Goal: Information Seeking & Learning: Learn about a topic

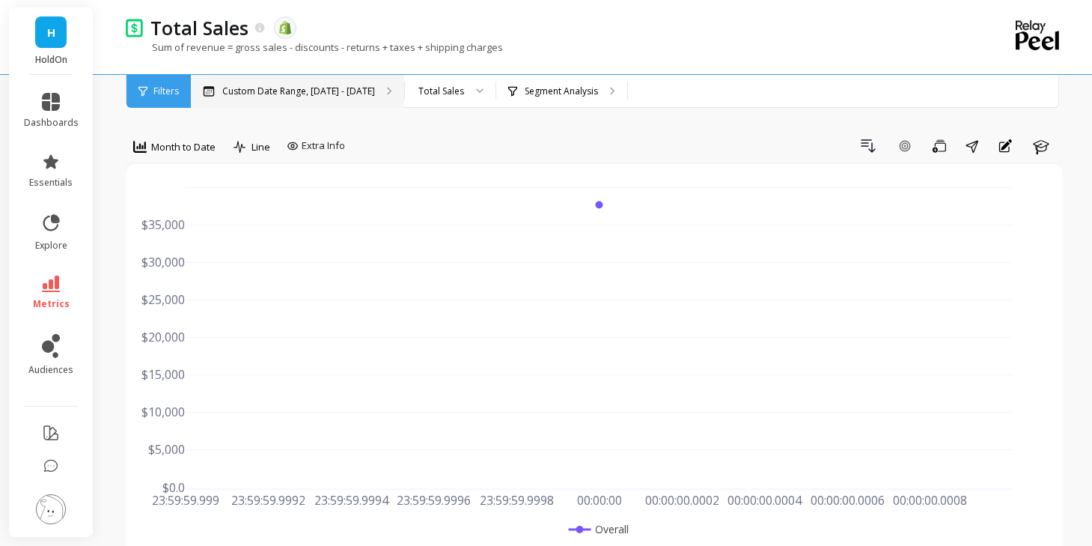
click at [362, 82] on div "Custom Date Range, Jan 15 - Jan 21" at bounding box center [297, 91] width 213 height 33
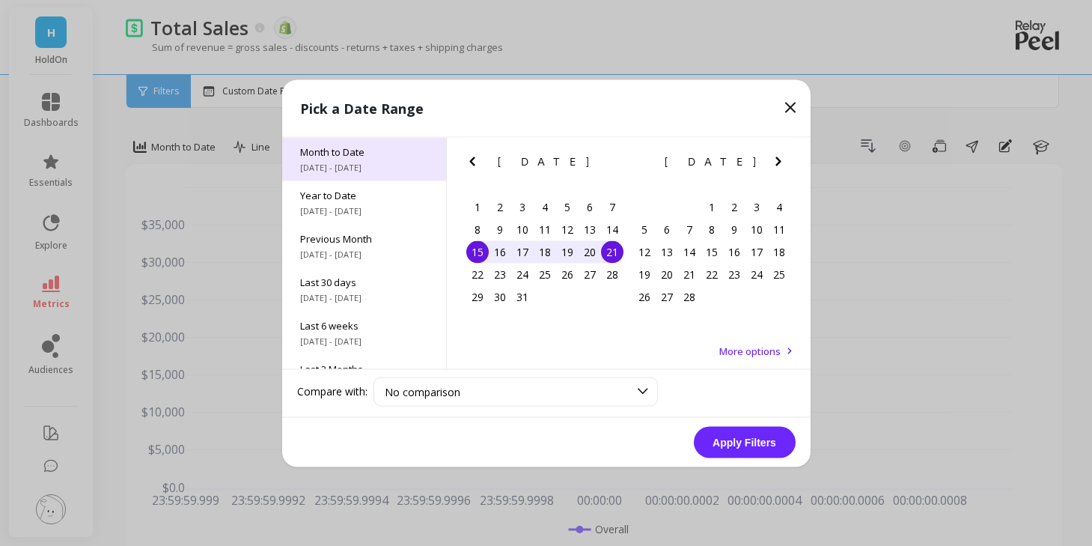
click at [362, 165] on span "10/1/2025 - 10/6/2025" at bounding box center [364, 167] width 128 height 12
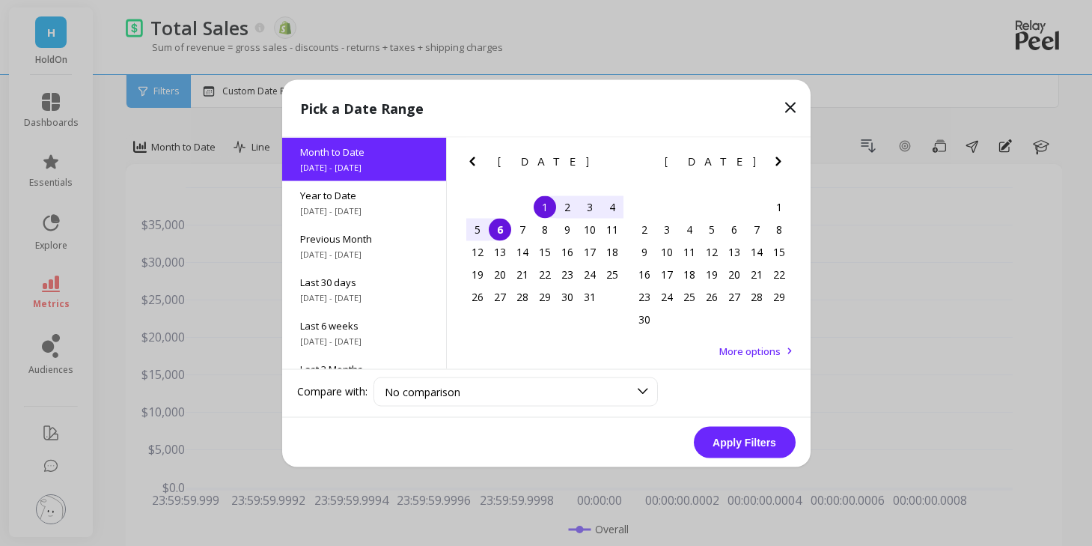
click at [472, 159] on icon "Previous Month" at bounding box center [471, 160] width 5 height 9
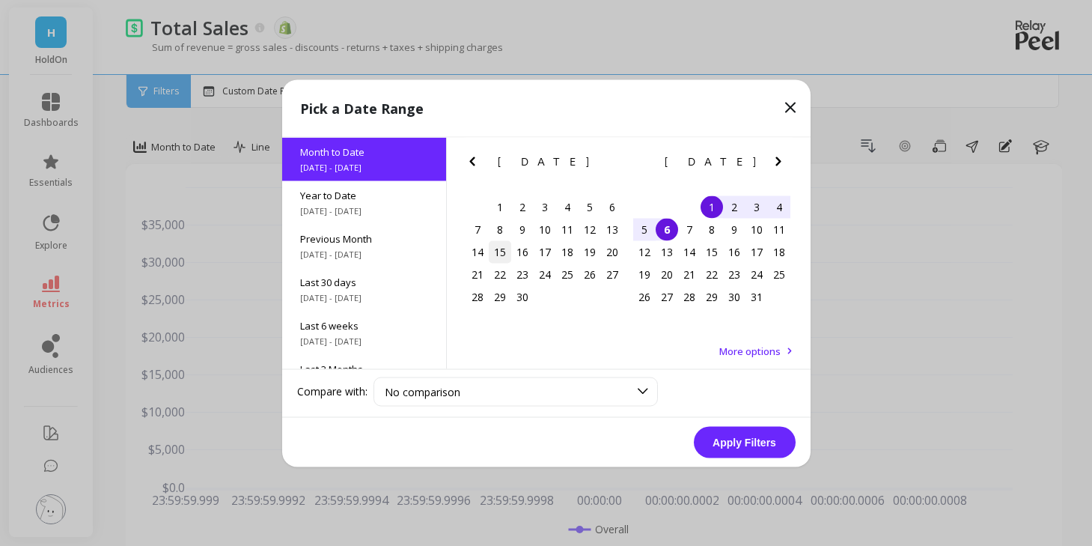
click at [496, 252] on div "15" at bounding box center [500, 251] width 22 height 22
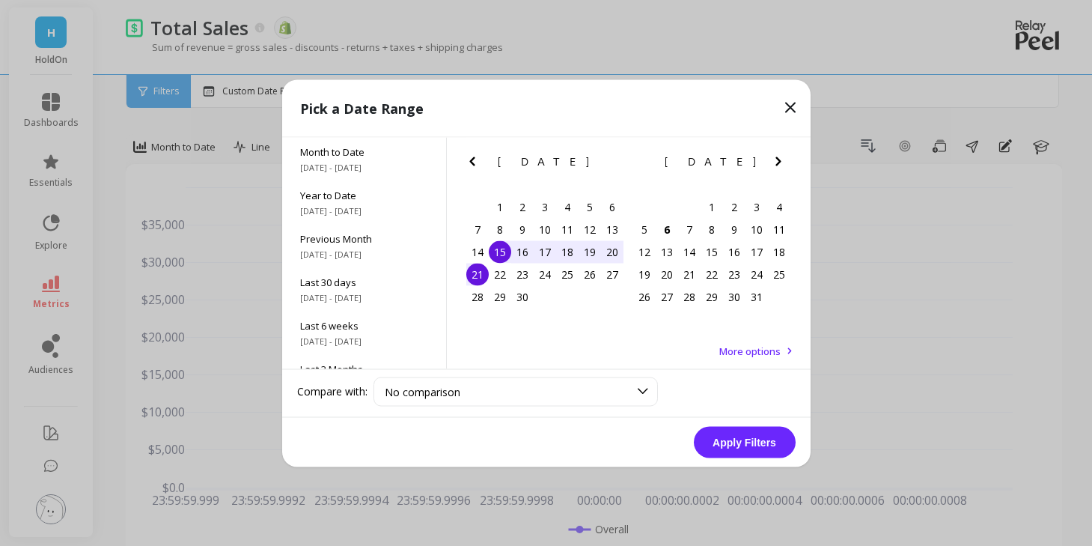
click at [482, 272] on div "21" at bounding box center [477, 274] width 22 height 22
click at [743, 443] on button "Apply Filters" at bounding box center [745, 441] width 102 height 31
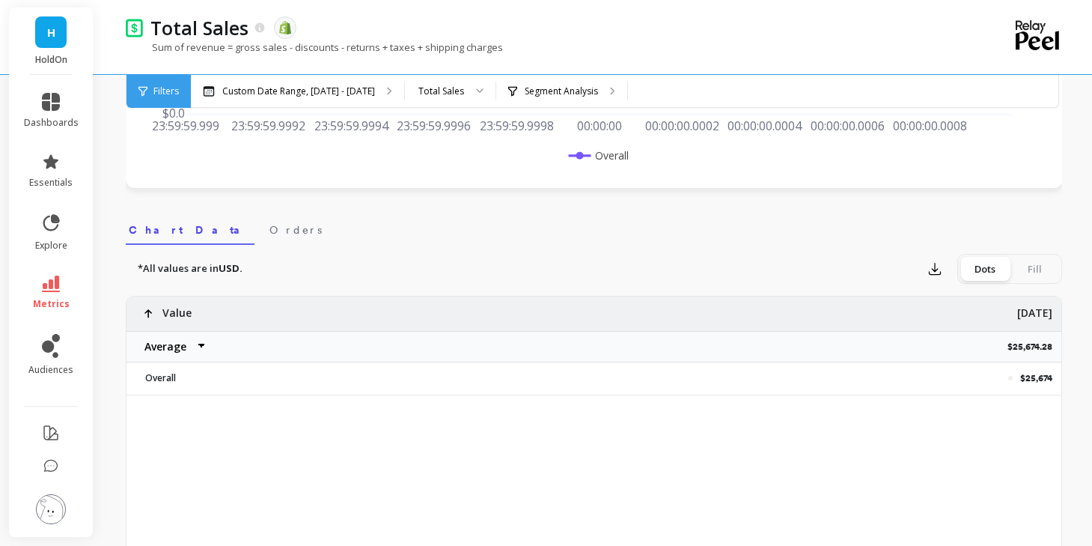
scroll to position [377, 0]
click at [166, 343] on select "Average Sum Max Min" at bounding box center [172, 344] width 90 height 30
select select "sum"
drag, startPoint x: 1008, startPoint y: 342, endPoint x: 1053, endPoint y: 341, distance: 44.9
click at [1053, 341] on div "$25,674.28" at bounding box center [668, 344] width 785 height 31
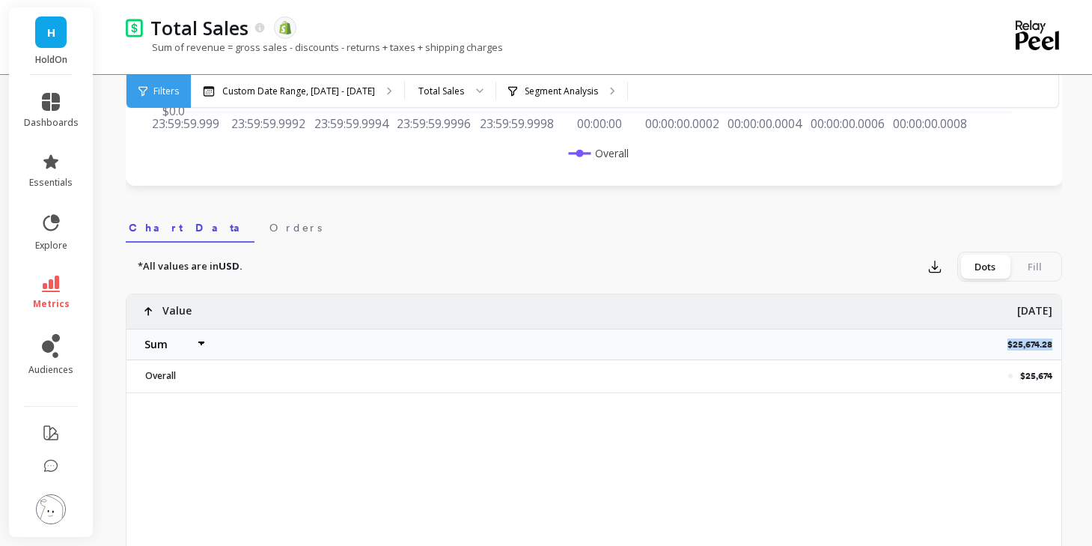
copy p "$25,674.28"
click at [298, 101] on div "Custom Date Range, Sep 15 - Sep 21" at bounding box center [297, 91] width 213 height 33
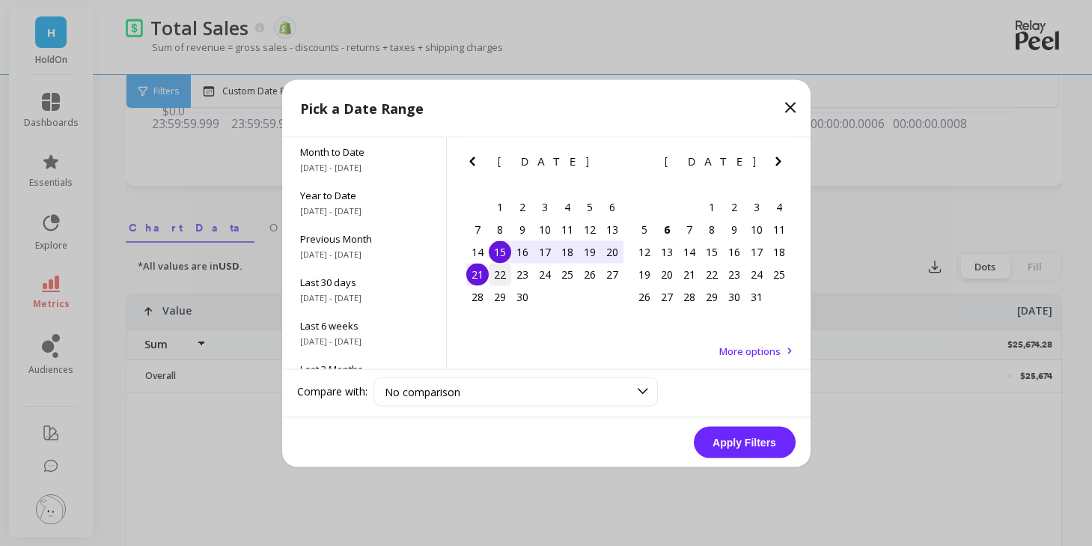
click at [498, 276] on div "22" at bounding box center [500, 274] width 22 height 22
drag, startPoint x: 478, startPoint y: 300, endPoint x: 487, endPoint y: 305, distance: 10.7
click at [478, 300] on div "28" at bounding box center [477, 296] width 22 height 22
click at [758, 451] on button "Apply Filters" at bounding box center [745, 441] width 102 height 31
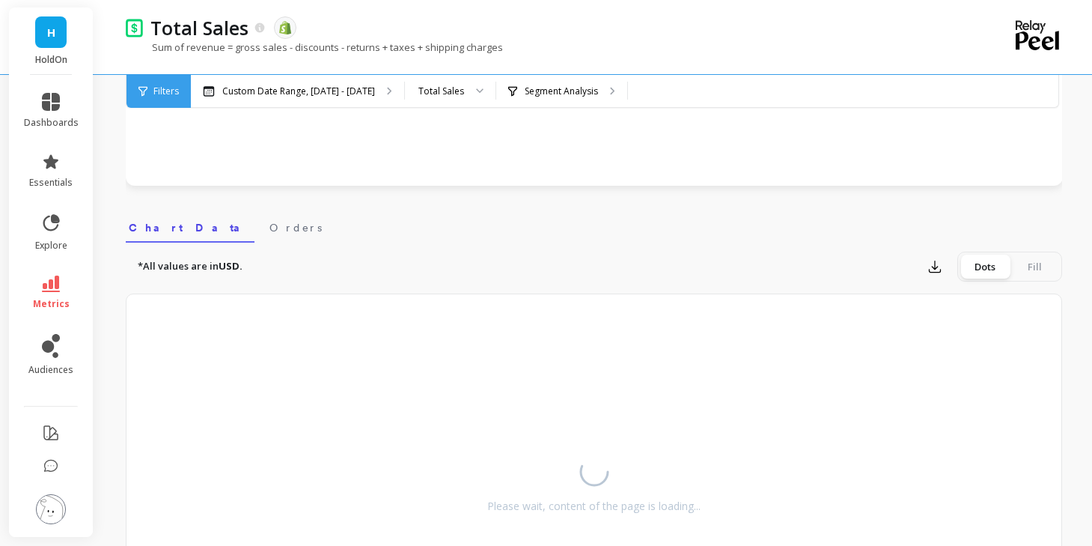
select select "sum"
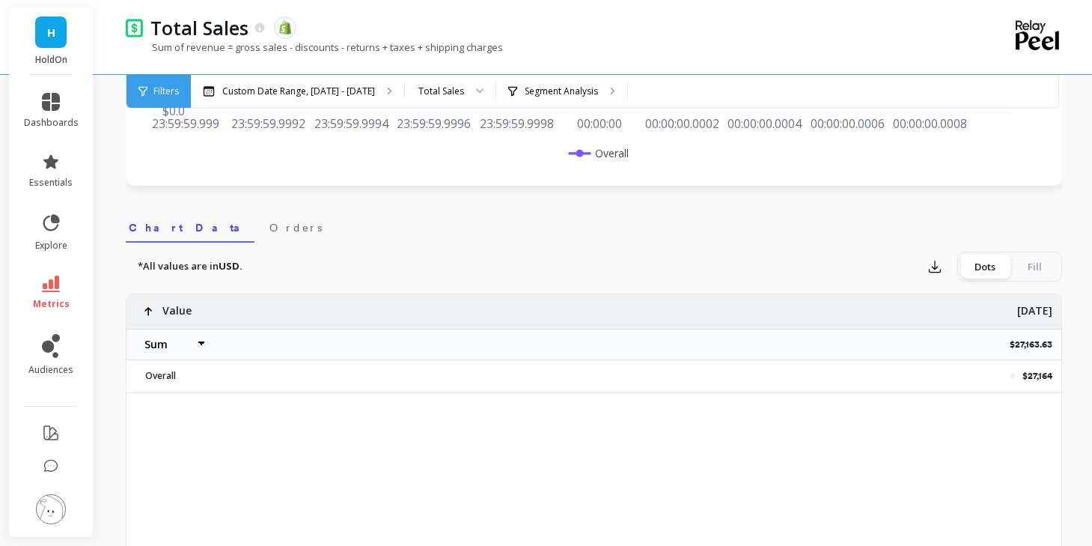
click at [1019, 349] on p "$27,163.63" at bounding box center [1036, 344] width 52 height 12
click at [1019, 350] on p "$27,163.63" at bounding box center [1036, 344] width 52 height 12
copy p "$27,163.63"
click at [318, 82] on div "Custom Date Range, Sep 22 - Sep 28" at bounding box center [297, 91] width 213 height 33
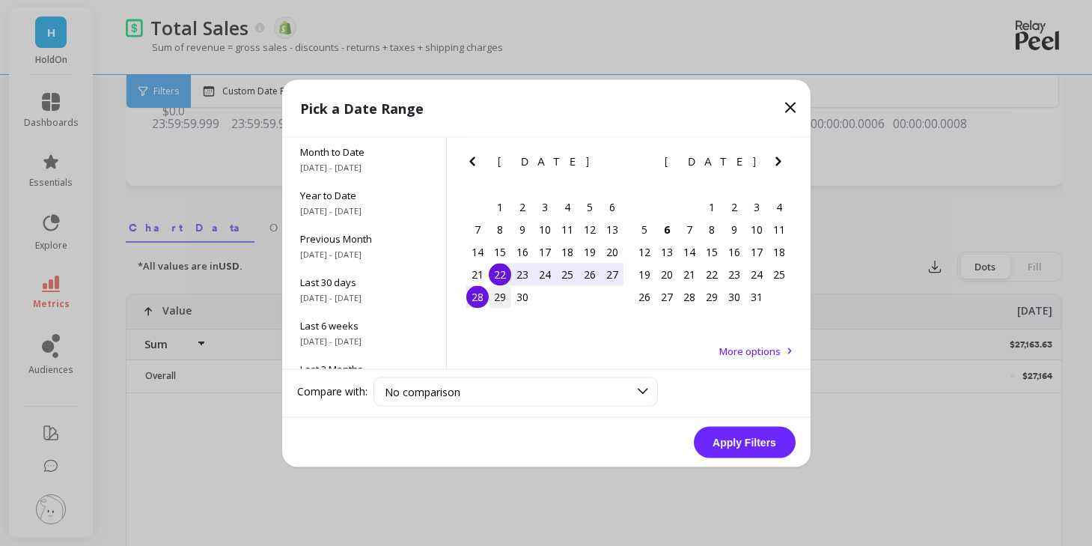
click at [495, 295] on div "29" at bounding box center [500, 296] width 22 height 22
click at [521, 299] on div "30" at bounding box center [522, 296] width 22 height 22
click at [735, 435] on button "Apply Filters" at bounding box center [745, 441] width 102 height 31
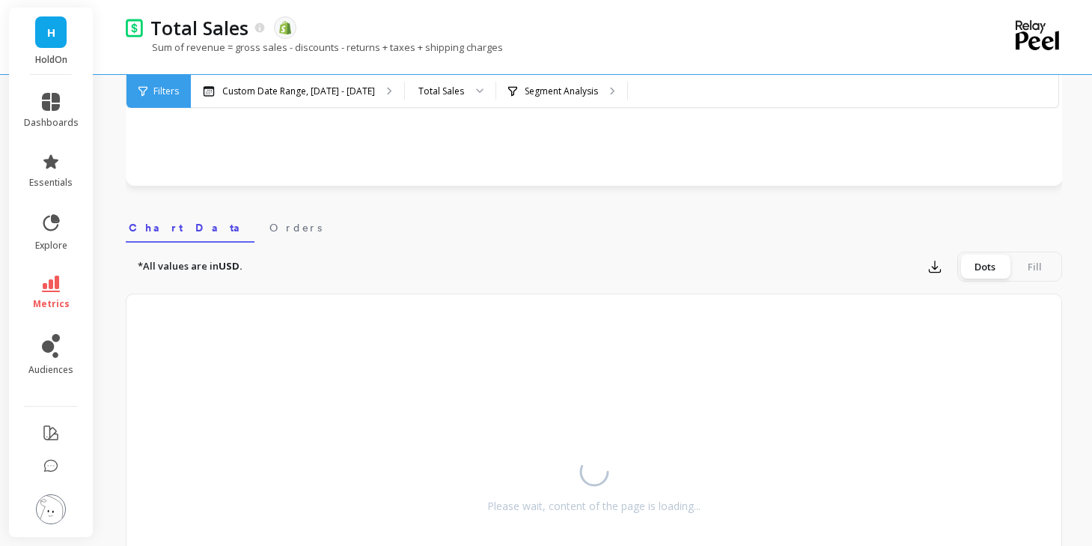
select select "sum"
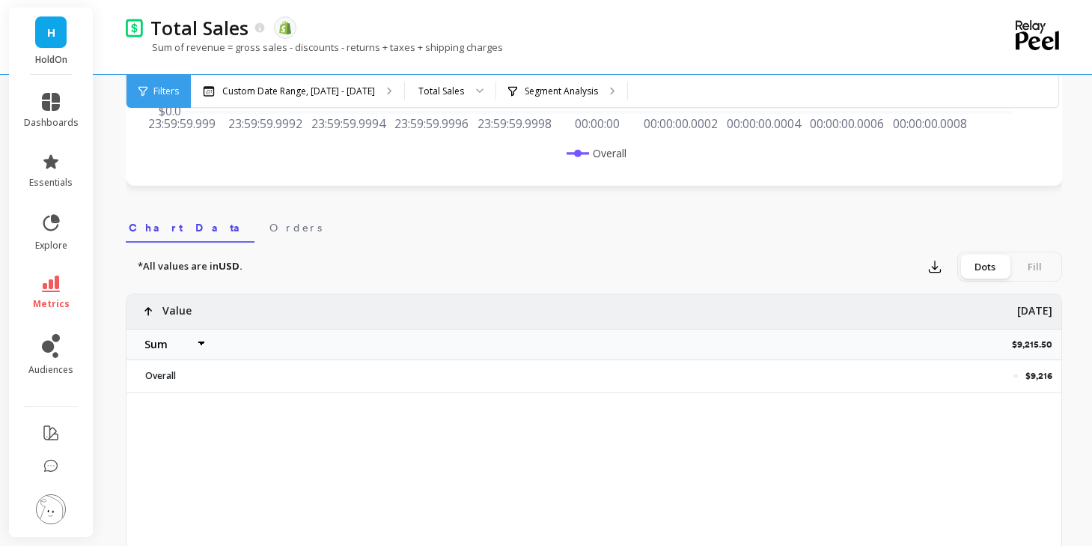
drag, startPoint x: 1048, startPoint y: 356, endPoint x: 1028, endPoint y: 343, distance: 23.9
click at [1048, 356] on div "$9,215.50" at bounding box center [668, 344] width 785 height 31
click at [1028, 343] on p "$9,215.50" at bounding box center [1036, 344] width 49 height 12
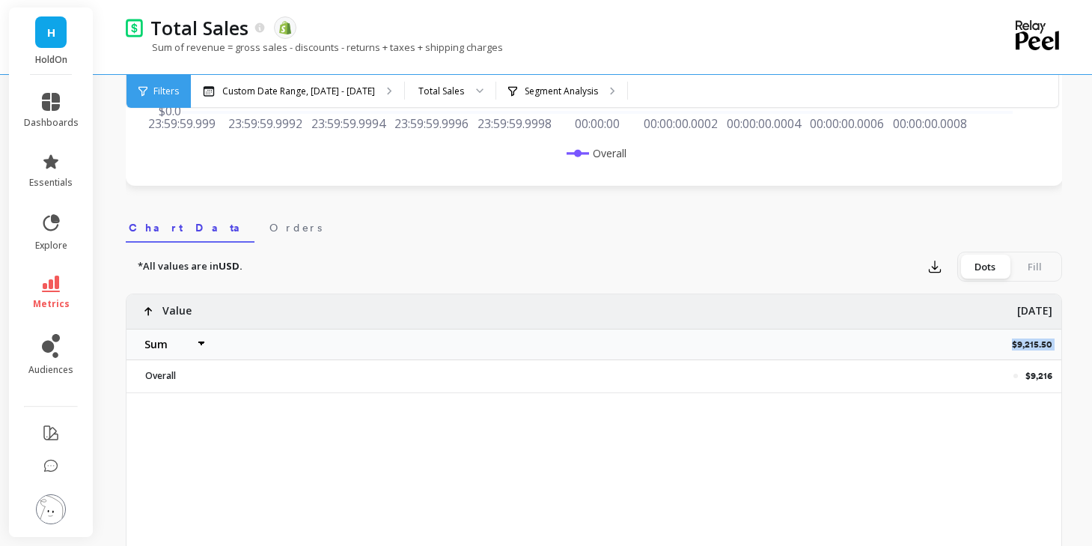
copy p "$9,215.50"
click at [335, 89] on p "Custom Date Range, Sep 29 - Sep 30" at bounding box center [298, 91] width 153 height 12
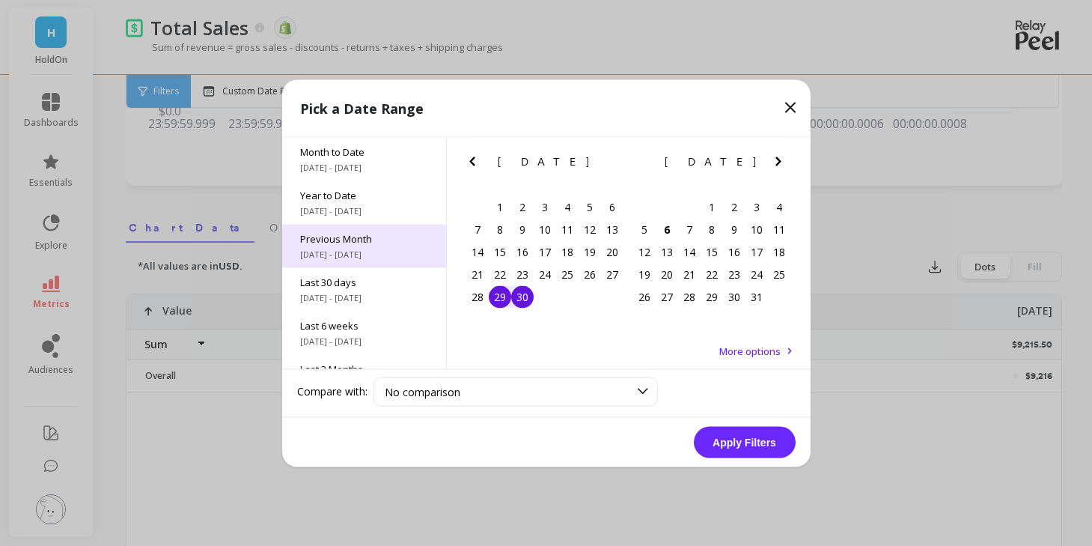
click at [383, 250] on span "9/1/2025 - 9/30/2025" at bounding box center [364, 254] width 128 height 12
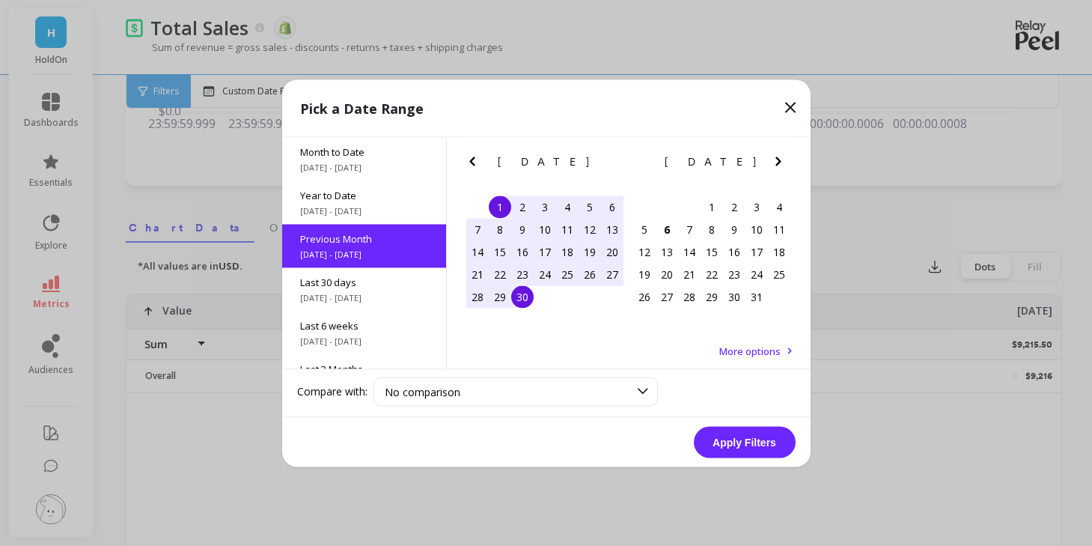
click at [734, 441] on button "Apply Filters" at bounding box center [745, 441] width 102 height 31
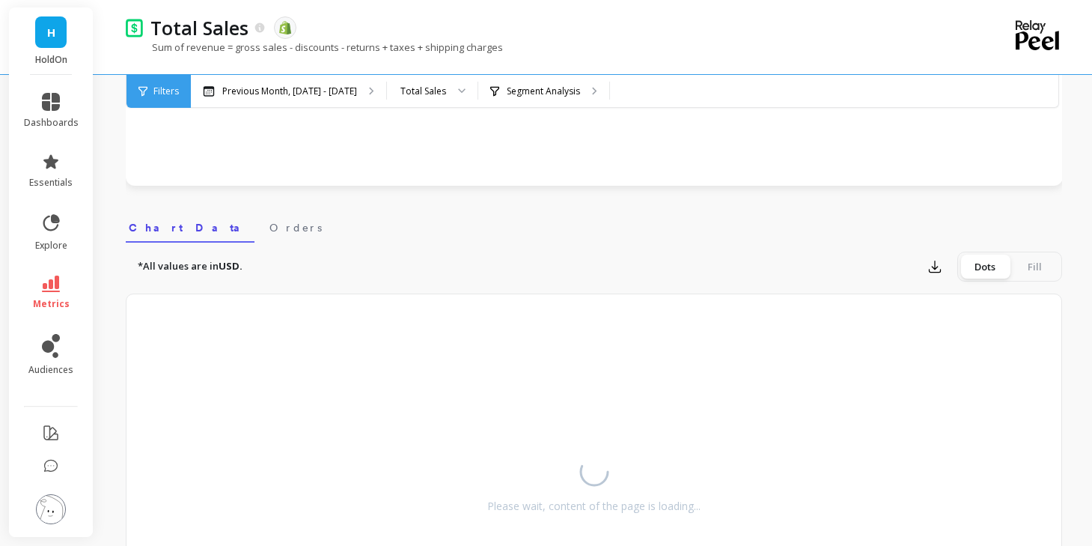
select select "sum"
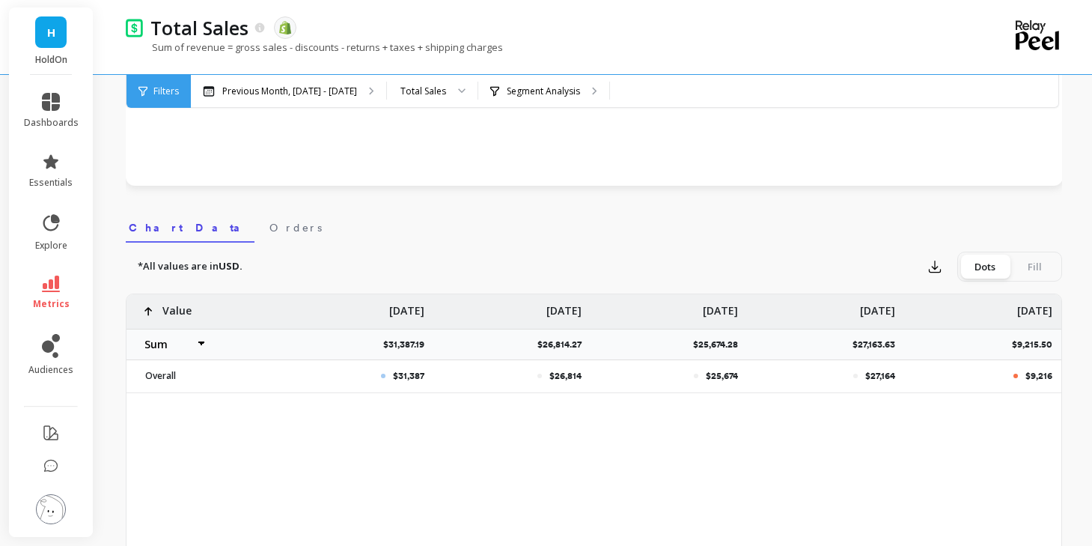
select select "sum"
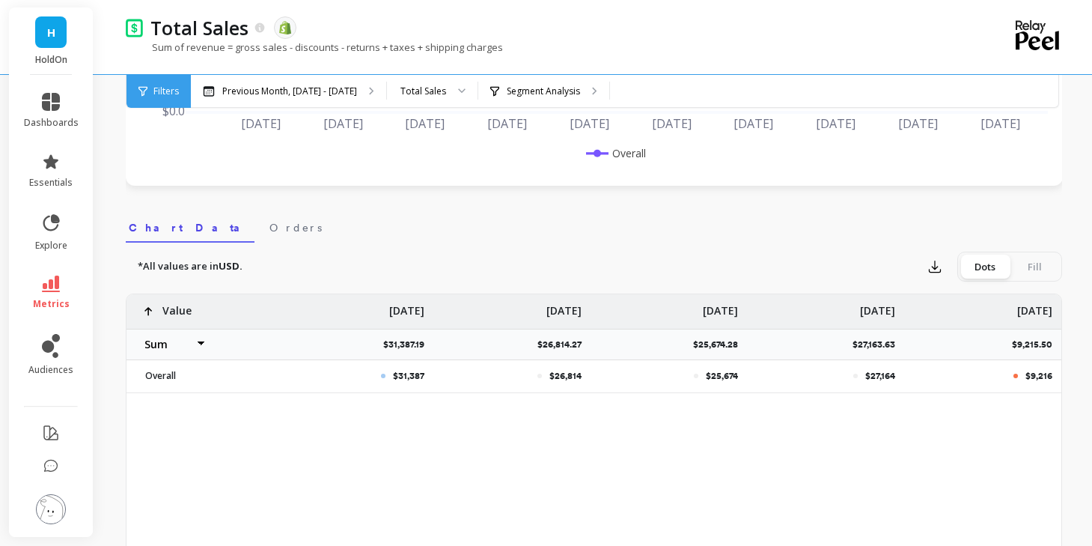
click at [156, 344] on select "Average Sum Max Min" at bounding box center [172, 344] width 90 height 30
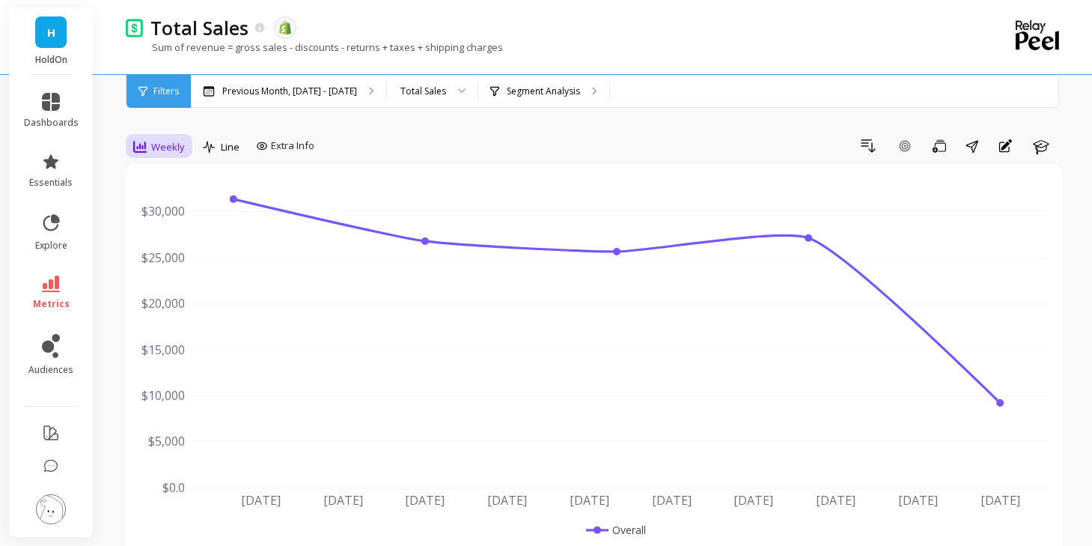
click at [150, 156] on div "Weekly" at bounding box center [159, 146] width 61 height 25
click at [168, 264] on div "Monthly" at bounding box center [181, 266] width 85 height 14
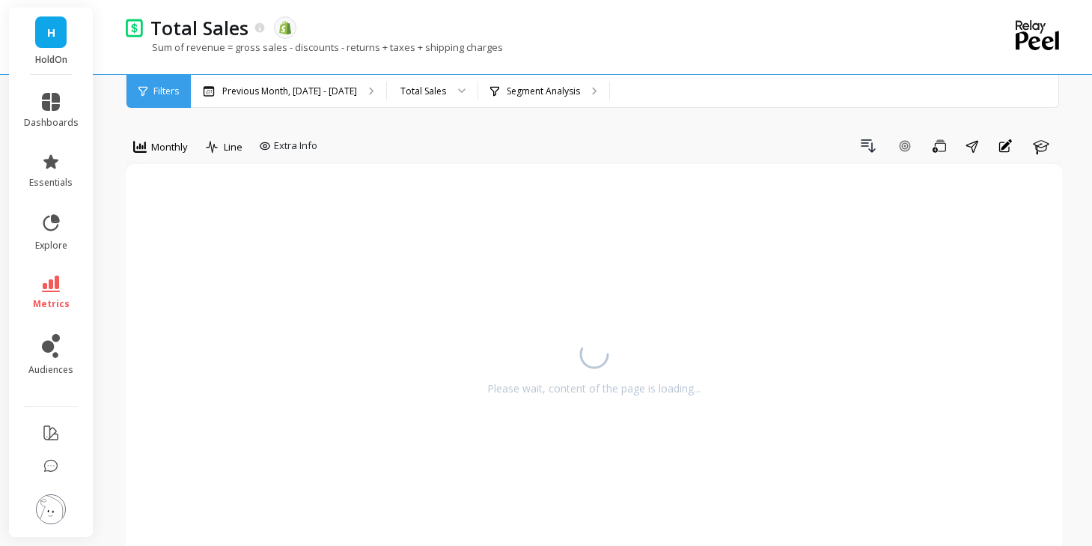
select select "sum"
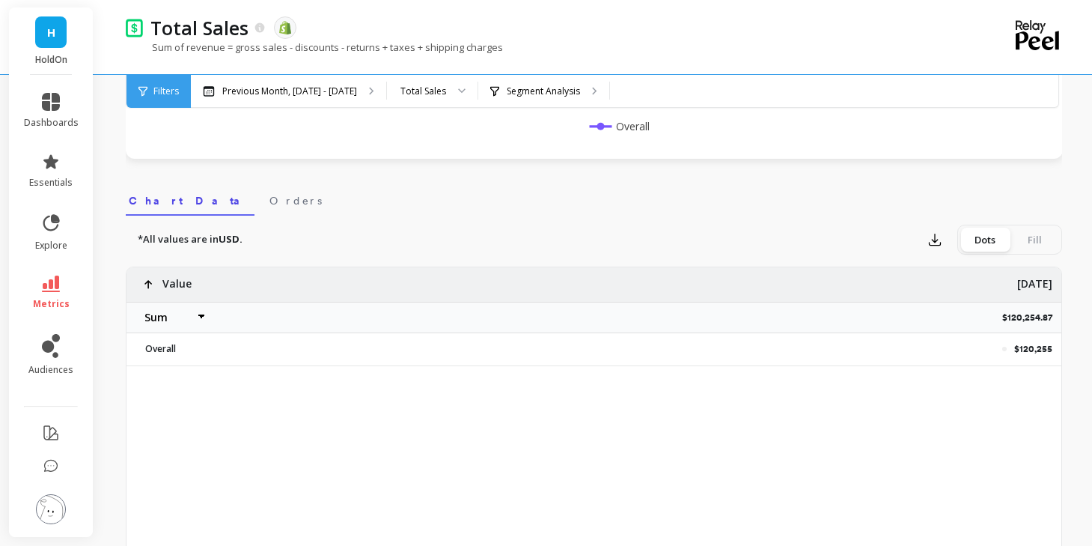
scroll to position [467, 0]
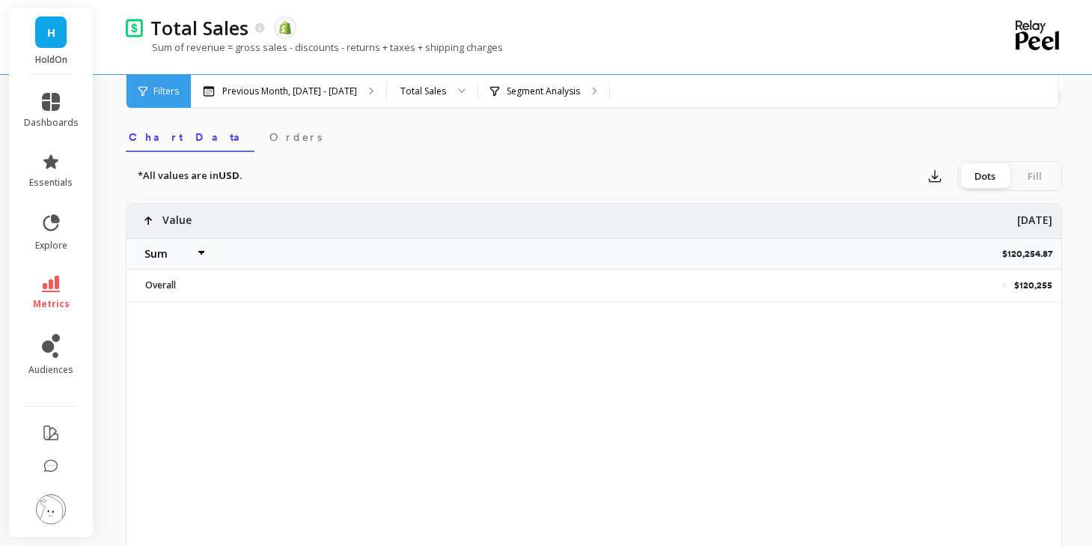
click at [1014, 255] on p "$120,254.87" at bounding box center [1031, 254] width 59 height 12
copy p "$120,254.87"
click at [43, 276] on icon at bounding box center [51, 284] width 18 height 16
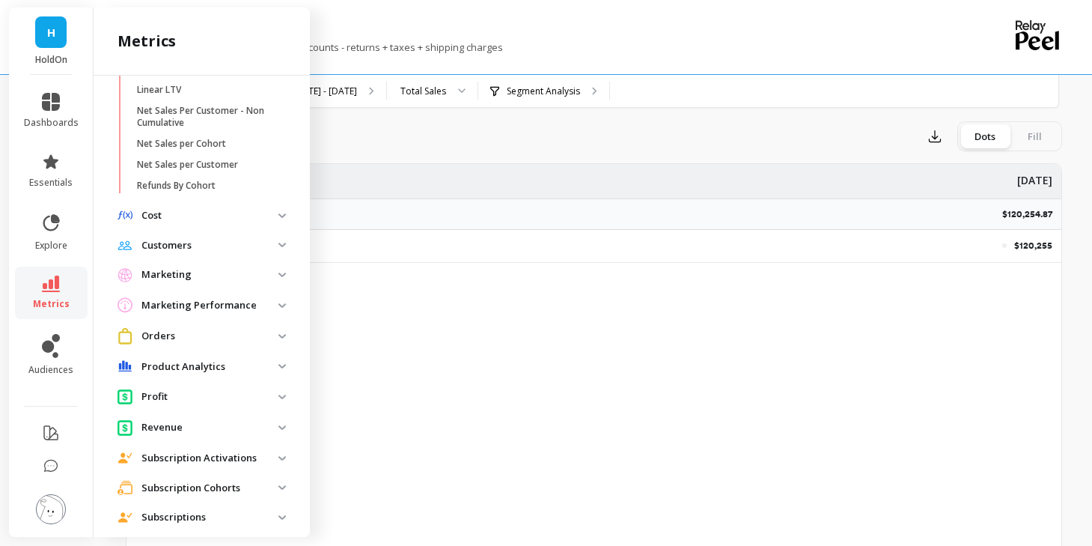
scroll to position [544, 0]
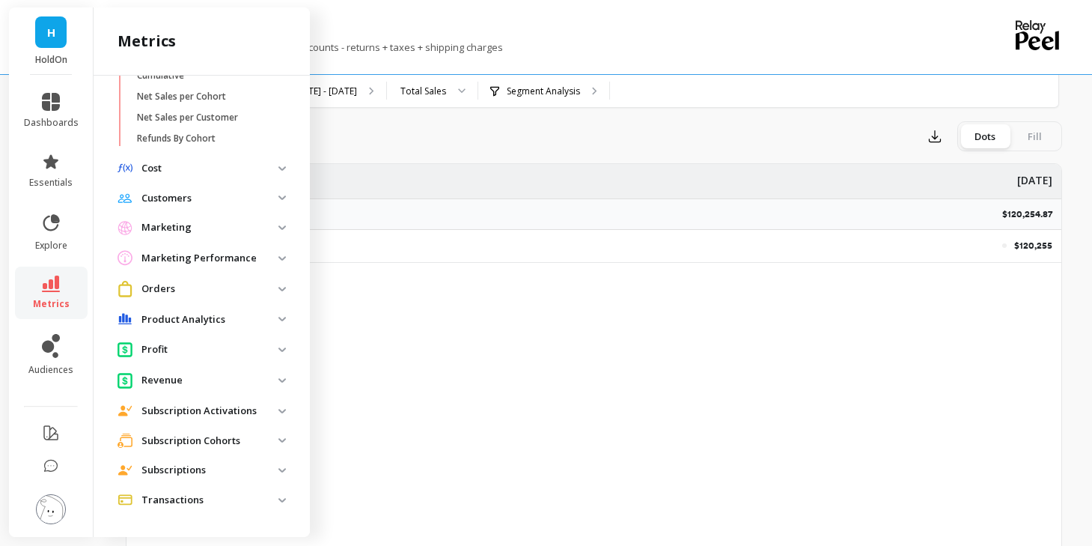
click at [175, 380] on p "Revenue" at bounding box center [210, 380] width 137 height 15
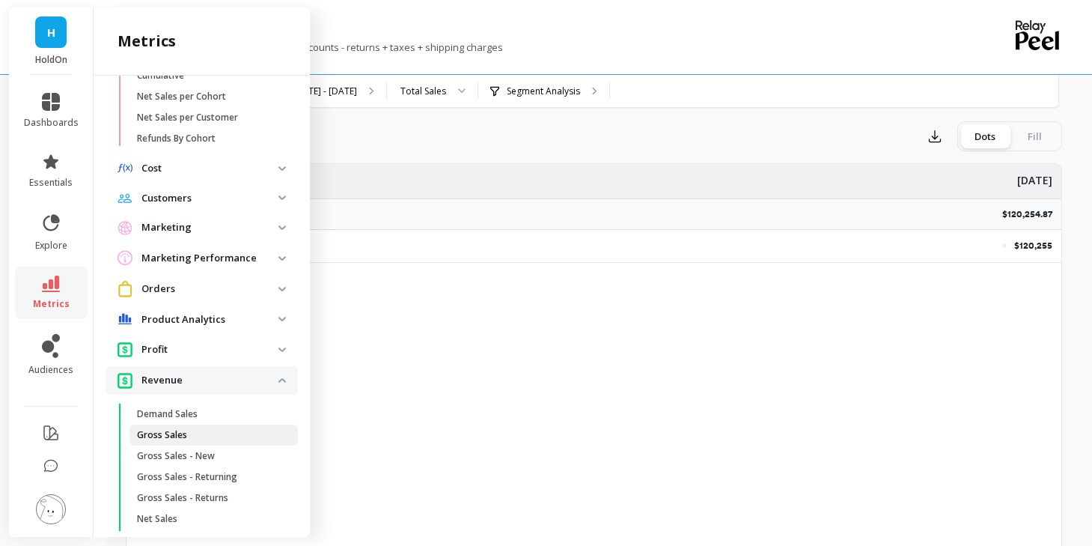
click at [158, 435] on p "Gross Sales" at bounding box center [162, 435] width 50 height 12
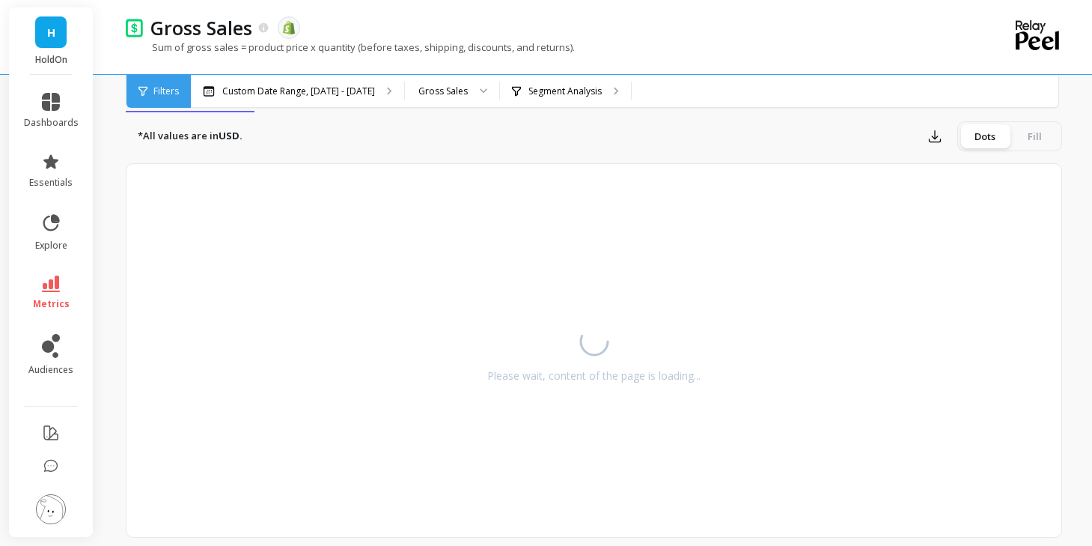
select select "sum"
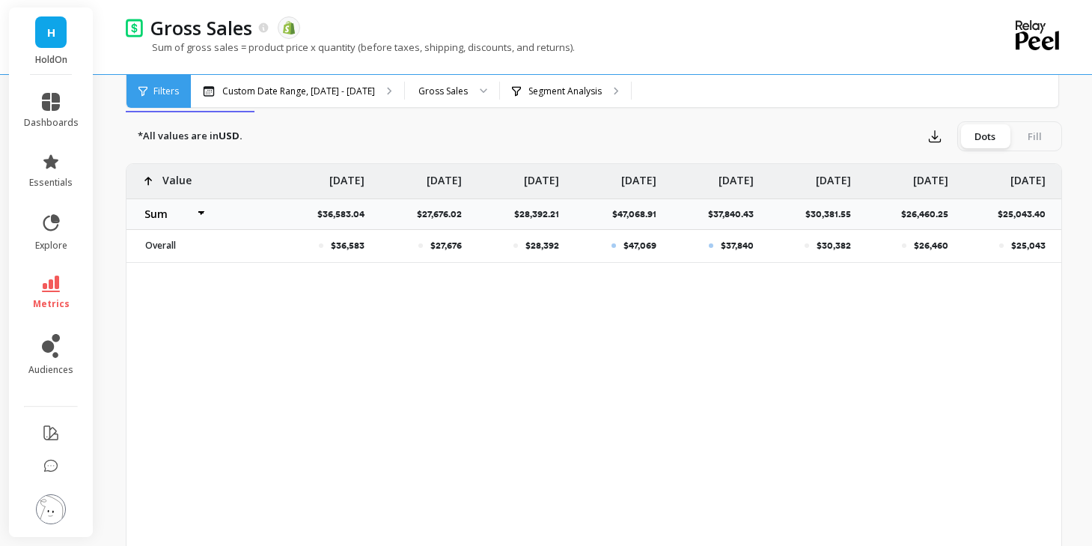
select select "sum"
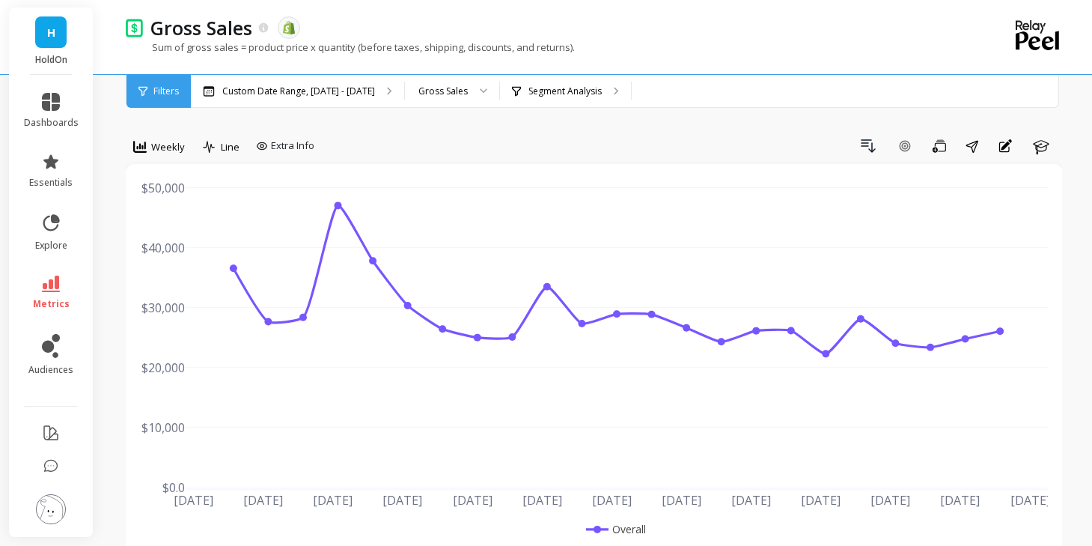
drag, startPoint x: 159, startPoint y: 146, endPoint x: 156, endPoint y: 162, distance: 16.7
click at [158, 147] on span "Weekly" at bounding box center [168, 147] width 34 height 14
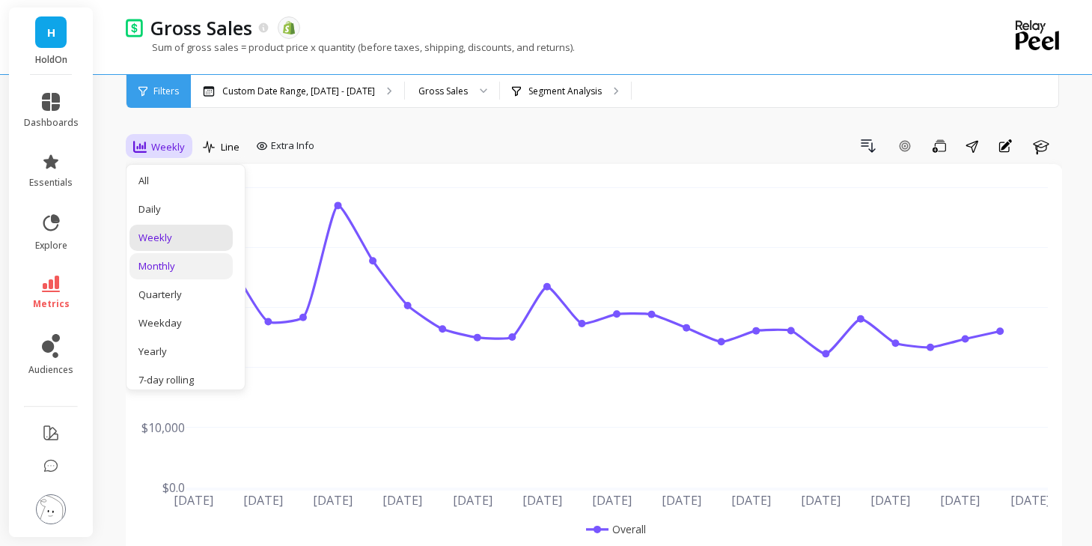
click at [171, 269] on div "Monthly" at bounding box center [181, 266] width 85 height 14
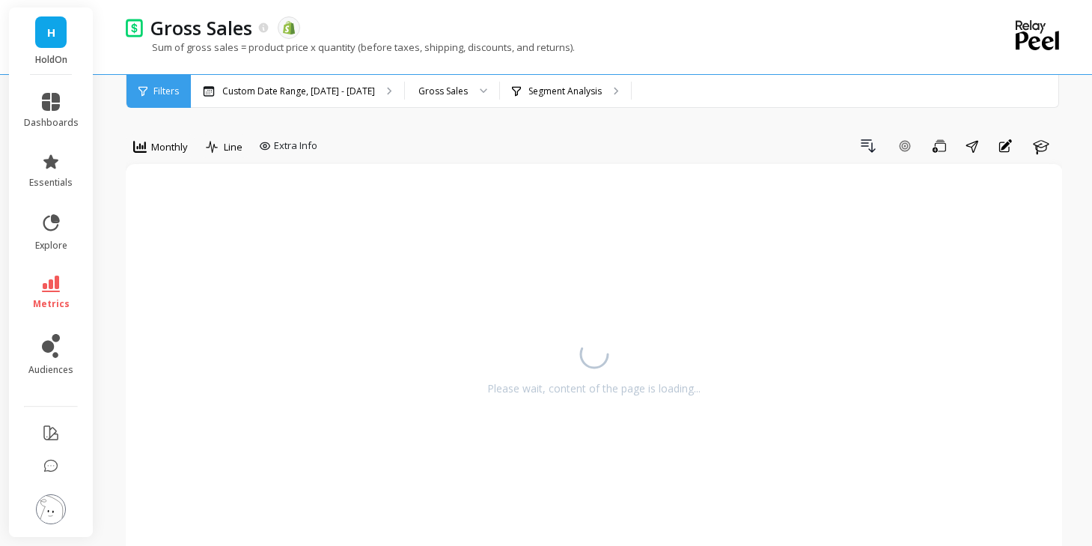
select select "sum"
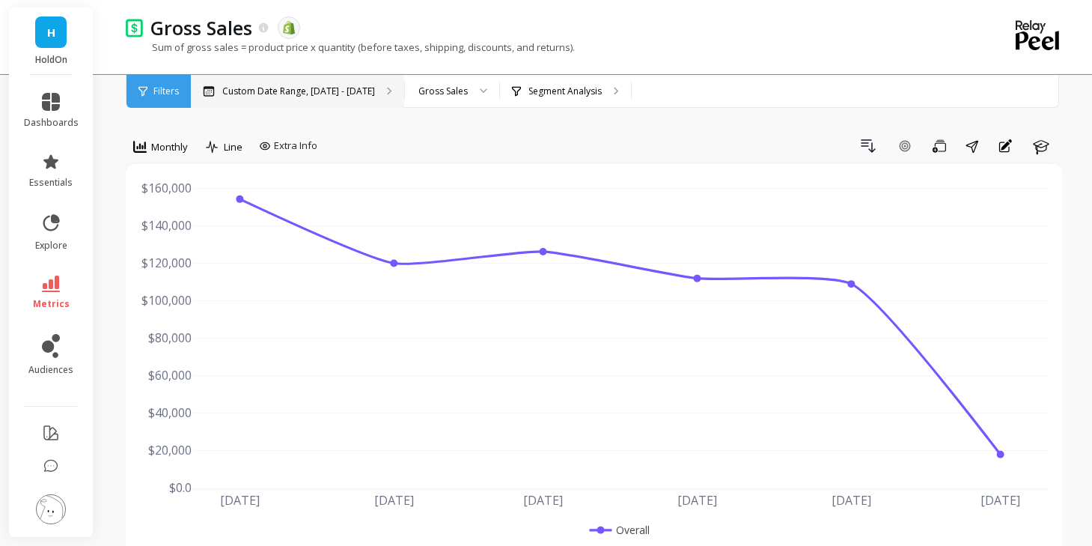
click at [335, 94] on p "Custom Date Range, May 1 - Oct 5" at bounding box center [298, 91] width 153 height 12
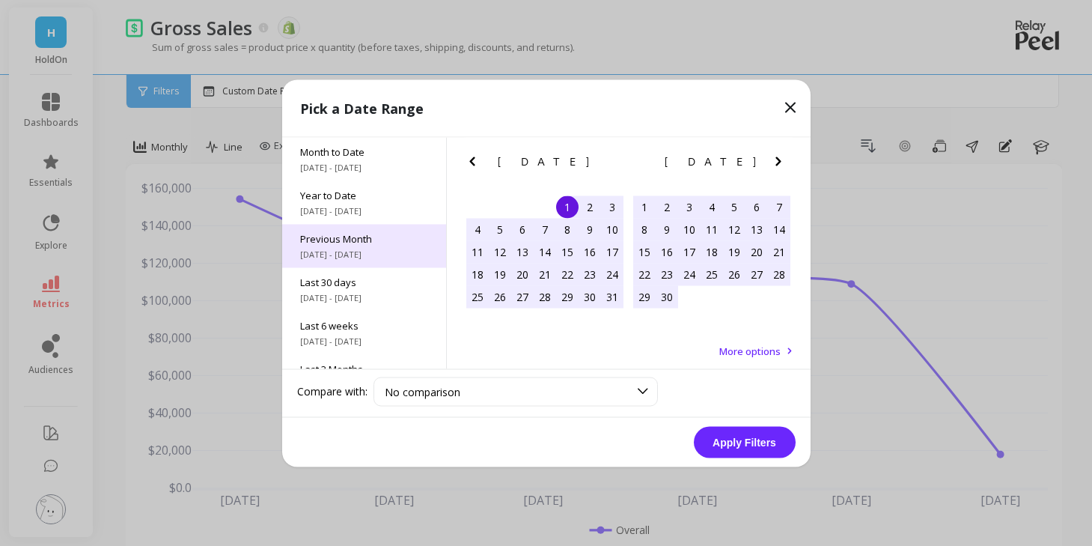
click at [356, 254] on span "9/1/2025 - 9/30/2025" at bounding box center [364, 254] width 128 height 12
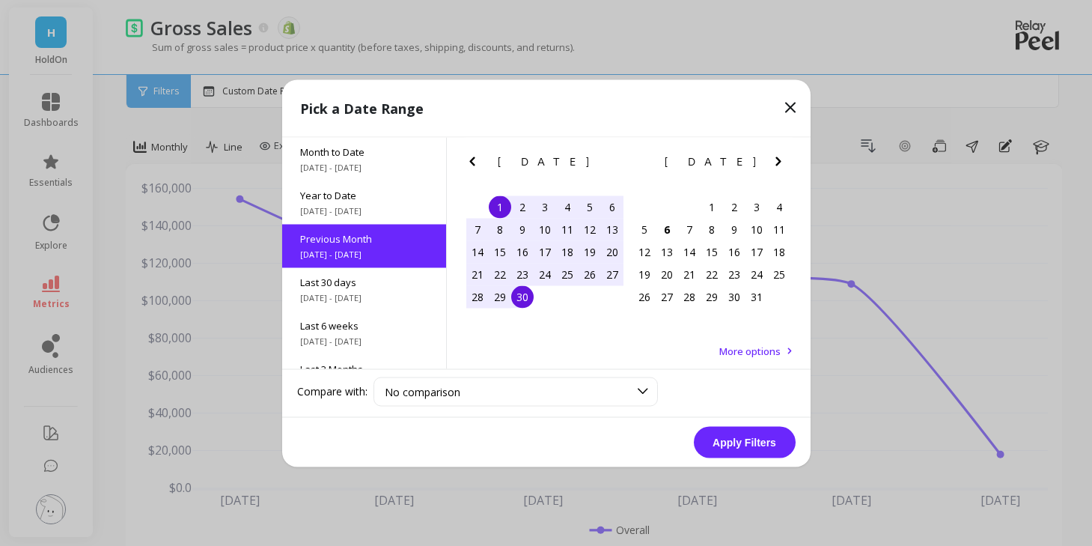
click at [721, 439] on button "Apply Filters" at bounding box center [745, 441] width 102 height 31
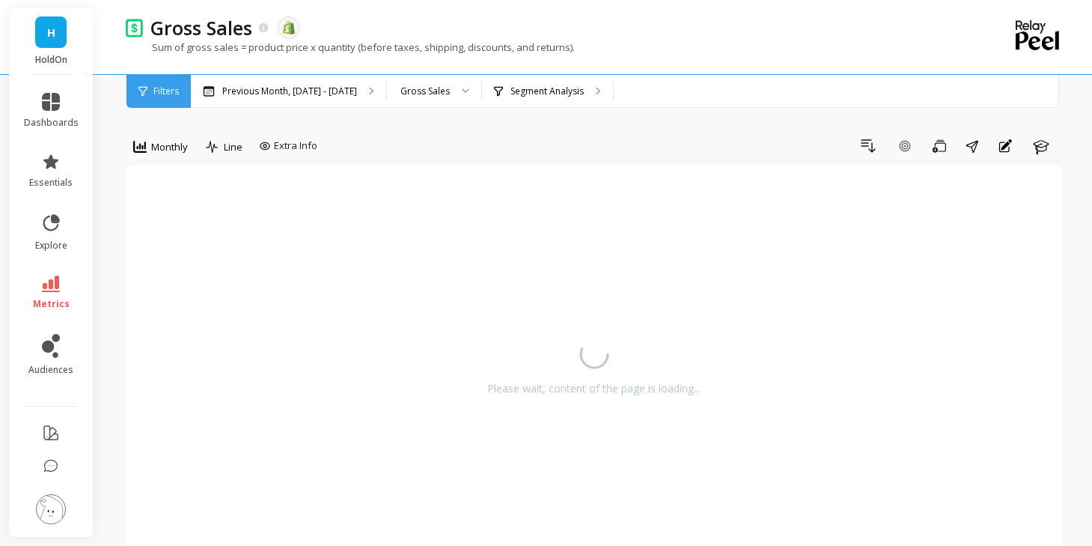
scroll to position [3, 0]
select select "sum"
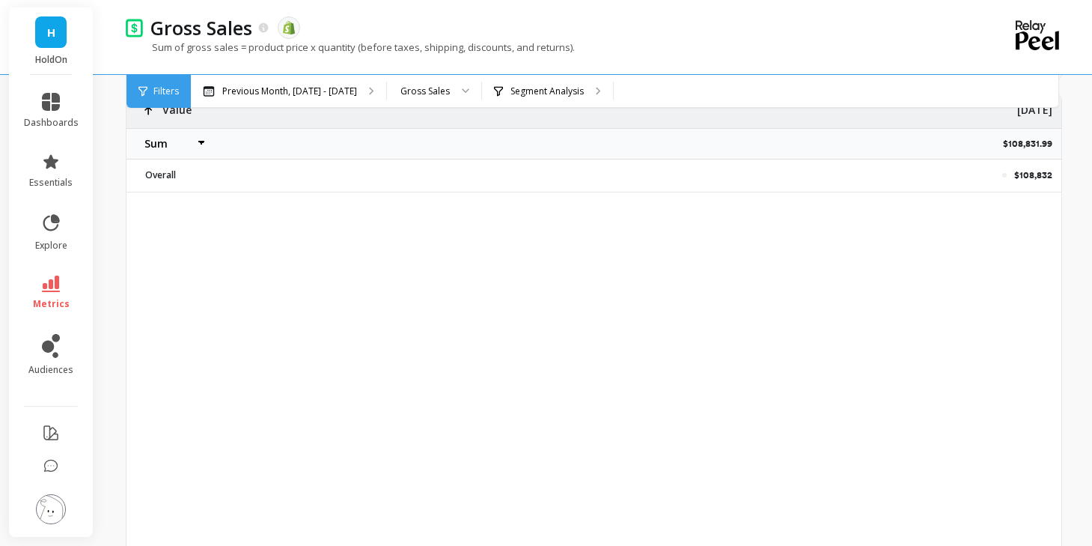
scroll to position [584, 0]
click at [1024, 143] on div "$108,831.99" at bounding box center [668, 136] width 785 height 31
click at [1022, 133] on p "$108,831.99" at bounding box center [1032, 137] width 58 height 12
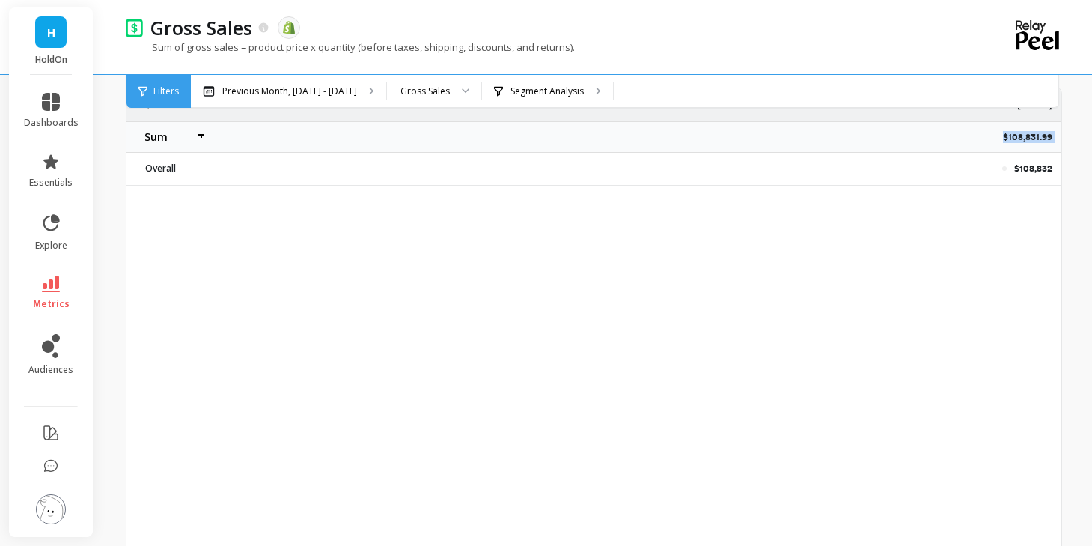
click at [1022, 133] on p "$108,831.99" at bounding box center [1032, 137] width 58 height 12
copy p "$108,831.99"
click at [284, 101] on div "Previous Month, Sep 1 - Sep 30" at bounding box center [288, 91] width 195 height 33
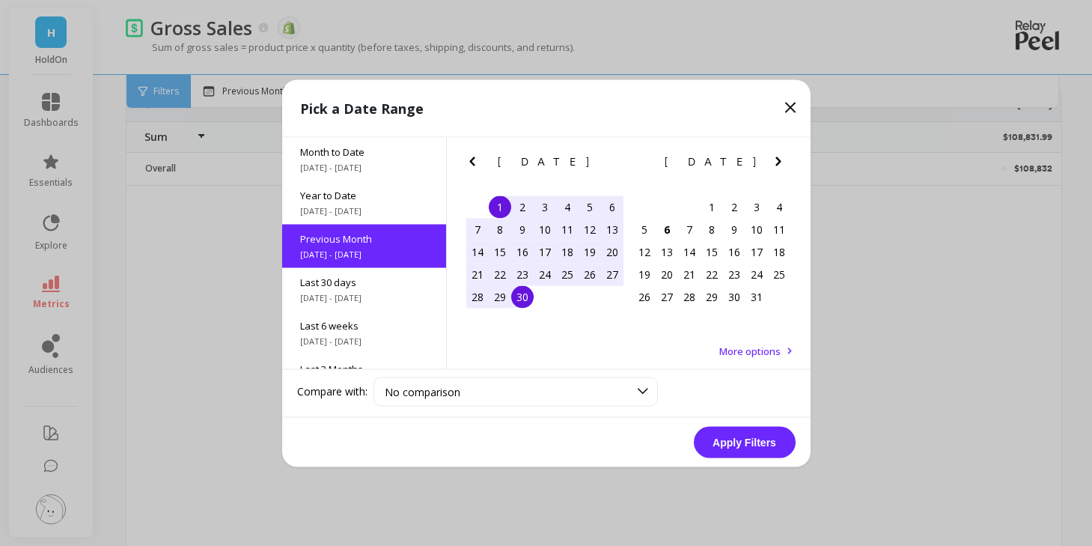
drag, startPoint x: 499, startPoint y: 252, endPoint x: 490, endPoint y: 264, distance: 14.5
click at [499, 253] on div "15" at bounding box center [500, 251] width 22 height 22
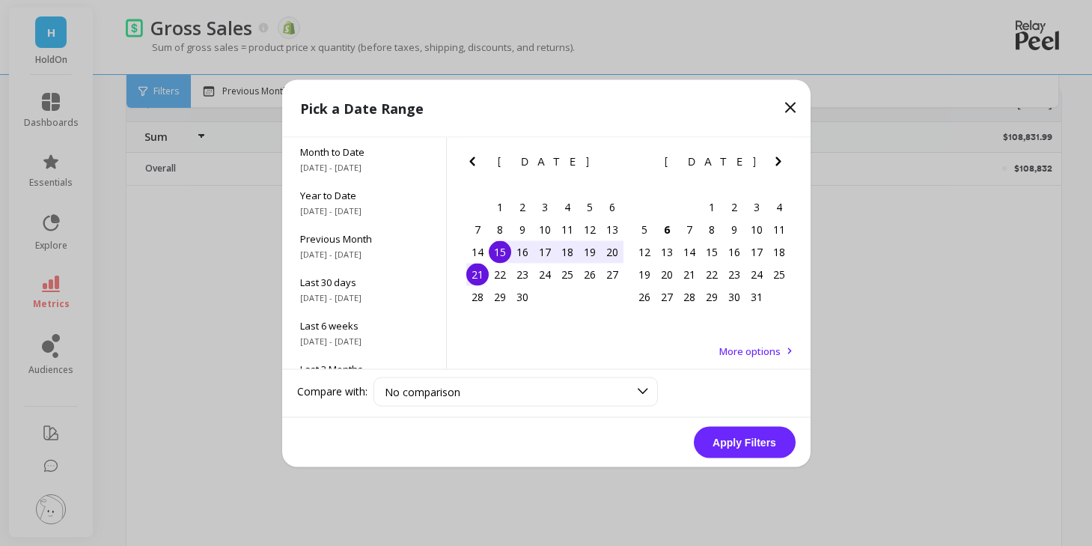
drag, startPoint x: 481, startPoint y: 274, endPoint x: 723, endPoint y: 407, distance: 276.4
click at [487, 276] on div "21" at bounding box center [477, 274] width 22 height 22
click at [765, 454] on button "Apply Filters" at bounding box center [745, 441] width 102 height 31
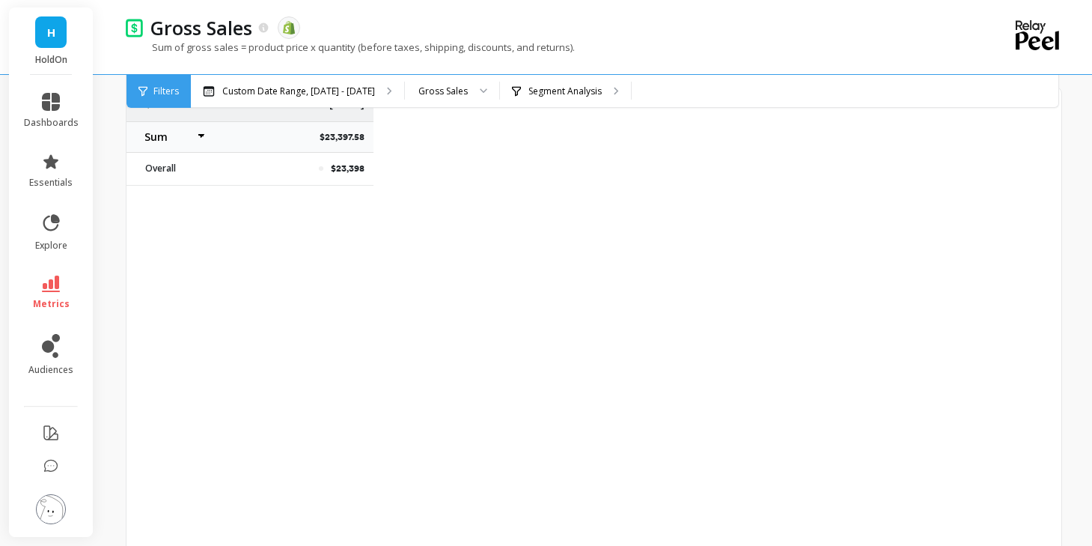
select select "sum"
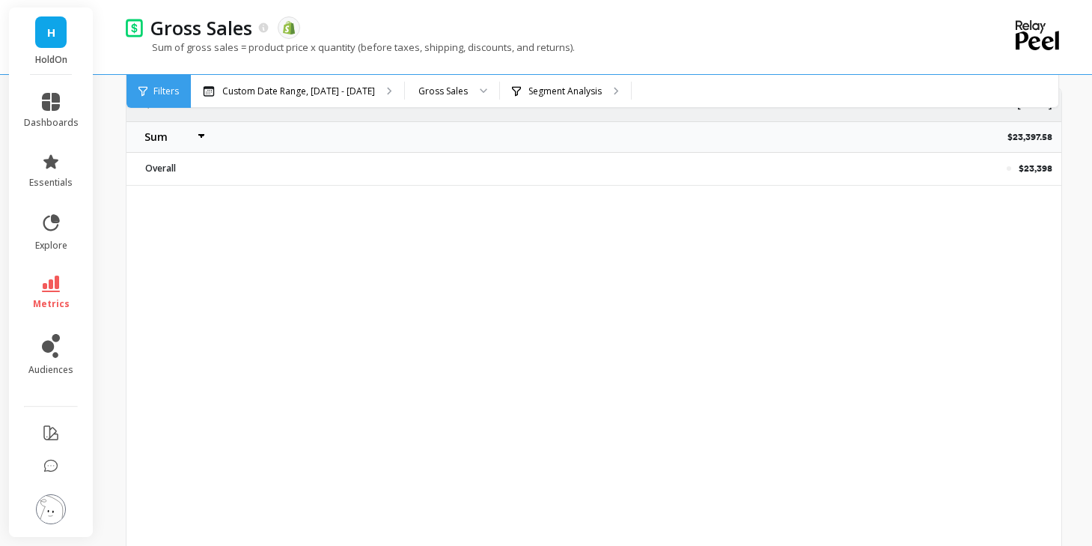
click at [1036, 131] on p "$23,397.58" at bounding box center [1035, 137] width 54 height 12
copy p "$23,397.58"
click at [285, 82] on div "Custom Date Range, Sep 15 - Sep 21" at bounding box center [297, 91] width 213 height 33
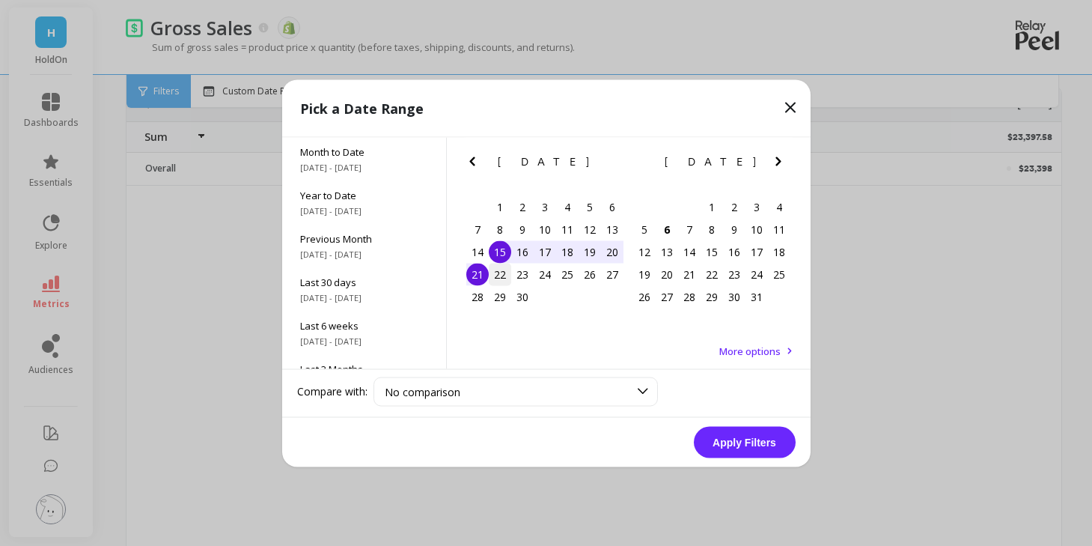
click at [500, 273] on div "22" at bounding box center [500, 274] width 22 height 22
click at [474, 302] on div "28" at bounding box center [477, 296] width 22 height 22
click at [760, 439] on button "Apply Filters" at bounding box center [745, 441] width 102 height 31
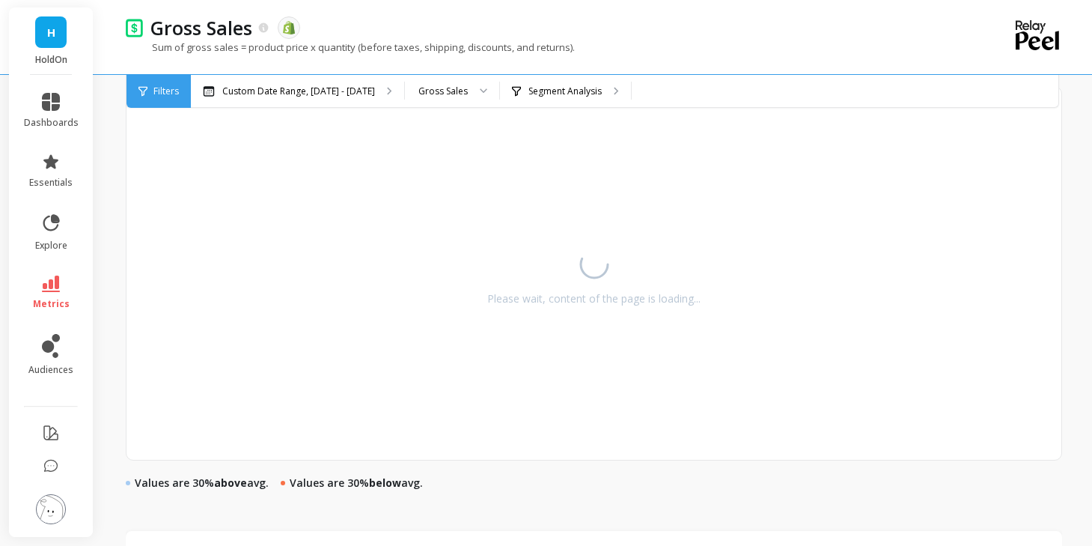
select select "sum"
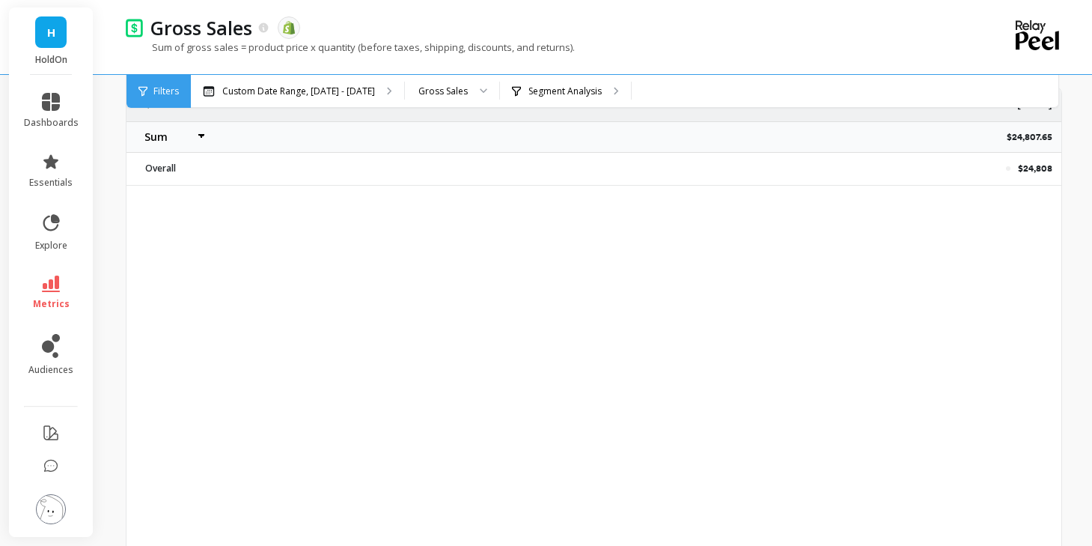
select select "sum"
click at [1038, 171] on p "$24,808" at bounding box center [1035, 168] width 34 height 12
copy div "$24,808"
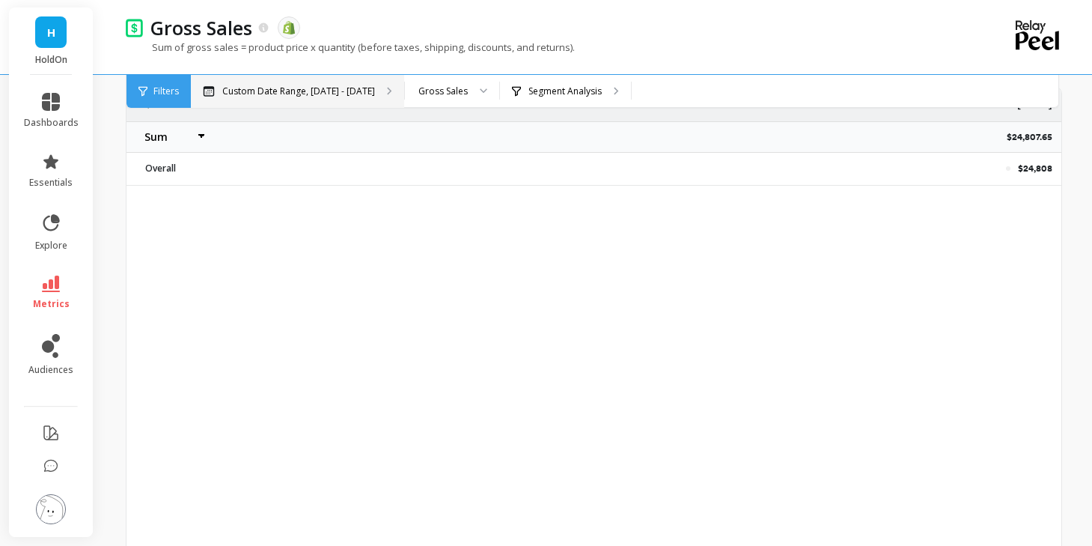
click at [308, 97] on div "Custom Date Range, Sep 22 - Sep 28" at bounding box center [297, 91] width 213 height 33
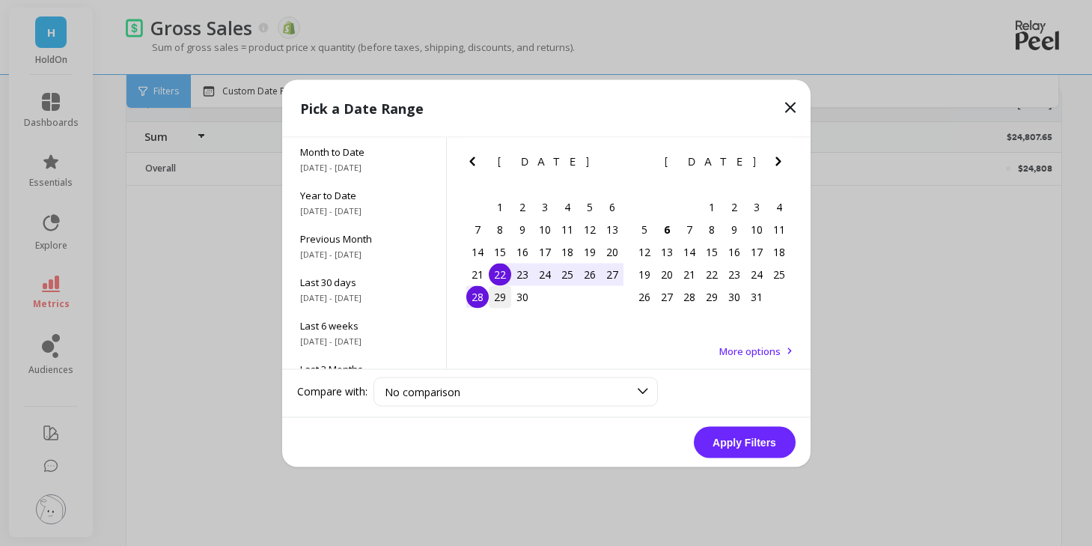
click at [502, 303] on div "29" at bounding box center [500, 296] width 22 height 22
drag, startPoint x: 529, startPoint y: 301, endPoint x: 642, endPoint y: 374, distance: 134.4
click at [529, 302] on div "30" at bounding box center [522, 296] width 22 height 22
click at [719, 433] on button "Apply Filters" at bounding box center [745, 441] width 102 height 31
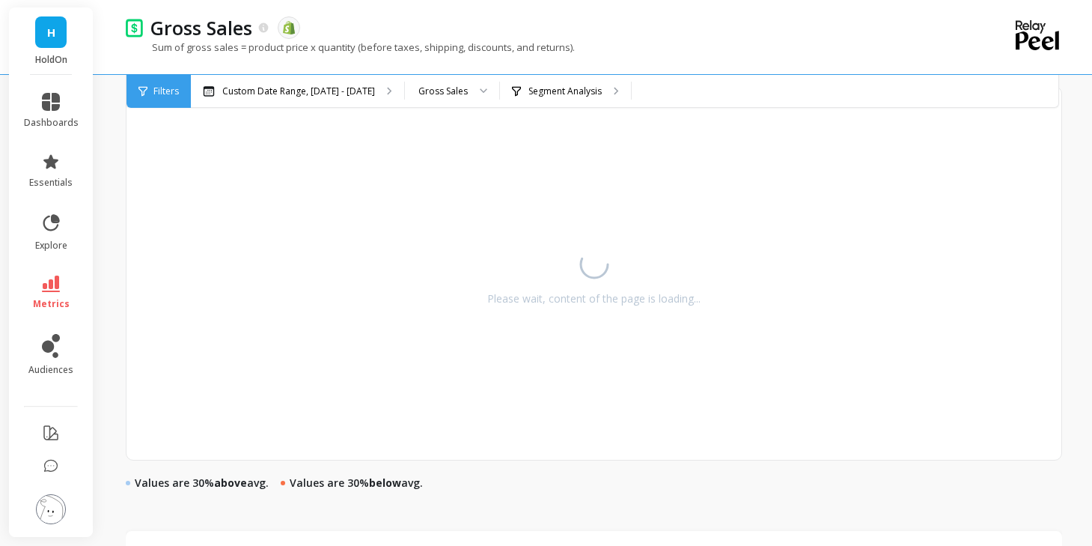
select select "sum"
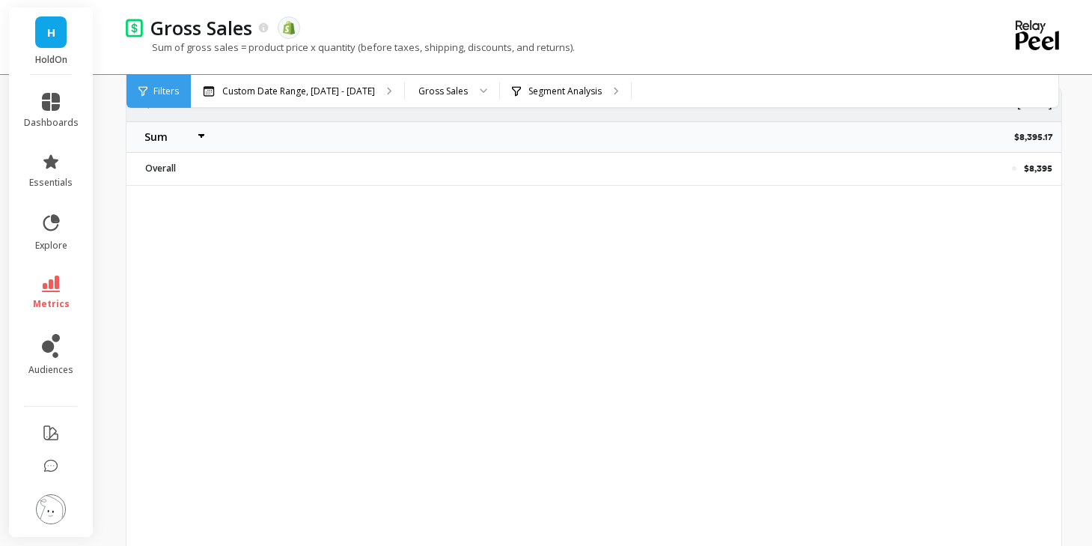
select select "sum"
click at [1028, 138] on p "$8,395.17" at bounding box center [1037, 137] width 47 height 12
copy p "$8,395.17"
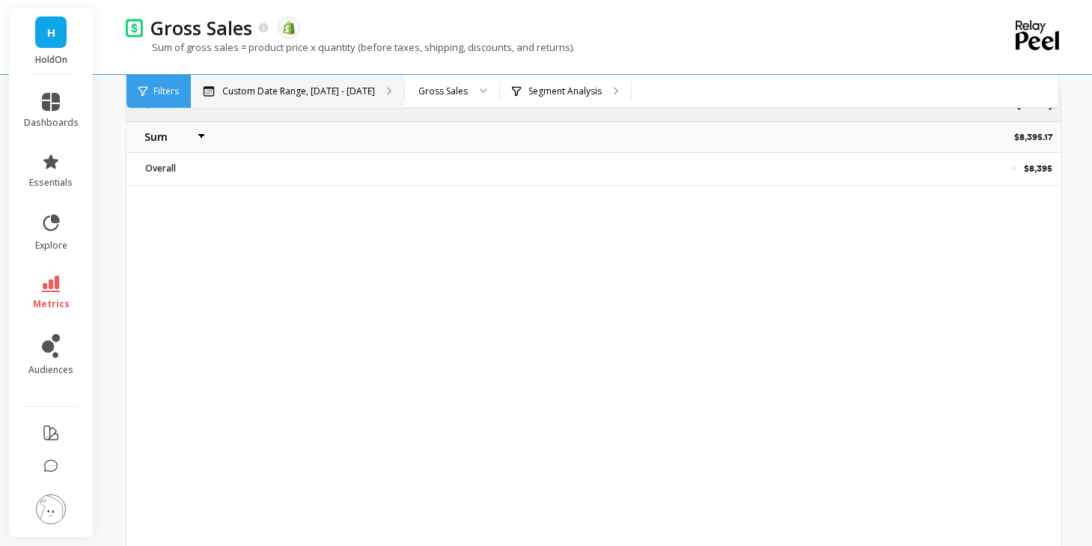
click at [379, 100] on div "Custom Date Range, Sep 29 - Sep 30" at bounding box center [297, 91] width 213 height 33
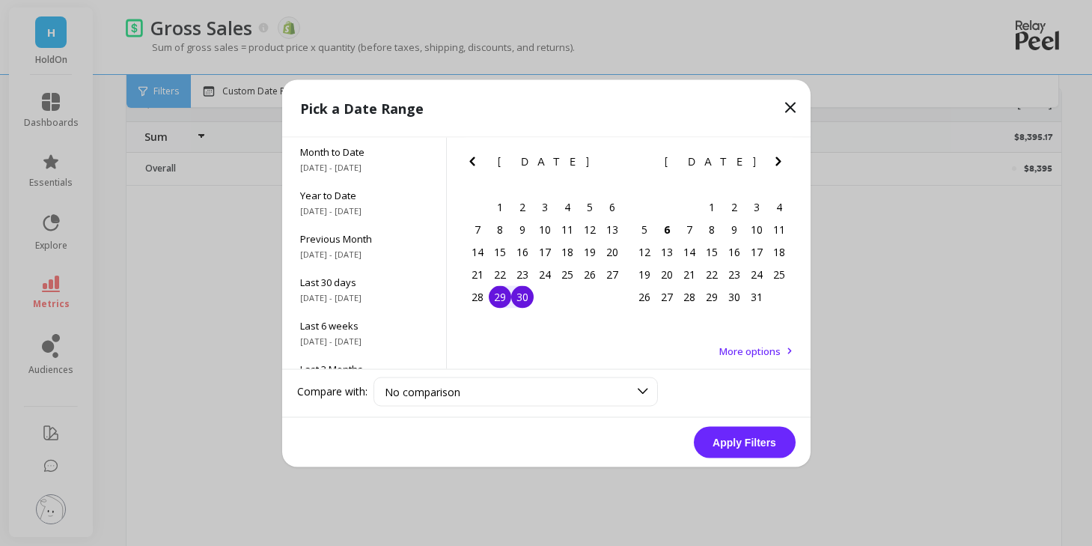
drag, startPoint x: 796, startPoint y: 101, endPoint x: 772, endPoint y: 103, distance: 24.0
click at [795, 101] on icon at bounding box center [791, 107] width 18 height 18
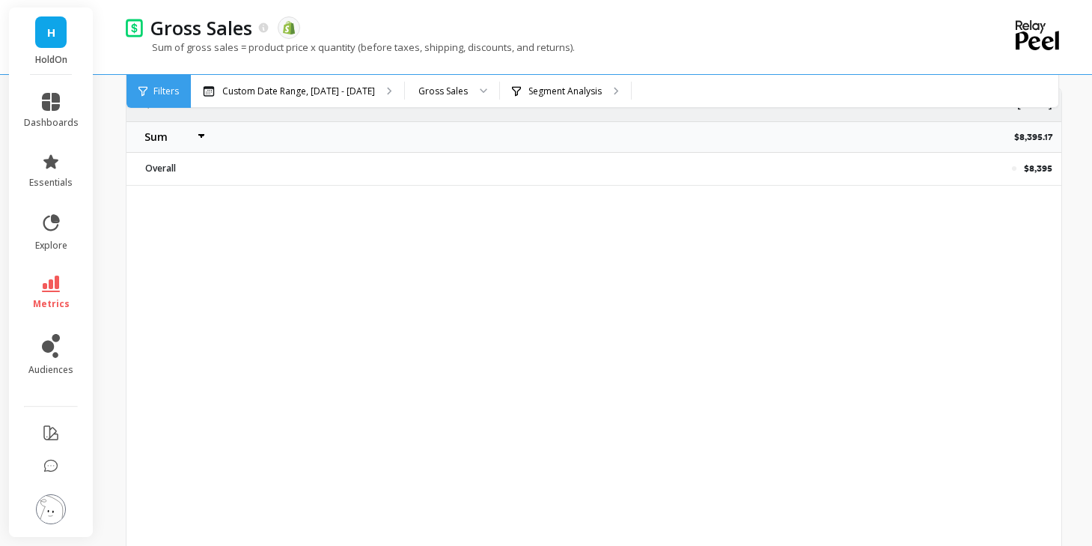
drag, startPoint x: 85, startPoint y: 290, endPoint x: 67, endPoint y: 287, distance: 17.5
click at [82, 289] on li "metrics" at bounding box center [51, 293] width 73 height 52
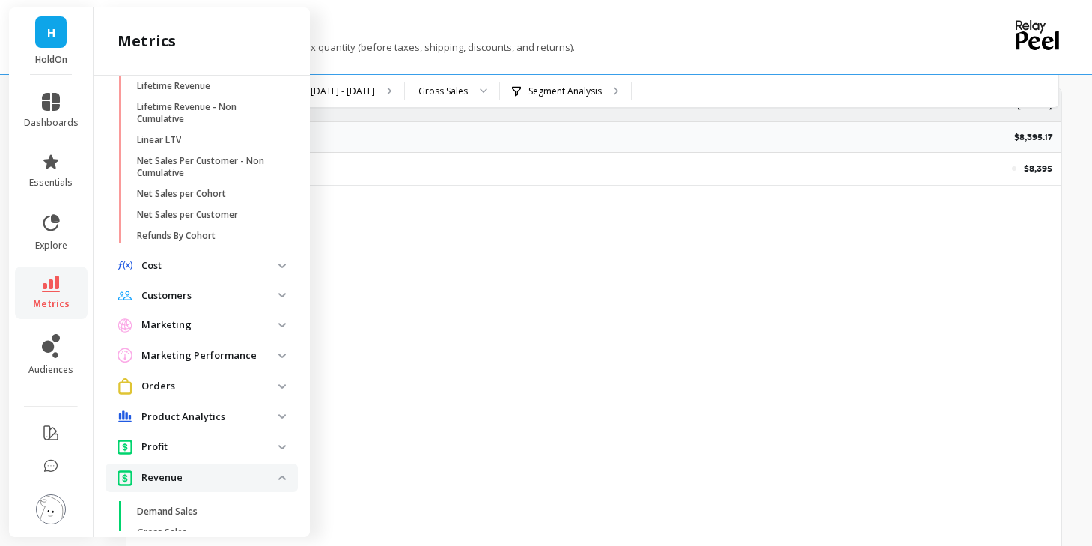
click at [66, 287] on link "metrics" at bounding box center [51, 293] width 55 height 34
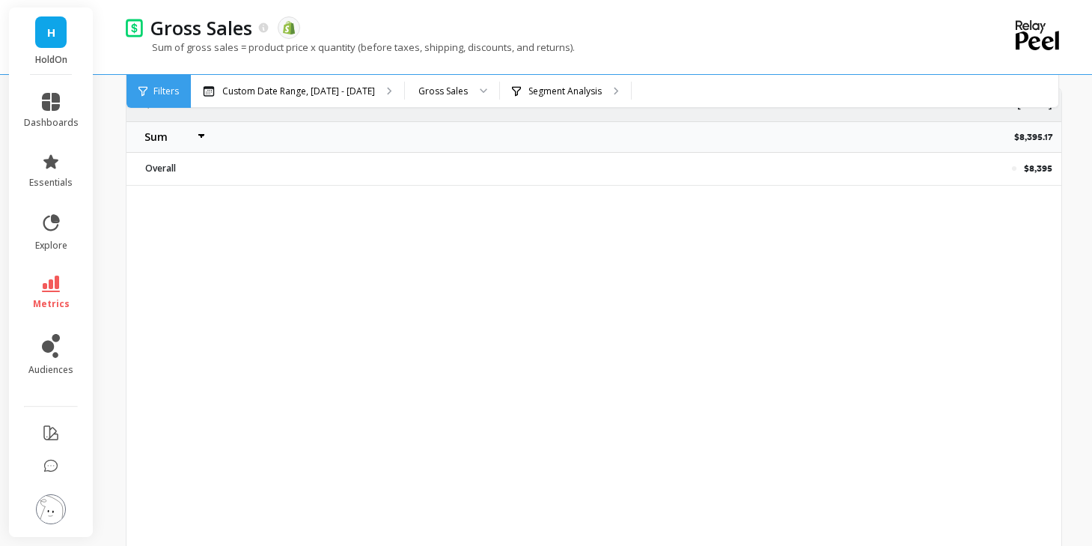
click at [68, 287] on link "metrics" at bounding box center [51, 293] width 55 height 34
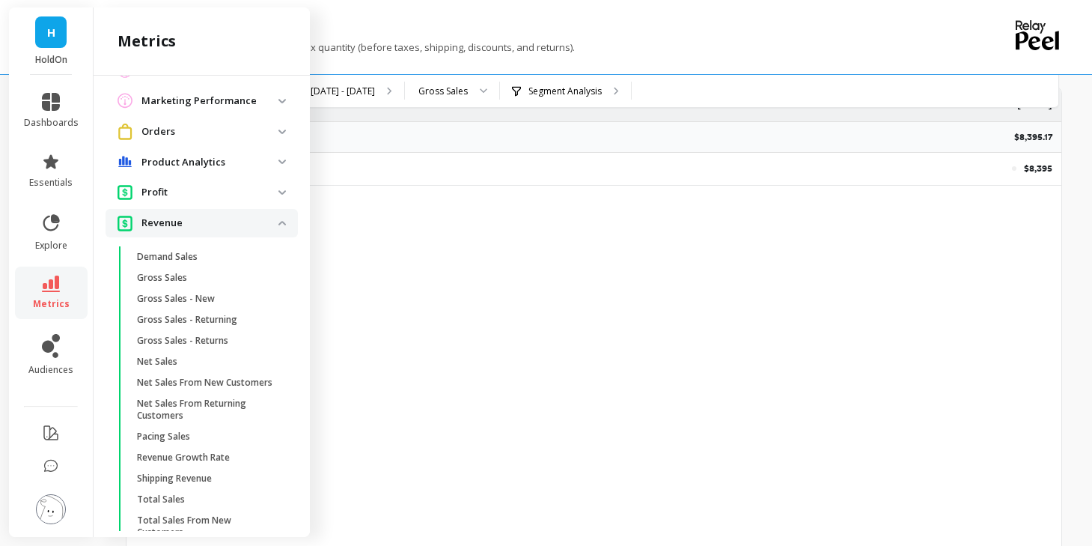
scroll to position [711, 0]
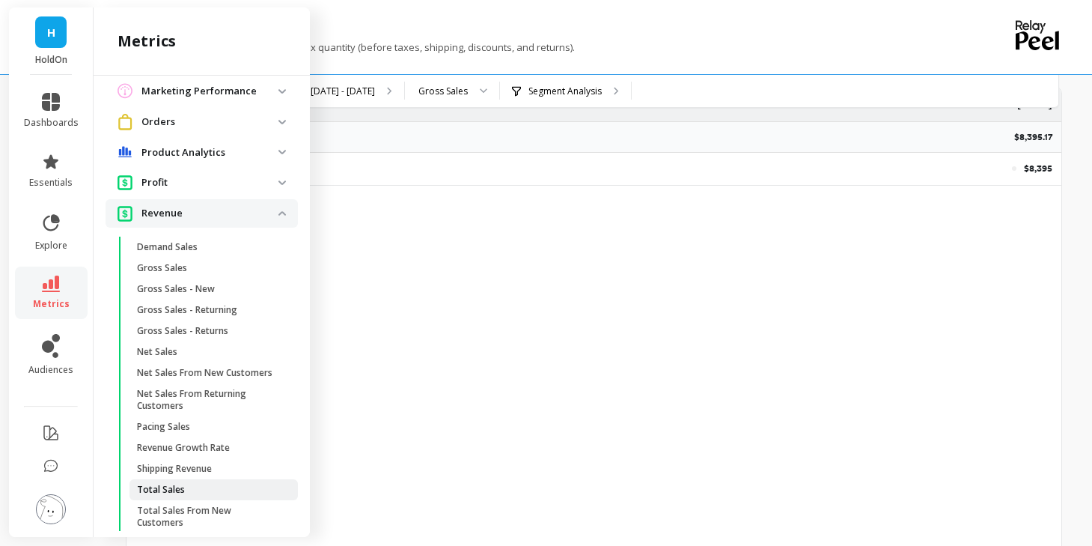
click at [168, 493] on p "Total Sales" at bounding box center [161, 490] width 48 height 12
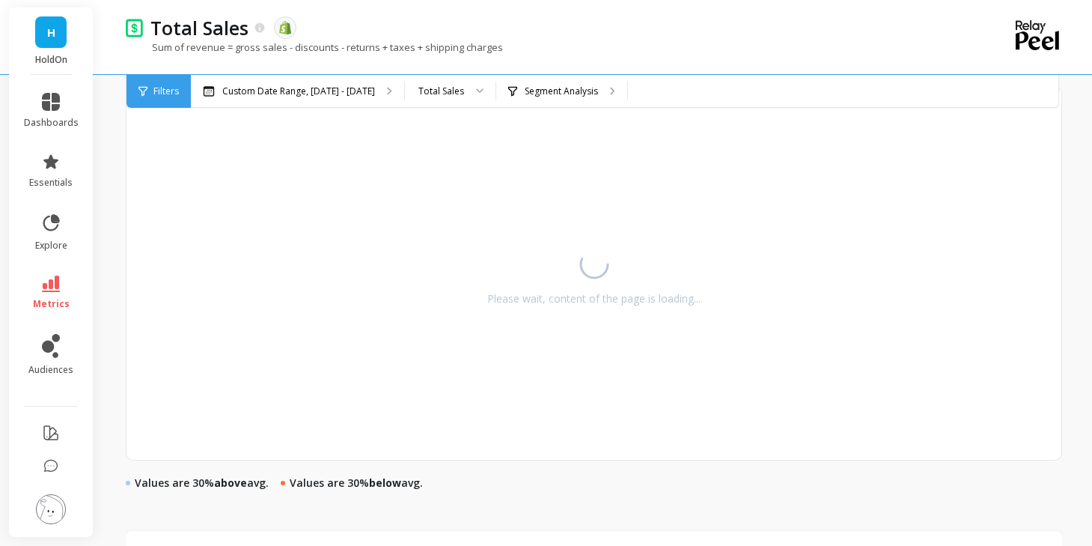
select select "sum"
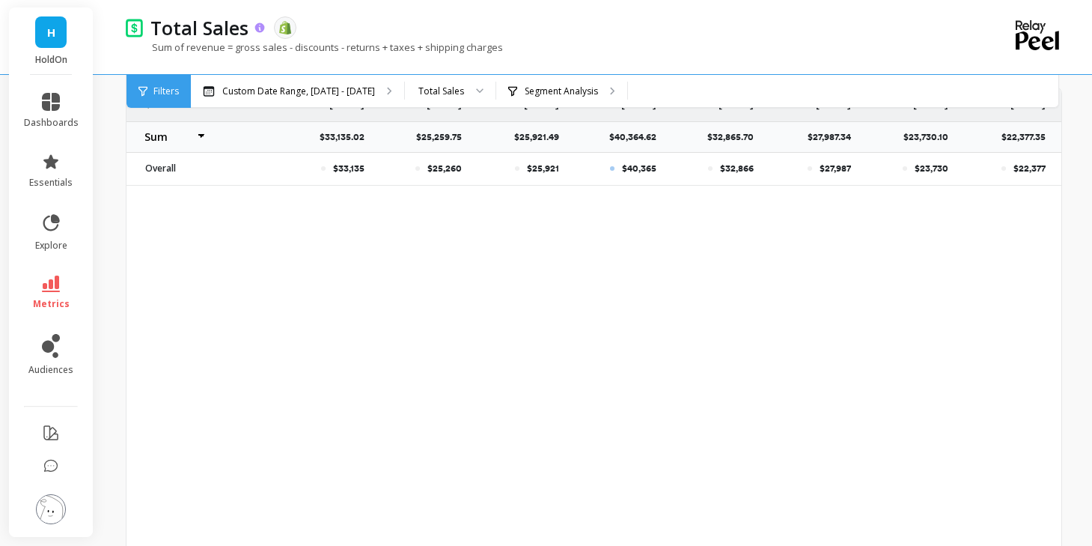
select select "sum"
click at [371, 95] on div "Custom Date Range, May 1 - Oct 5" at bounding box center [297, 91] width 213 height 33
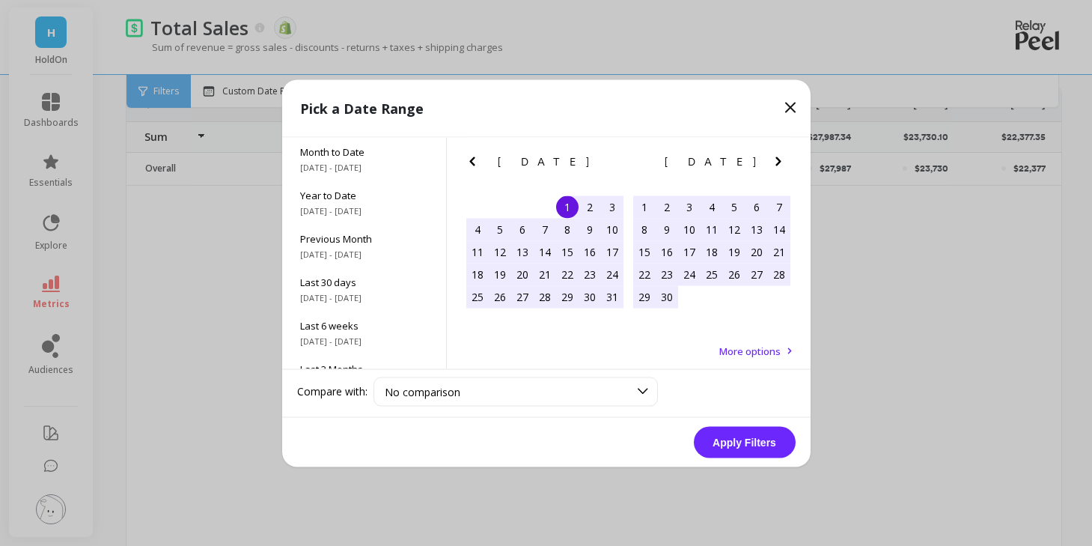
drag, startPoint x: 469, startPoint y: 161, endPoint x: 487, endPoint y: 192, distance: 36.2
click at [472, 162] on icon "Previous Month" at bounding box center [472, 161] width 18 height 18
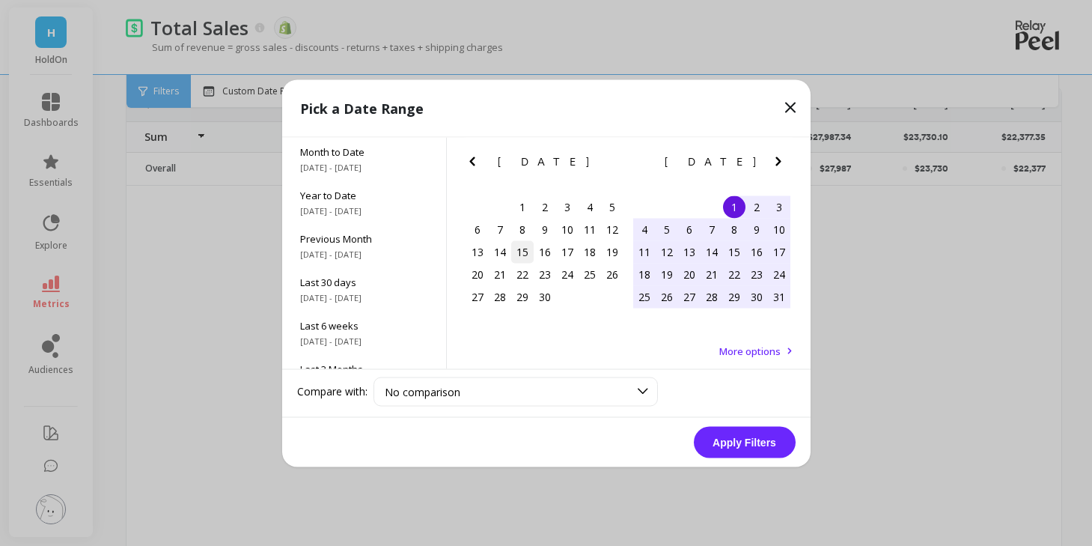
click at [520, 250] on div "15" at bounding box center [522, 251] width 22 height 22
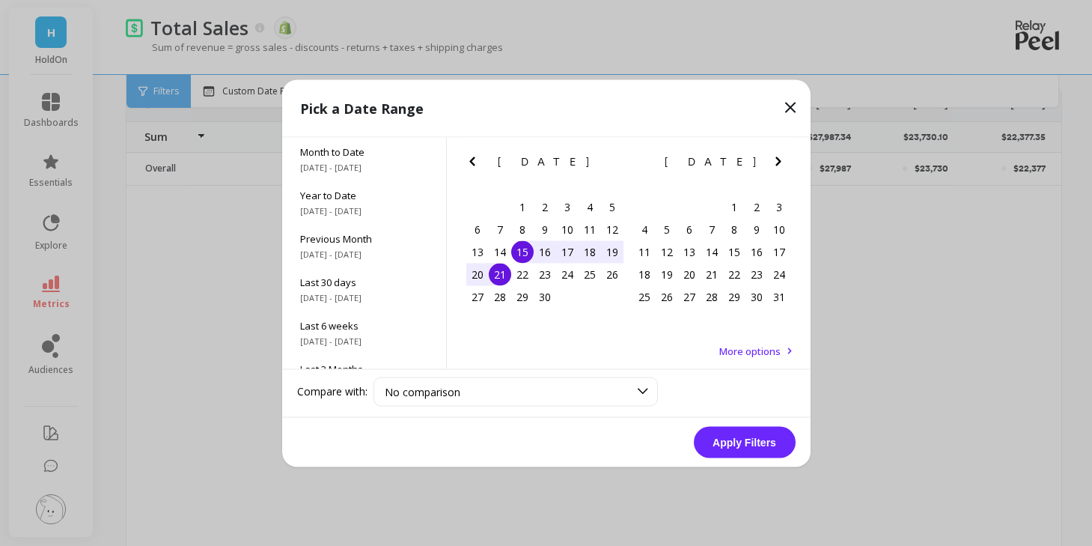
click at [506, 278] on div "21" at bounding box center [500, 274] width 22 height 22
click at [725, 444] on button "Apply Filters" at bounding box center [745, 441] width 102 height 31
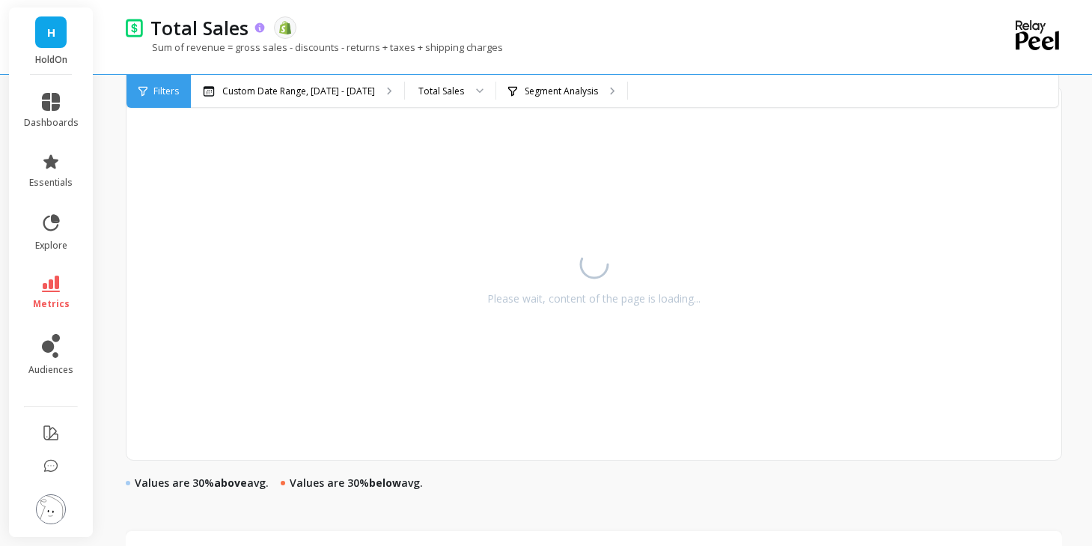
select select "sum"
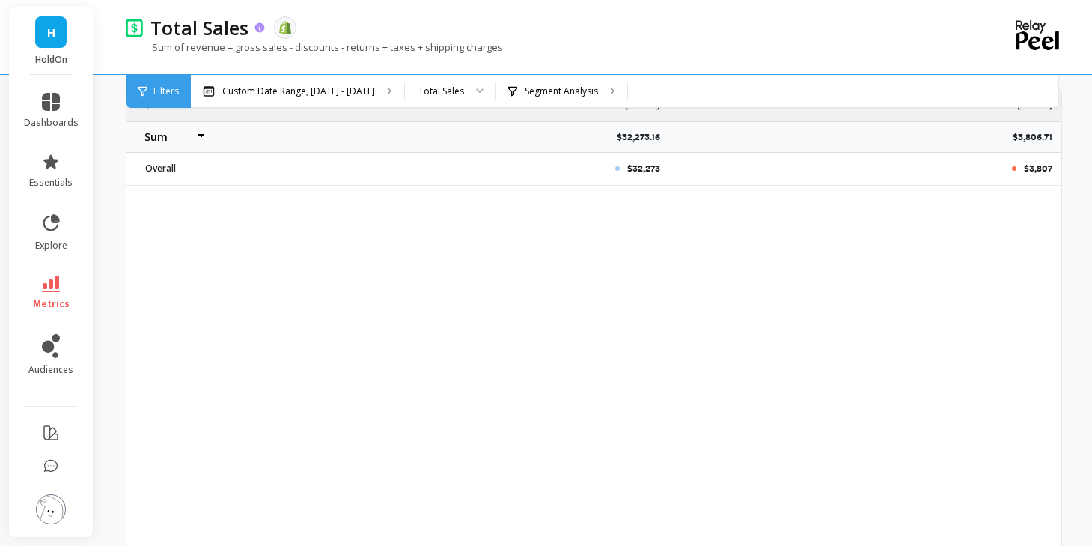
select select "sum"
click at [306, 85] on p "Custom Date Range, Apr 15 - Apr 21" at bounding box center [298, 91] width 153 height 12
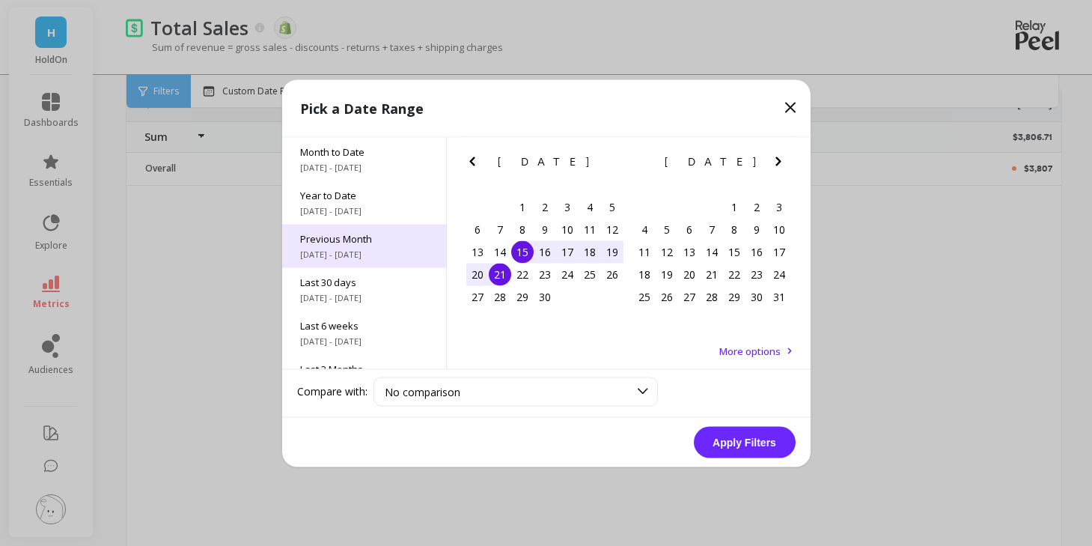
click at [366, 258] on span "9/1/2025 - 9/30/2025" at bounding box center [364, 254] width 128 height 12
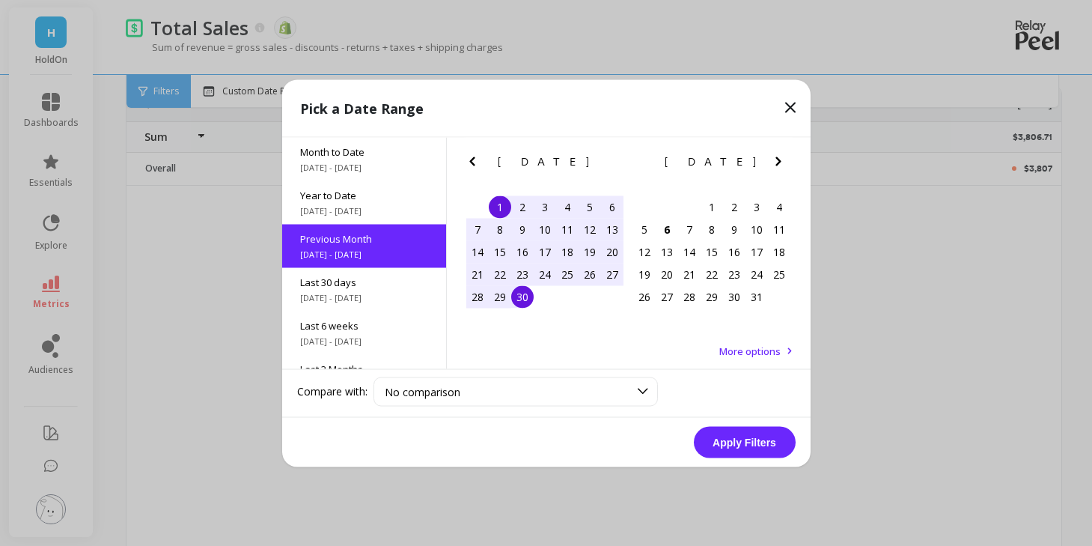
click at [502, 255] on div "15" at bounding box center [500, 251] width 22 height 22
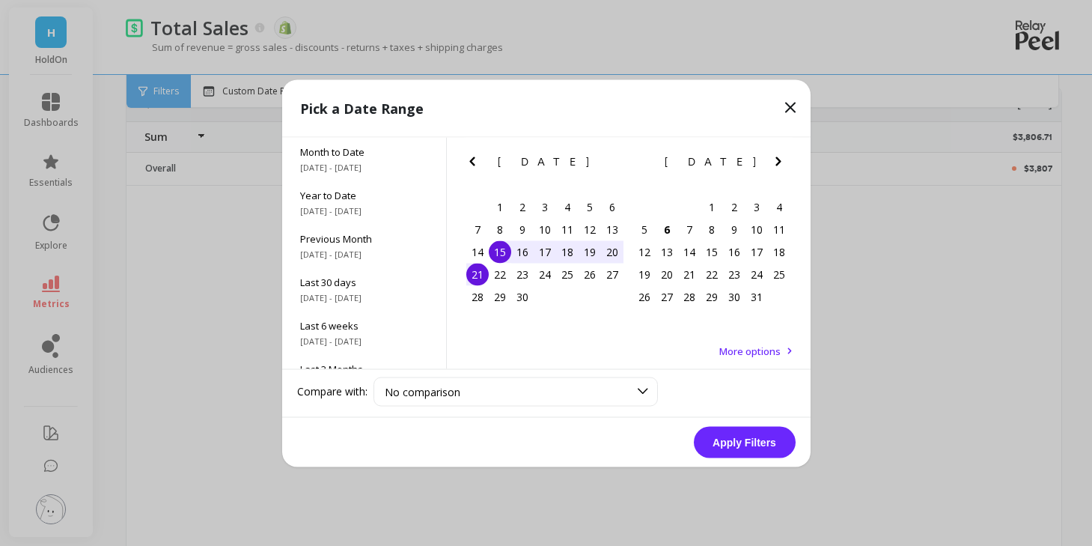
drag, startPoint x: 475, startPoint y: 276, endPoint x: 647, endPoint y: 360, distance: 190.9
click at [491, 284] on div "21 22 23 24 25 26 27" at bounding box center [544, 274] width 157 height 22
click at [726, 436] on button "Apply Filters" at bounding box center [745, 441] width 102 height 31
select select "sum"
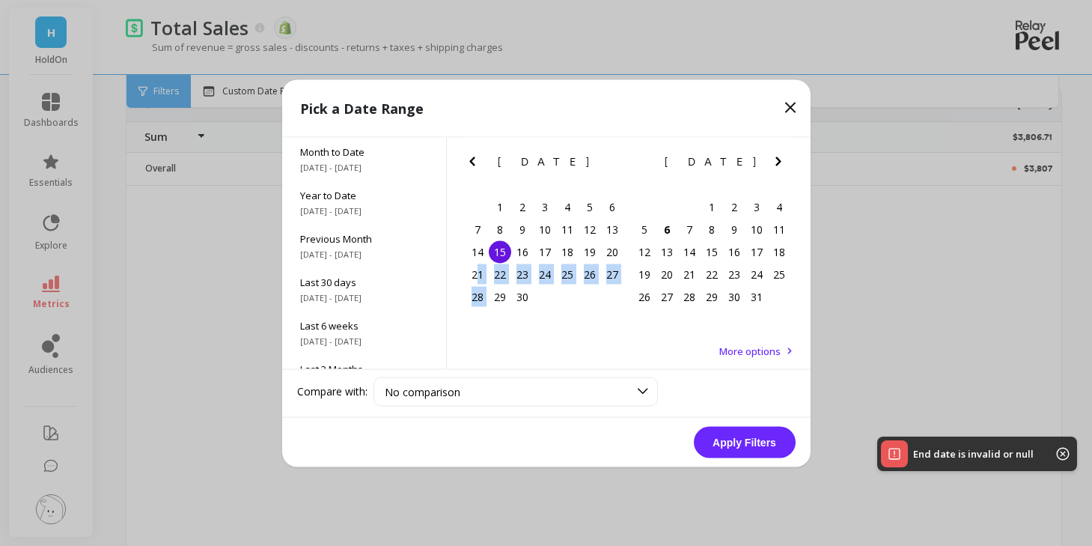
select select "sum"
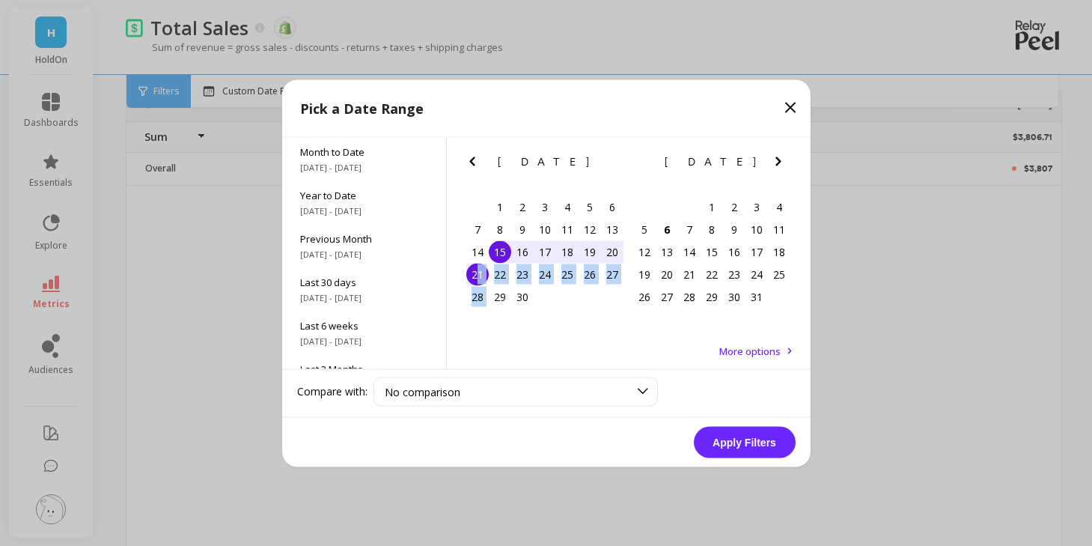
click at [481, 280] on div "21" at bounding box center [477, 274] width 22 height 22
click at [738, 437] on button "Apply Filters" at bounding box center [745, 441] width 102 height 31
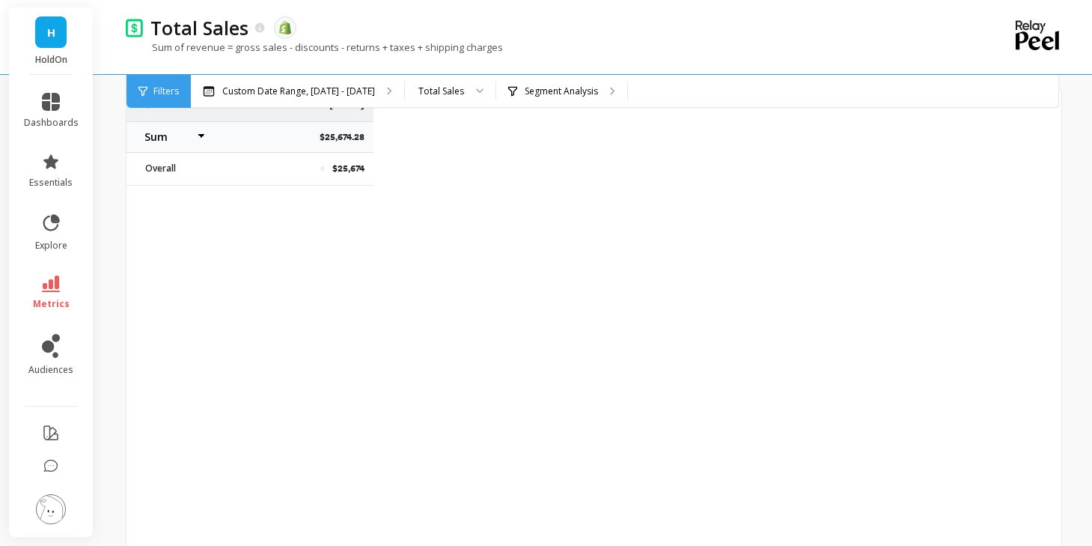
select select "sum"
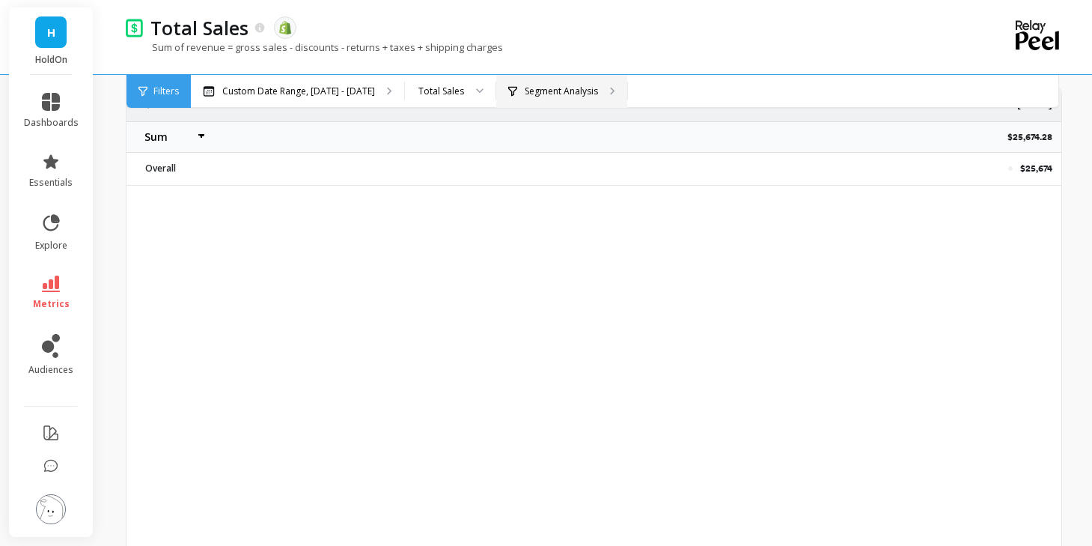
click at [567, 87] on p "Segment Analysis" at bounding box center [561, 91] width 73 height 12
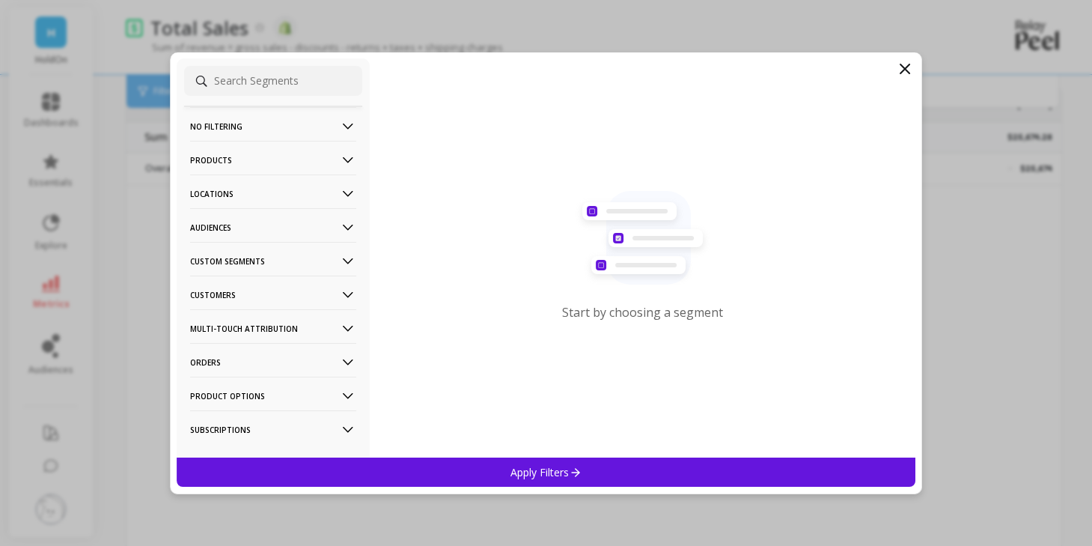
click at [261, 79] on input at bounding box center [273, 81] width 178 height 30
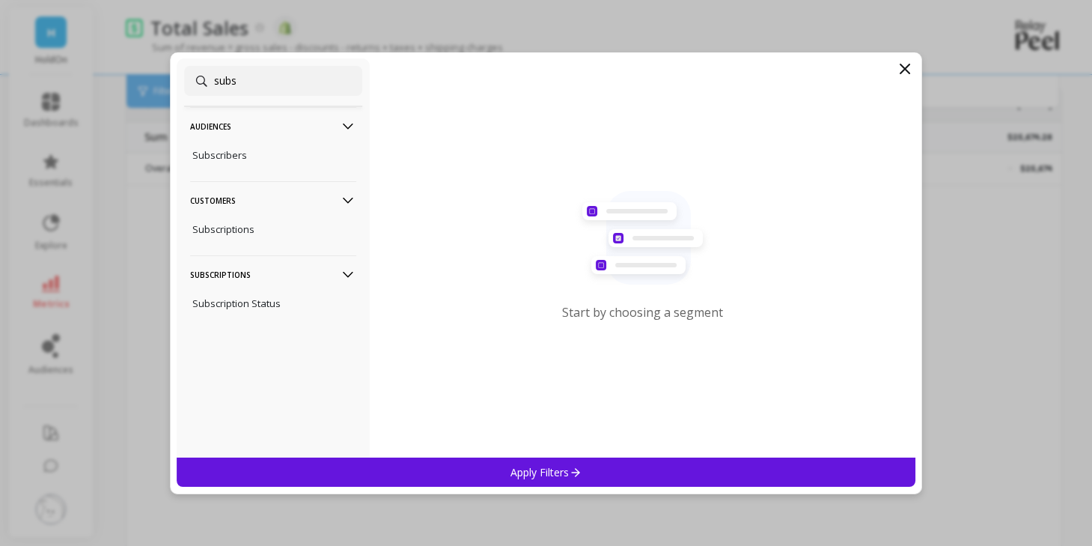
type input "subs"
click at [240, 246] on div "subs Audiences Subscribers Customers Subscriptions Subscriptions Subscription S…" at bounding box center [273, 257] width 193 height 399
click at [233, 228] on p "Subscriptions" at bounding box center [223, 228] width 62 height 13
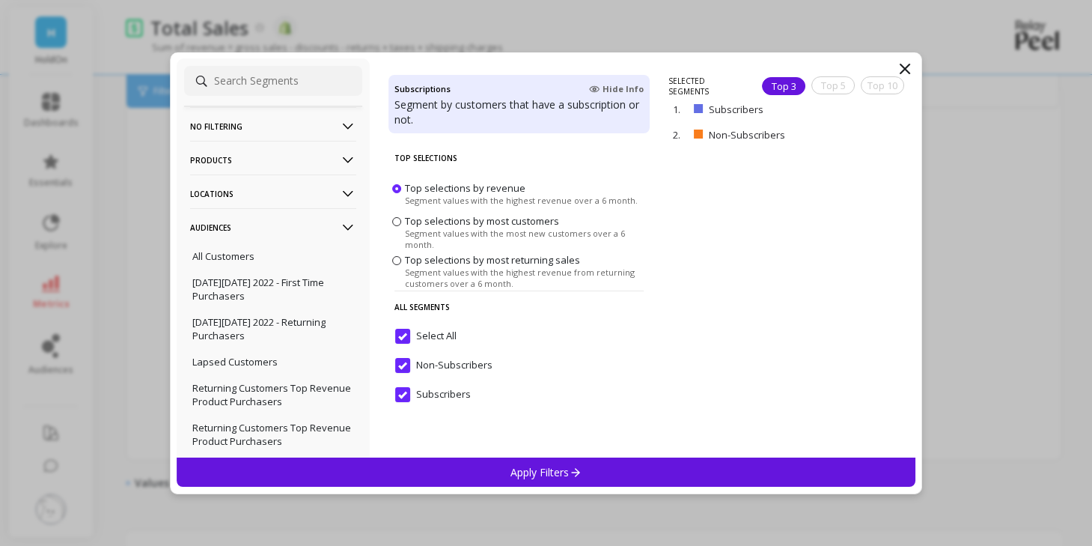
click at [500, 449] on div "Top Selections Top selections by revenue Segment values with the highest revenu…" at bounding box center [519, 299] width 261 height 315
click at [525, 478] on p "Apply Filters" at bounding box center [546, 472] width 71 height 14
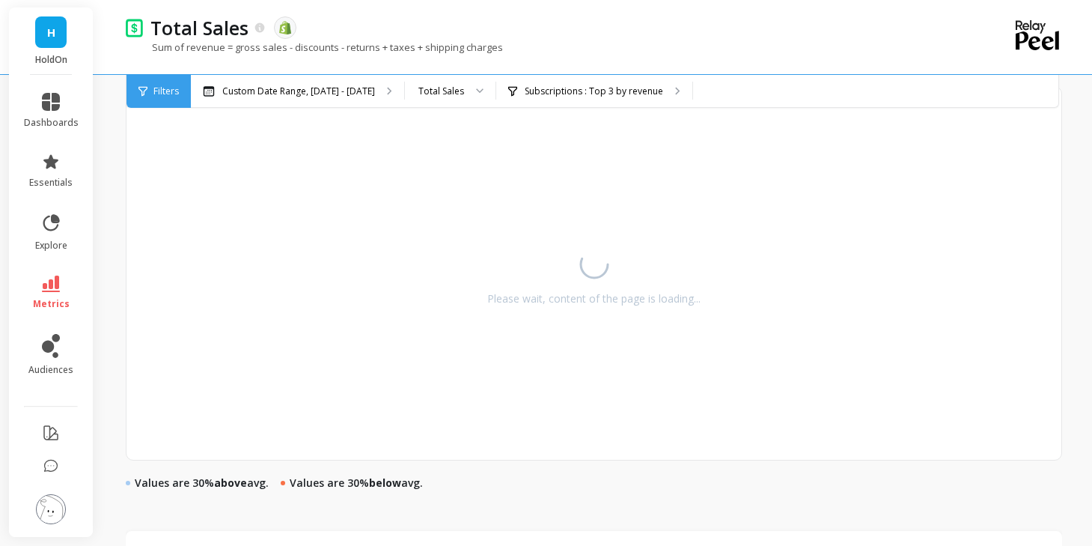
select select "sum"
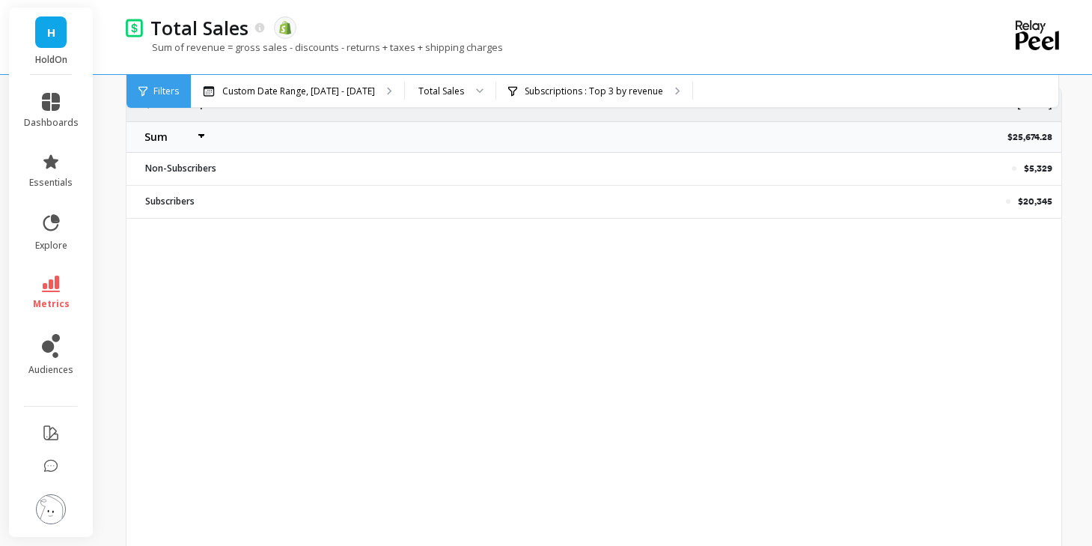
select select "sum"
click at [1032, 168] on p "$5,329" at bounding box center [1038, 168] width 28 height 12
copy p "$5,329"
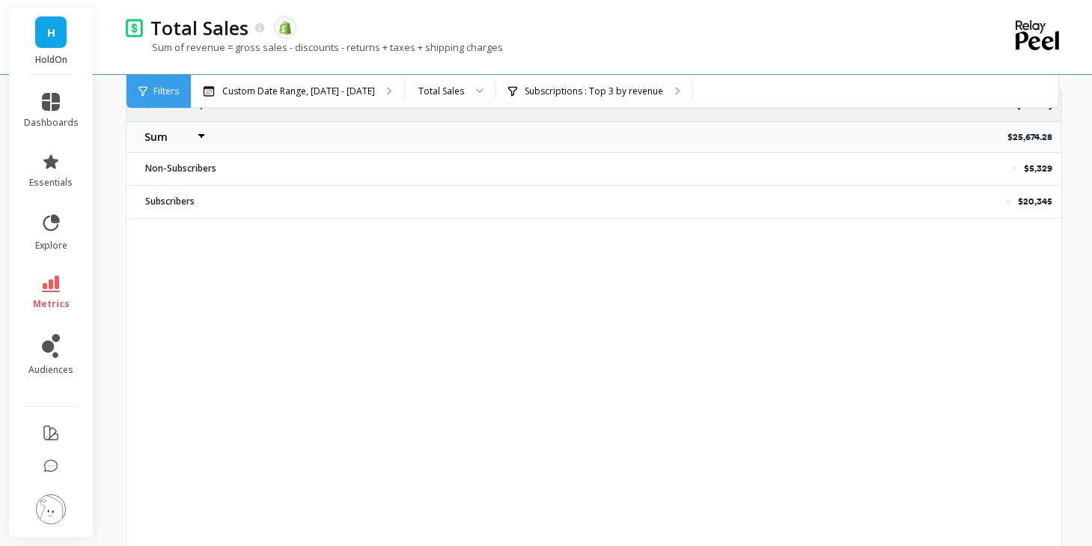
click at [1026, 205] on p "$20,345" at bounding box center [1035, 201] width 34 height 12
copy div "$20,345"
click at [276, 90] on p "Custom Date Range, Sep 15 - Sep 21" at bounding box center [298, 91] width 153 height 12
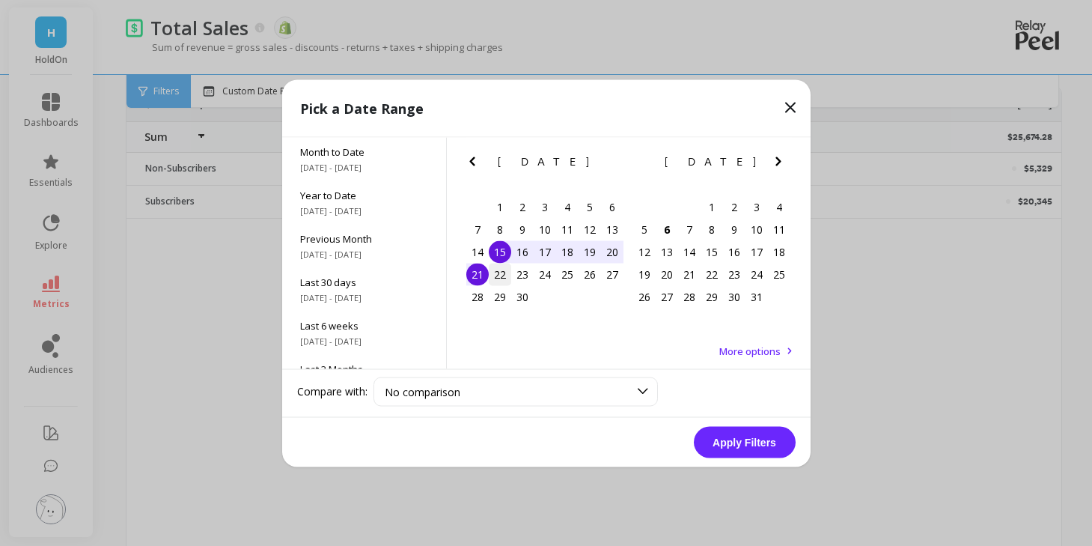
click at [500, 274] on div "22" at bounding box center [500, 274] width 22 height 22
drag, startPoint x: 471, startPoint y: 303, endPoint x: 544, endPoint y: 337, distance: 80.7
click at [471, 303] on div "28" at bounding box center [477, 296] width 22 height 22
click at [732, 433] on button "Apply Filters" at bounding box center [745, 441] width 102 height 31
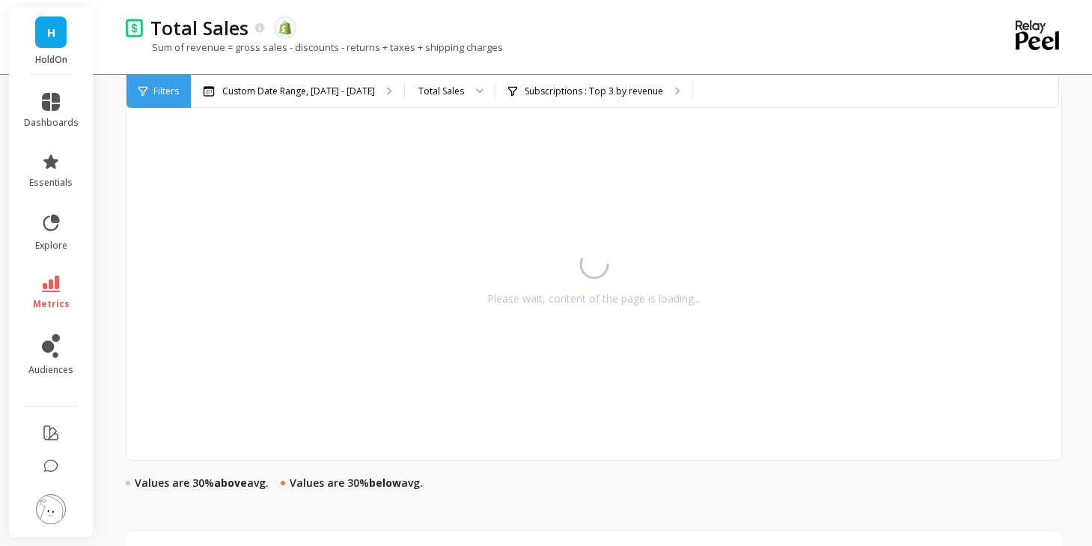
select select "sum"
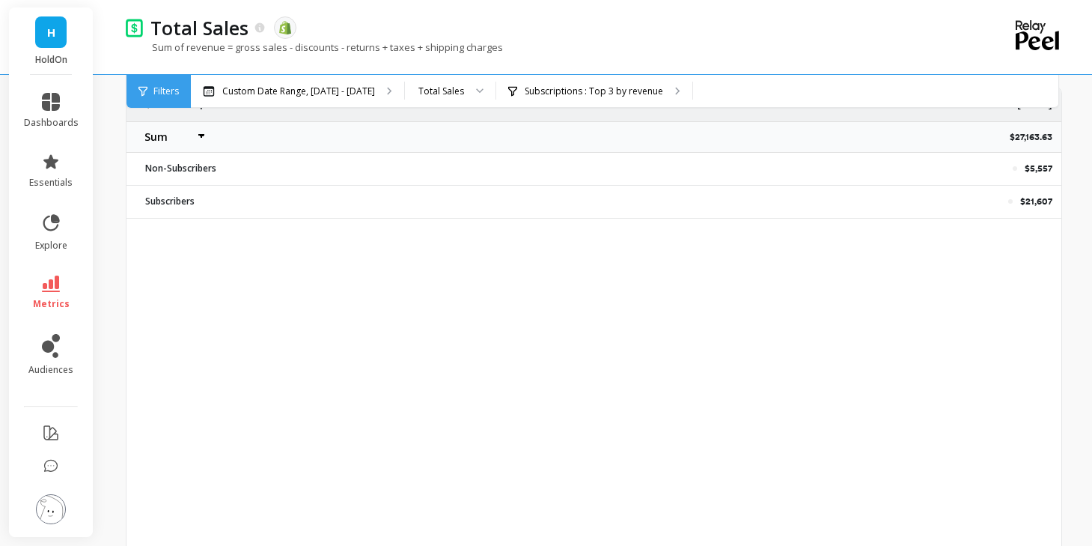
select select "sum"
click at [1028, 169] on p "$5,557" at bounding box center [1039, 168] width 28 height 12
click at [1027, 203] on p "$21,607" at bounding box center [1036, 201] width 32 height 12
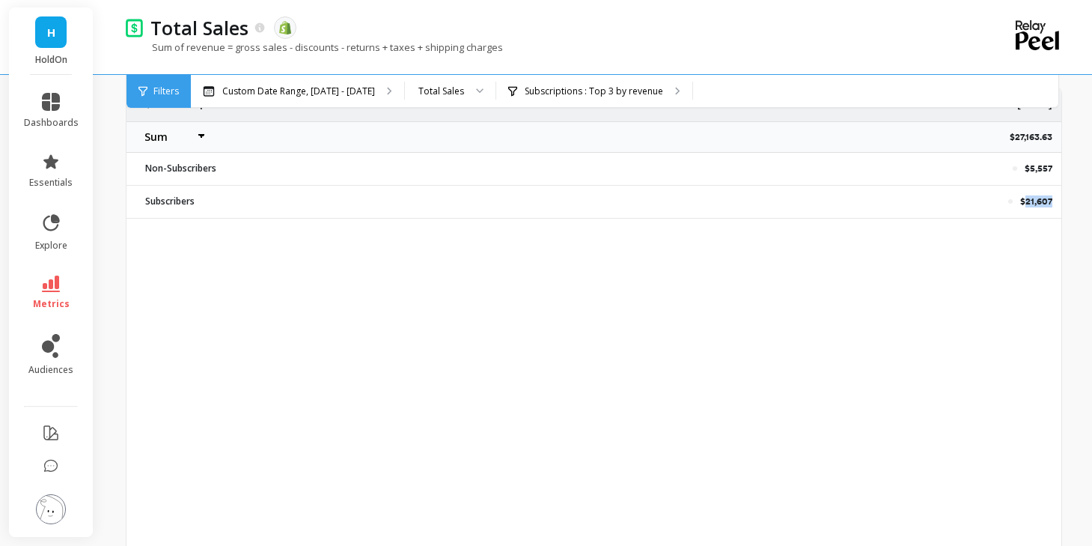
click at [1027, 203] on p "$21,607" at bounding box center [1036, 201] width 32 height 12
click at [329, 95] on p "Custom Date Range, Sep 22 - Sep 28" at bounding box center [298, 91] width 153 height 12
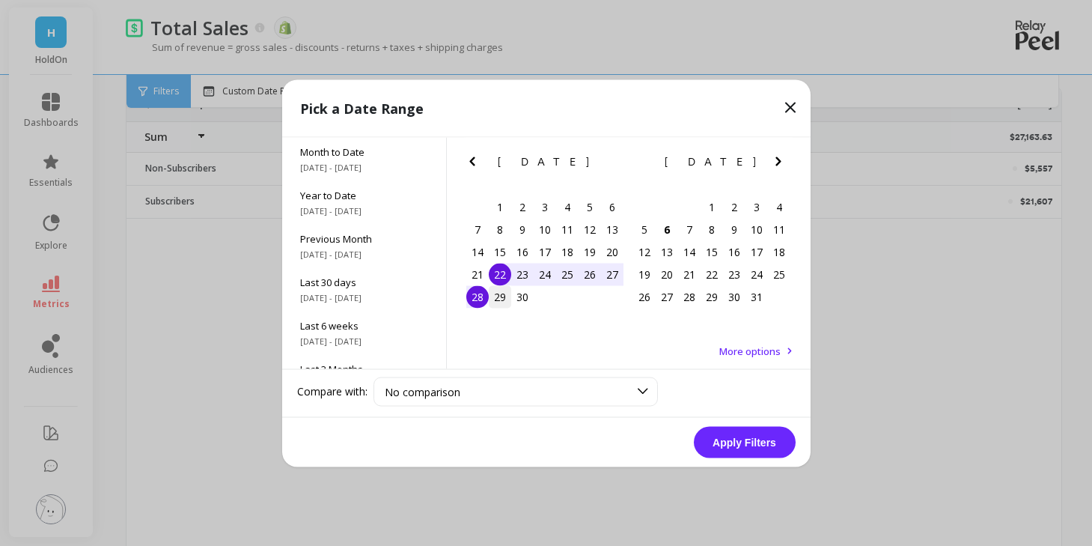
click at [496, 298] on div "29" at bounding box center [500, 296] width 22 height 22
drag, startPoint x: 524, startPoint y: 302, endPoint x: 540, endPoint y: 308, distance: 16.8
click at [529, 303] on div "30" at bounding box center [522, 296] width 22 height 22
click at [749, 447] on button "Apply Filters" at bounding box center [745, 441] width 102 height 31
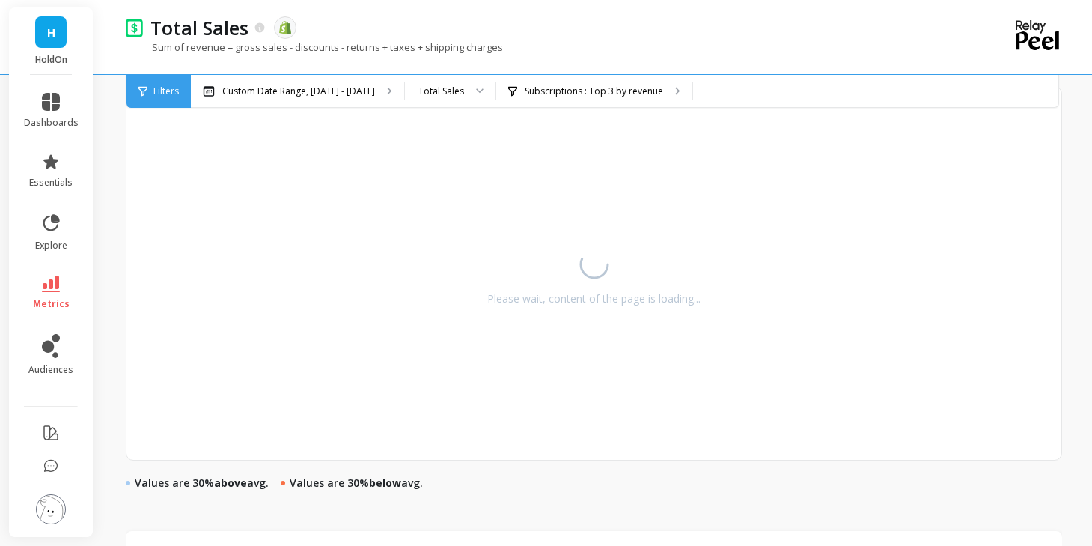
select select "sum"
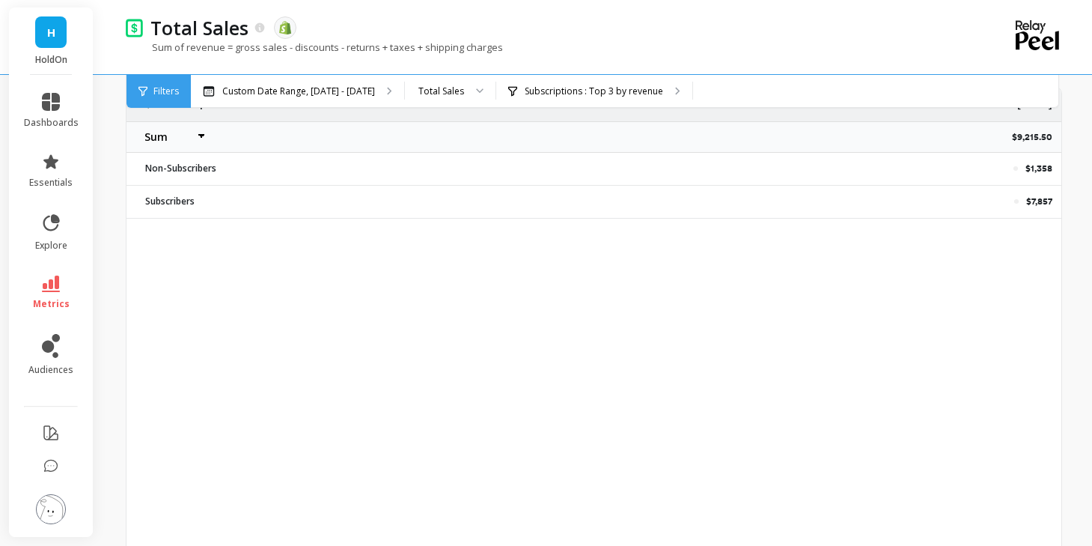
select select "sum"
click at [1026, 166] on p "$1,358" at bounding box center [1039, 168] width 27 height 12
click at [1034, 200] on p "$7,857" at bounding box center [1039, 201] width 26 height 12
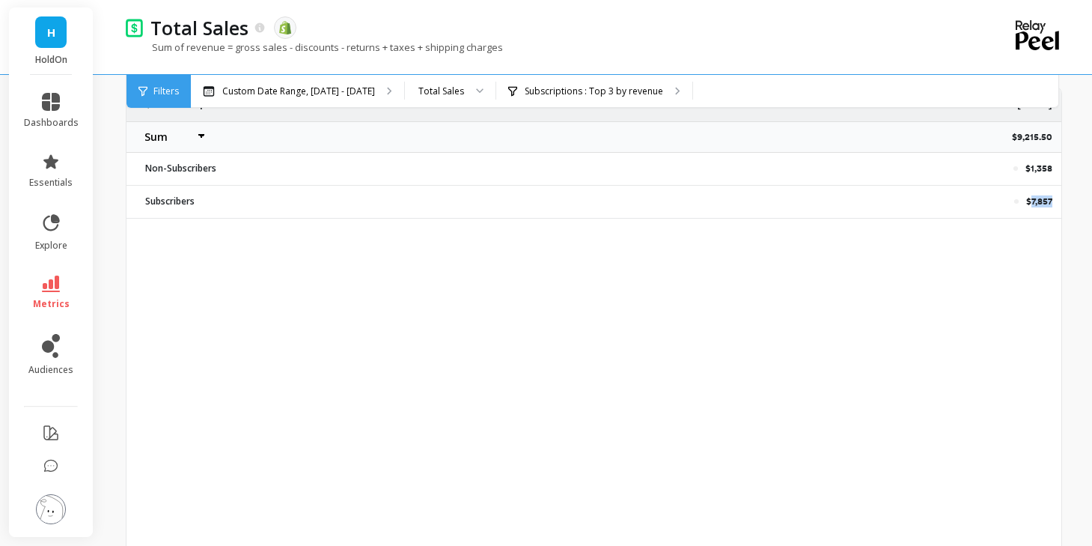
click at [1034, 200] on p "$7,857" at bounding box center [1039, 201] width 26 height 12
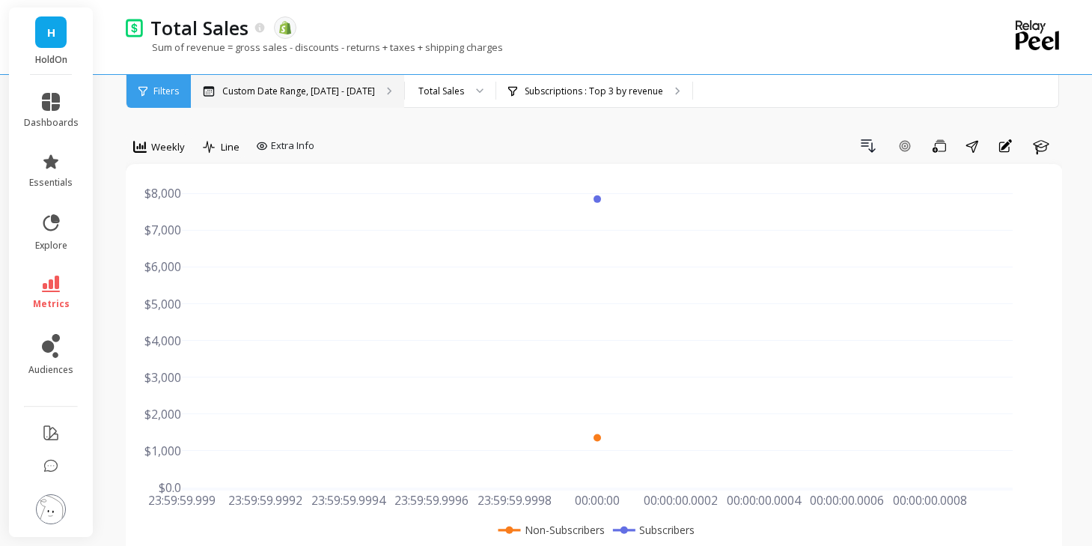
click at [302, 91] on p "Custom Date Range, Sep 29 - Sep 30" at bounding box center [298, 91] width 153 height 12
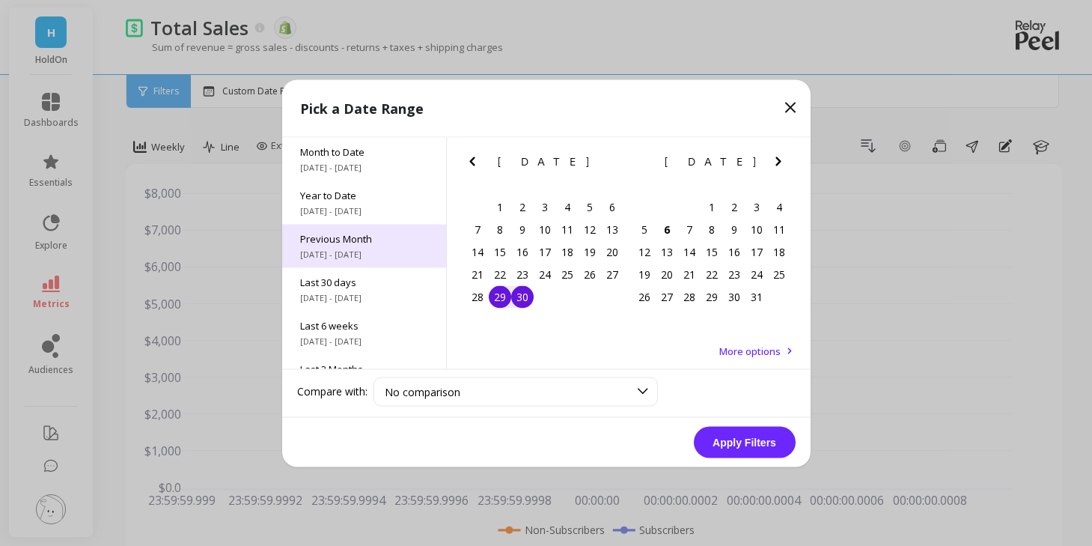
drag, startPoint x: 358, startPoint y: 244, endPoint x: 378, endPoint y: 251, distance: 21.3
click at [359, 243] on span "Previous Month" at bounding box center [364, 237] width 128 height 13
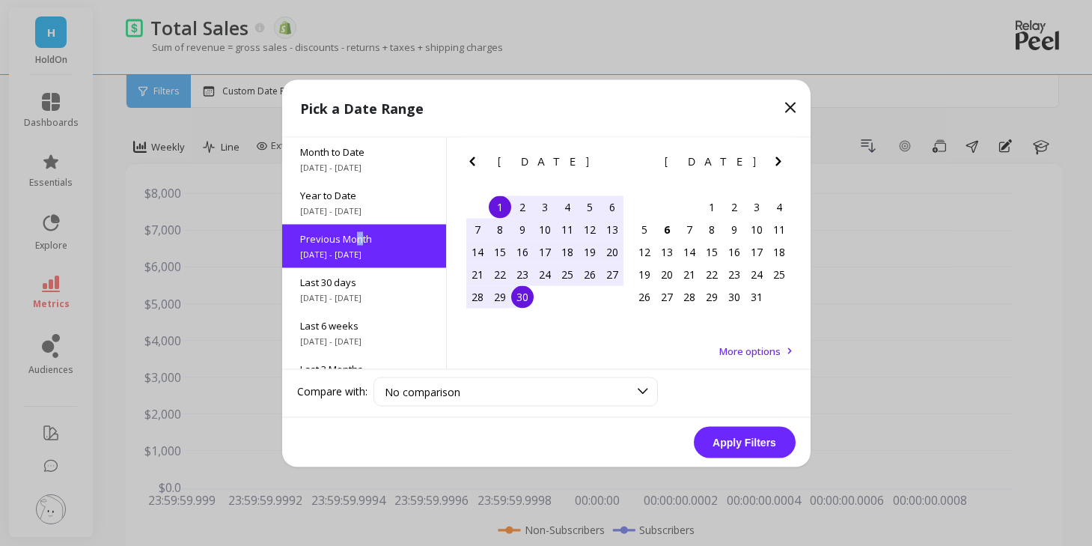
click at [764, 446] on button "Apply Filters" at bounding box center [745, 441] width 102 height 31
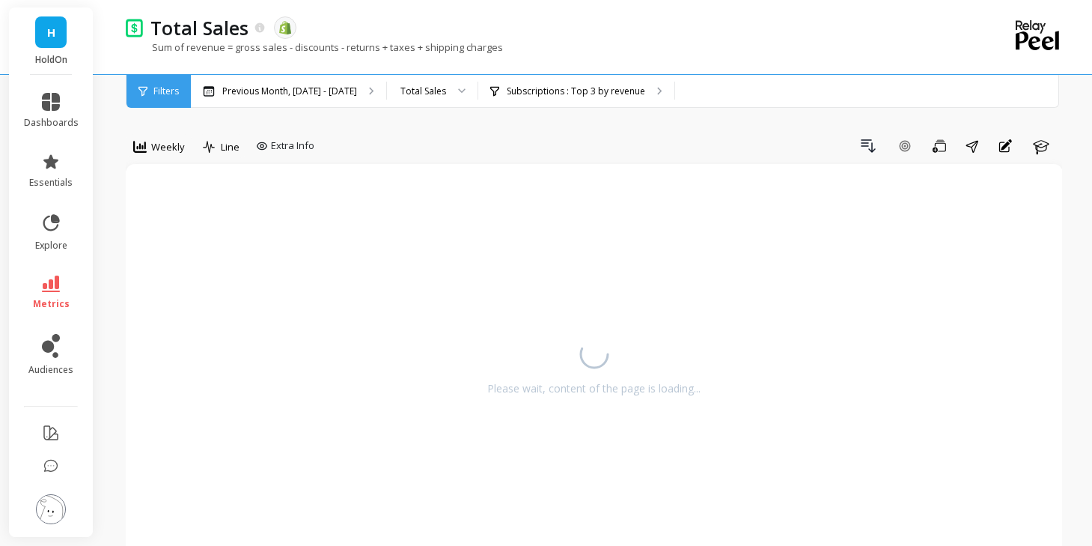
select select "sum"
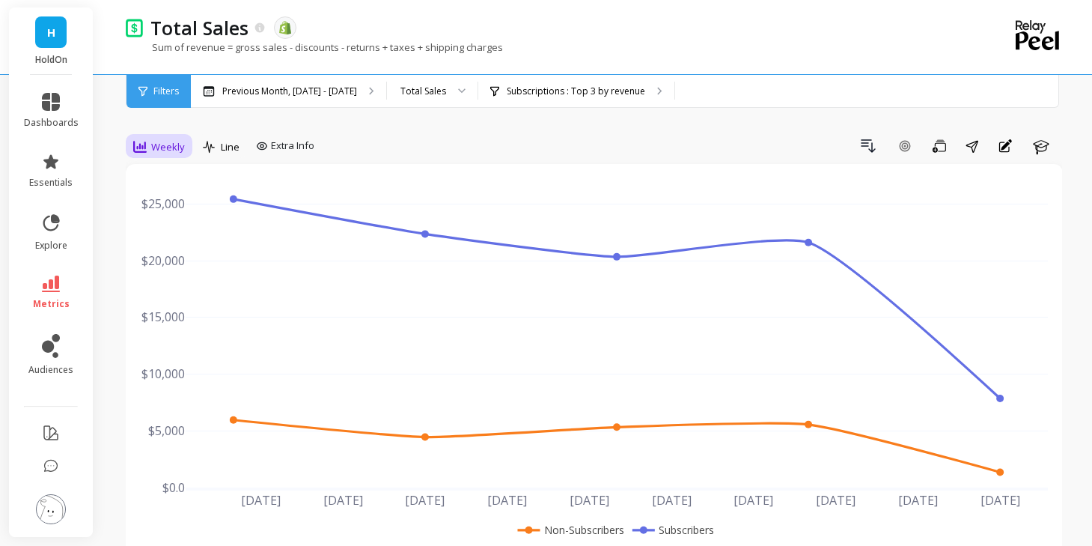
click at [153, 147] on span "Weekly" at bounding box center [168, 147] width 34 height 14
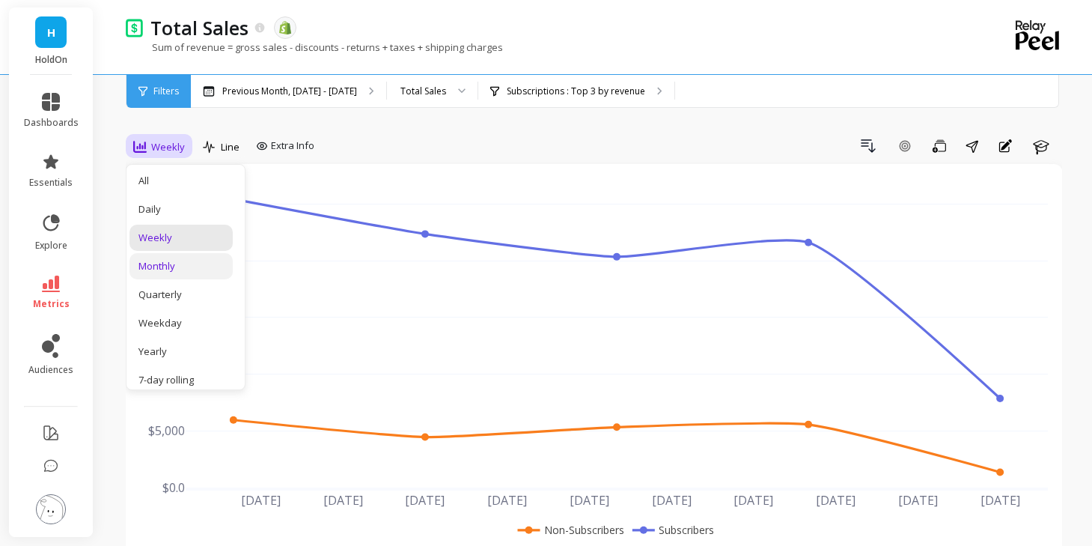
click at [177, 270] on div "Monthly" at bounding box center [181, 266] width 85 height 14
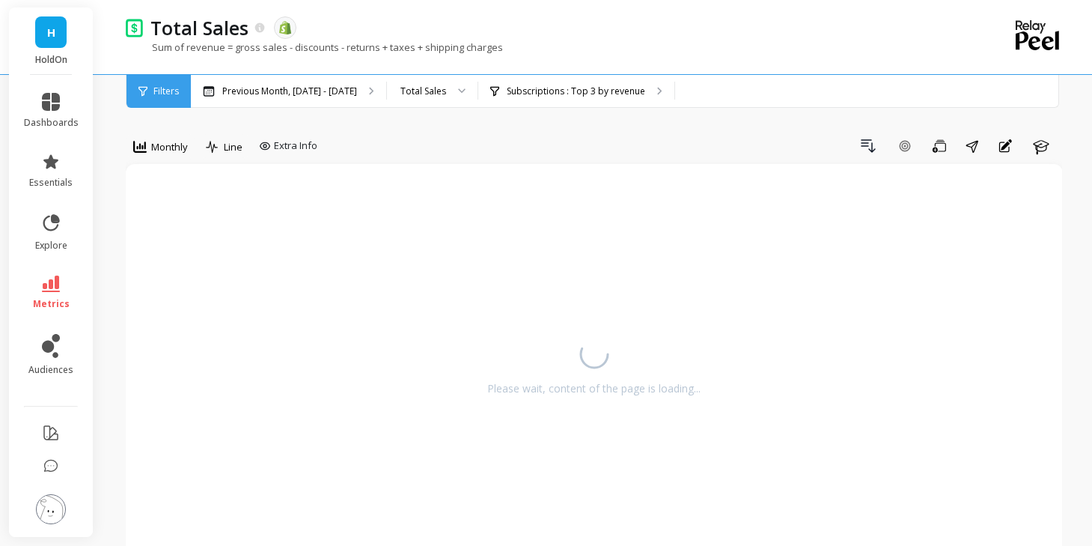
select select "sum"
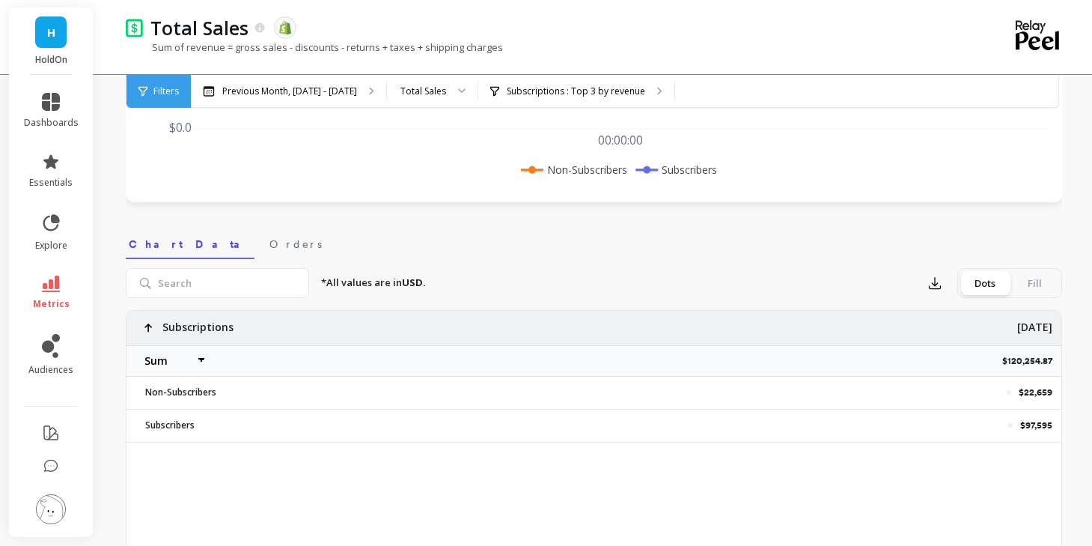
scroll to position [377, 0]
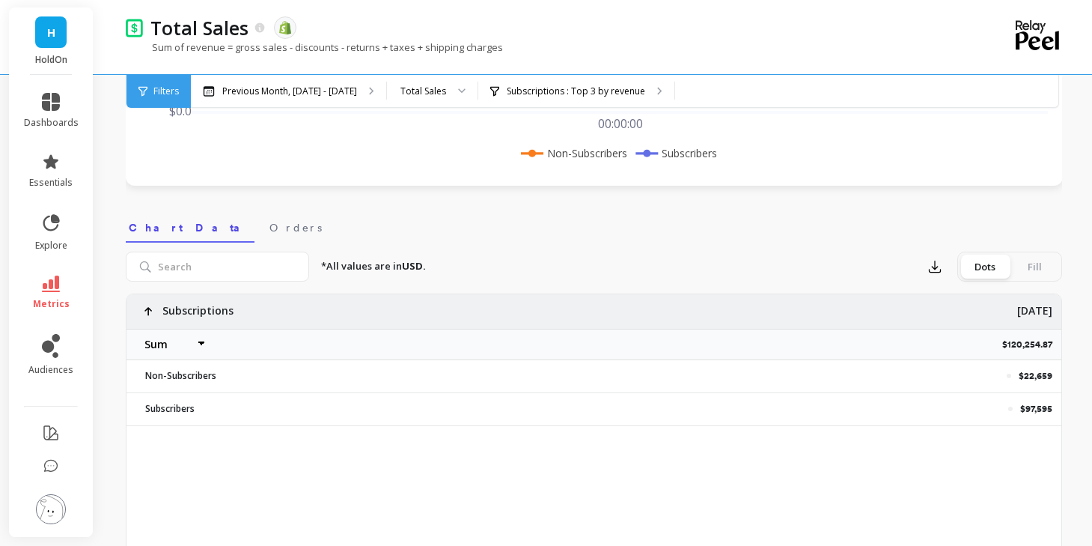
click at [1035, 376] on p "$22,659" at bounding box center [1036, 376] width 34 height 12
click at [1036, 376] on p "$22,659" at bounding box center [1036, 376] width 34 height 12
click at [1041, 408] on p "$97,595" at bounding box center [1036, 409] width 32 height 12
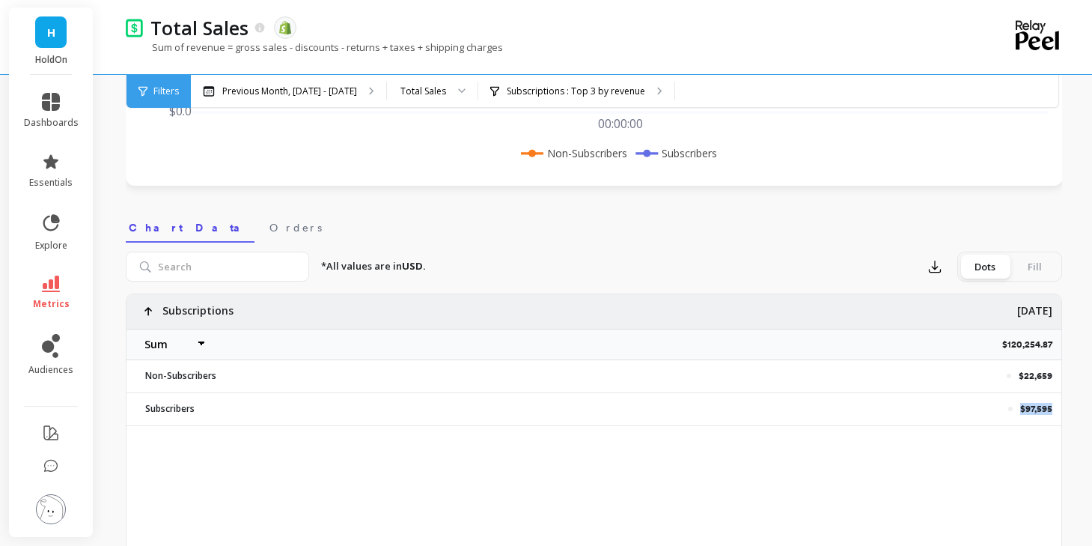
click at [1041, 408] on p "$97,595" at bounding box center [1036, 409] width 32 height 12
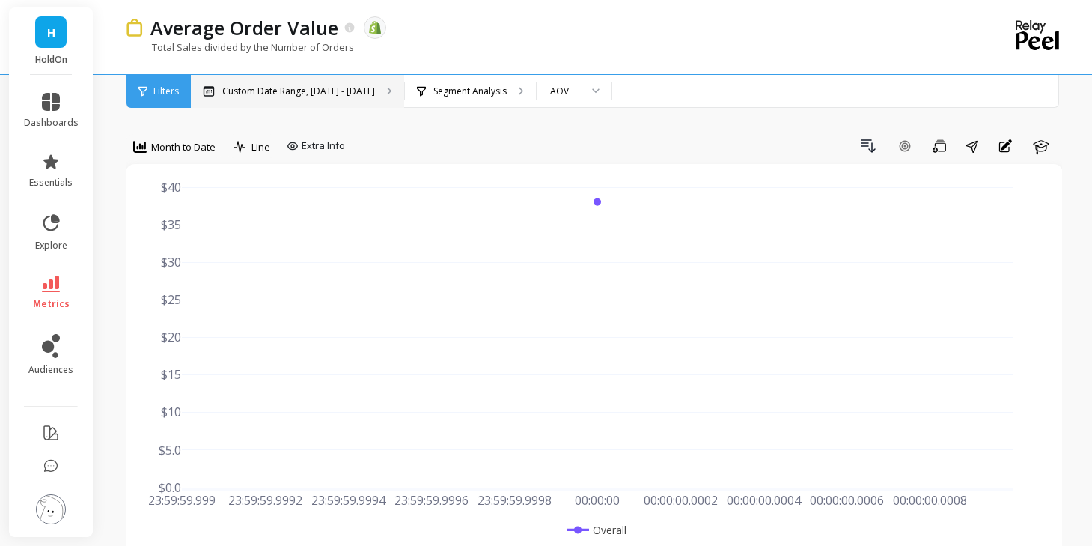
click at [343, 95] on p "Custom Date Range, [DATE] - [DATE]" at bounding box center [298, 91] width 153 height 12
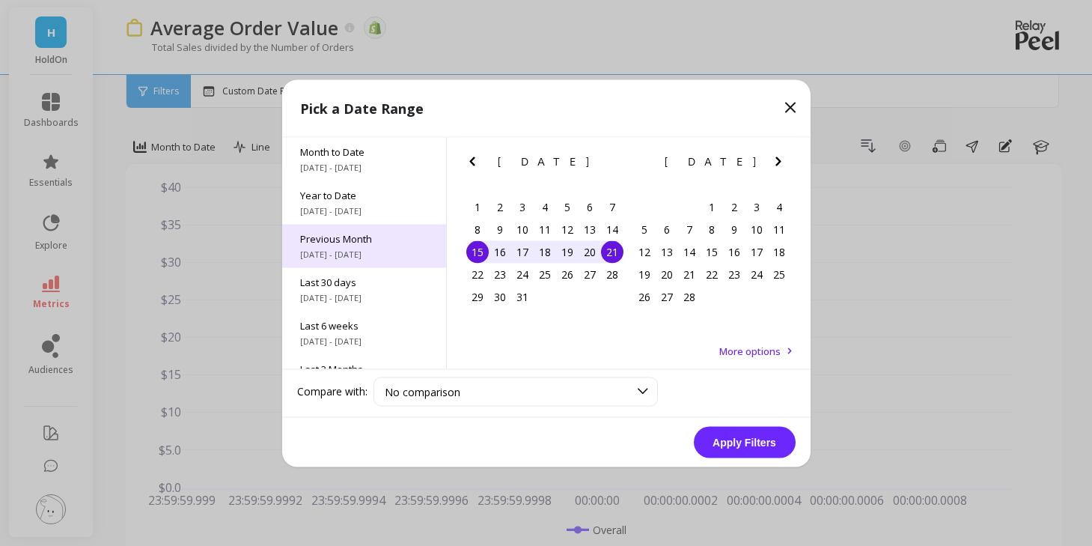
click at [340, 249] on span "[DATE] - [DATE]" at bounding box center [364, 254] width 128 height 12
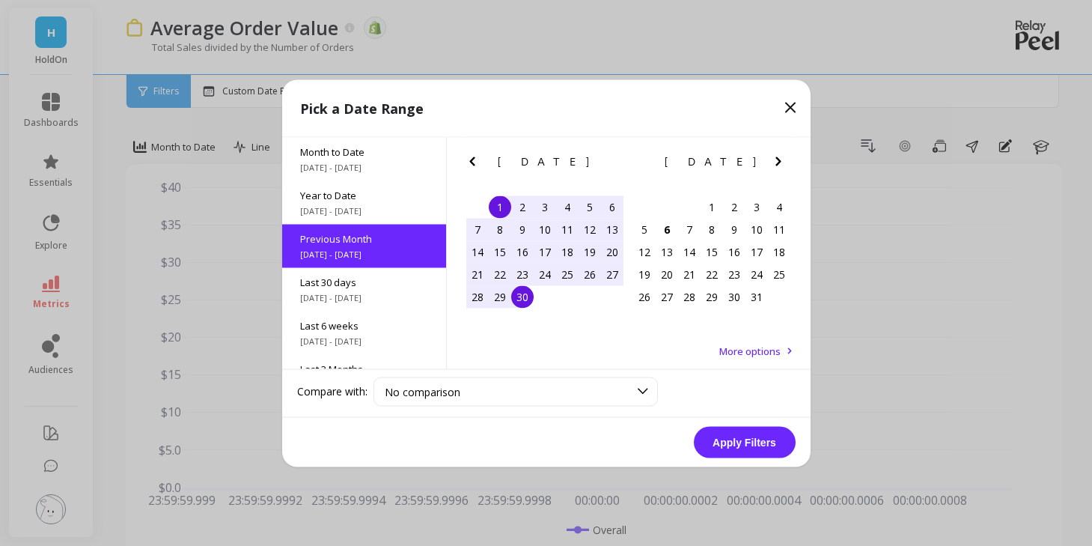
click at [752, 454] on button "Apply Filters" at bounding box center [745, 441] width 102 height 31
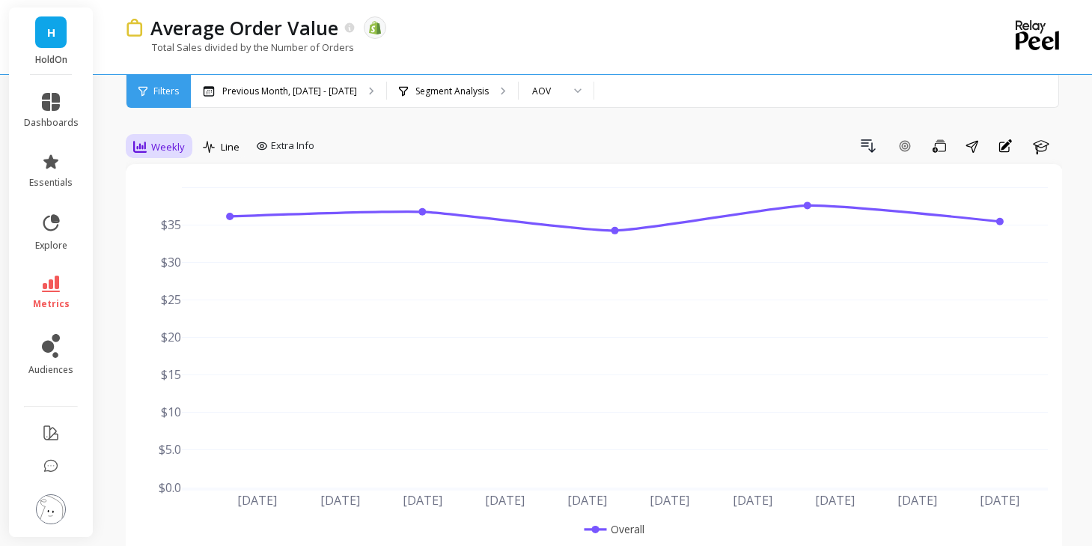
click at [142, 159] on div "Weekly" at bounding box center [159, 146] width 61 height 25
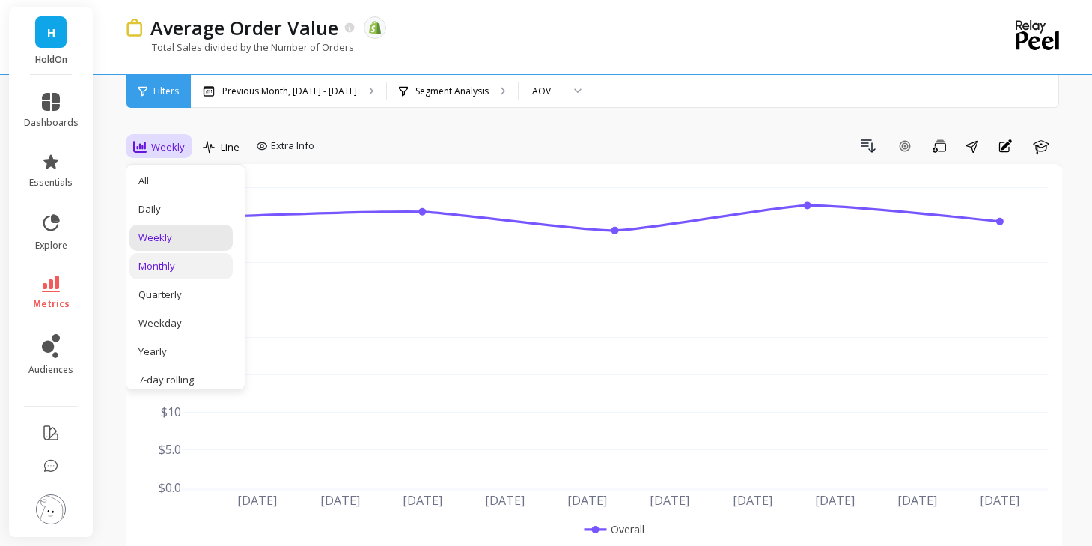
click at [156, 266] on div "Monthly" at bounding box center [181, 266] width 85 height 14
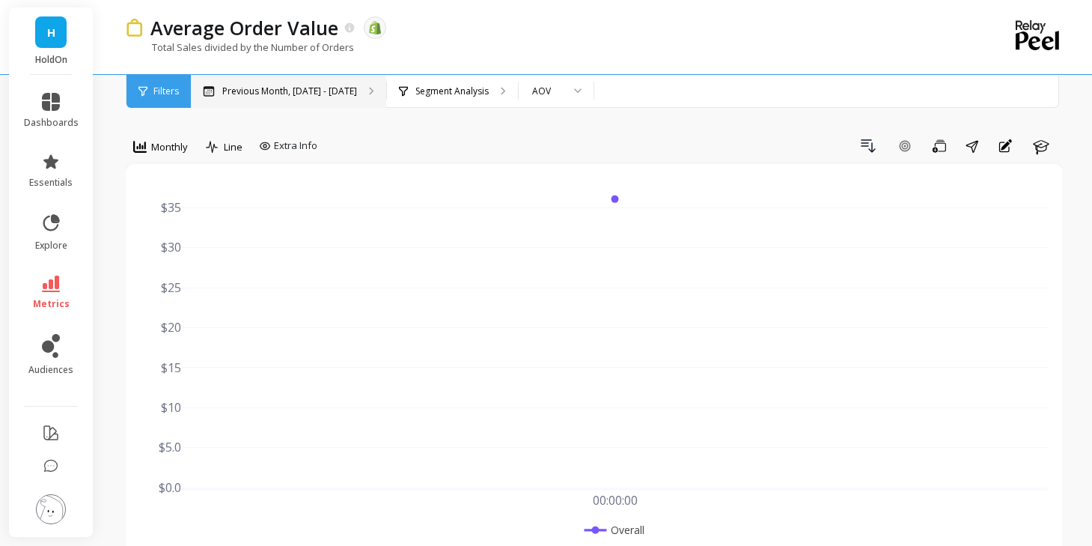
click at [282, 99] on div "Previous Month, [DATE] - [DATE]" at bounding box center [288, 91] width 195 height 33
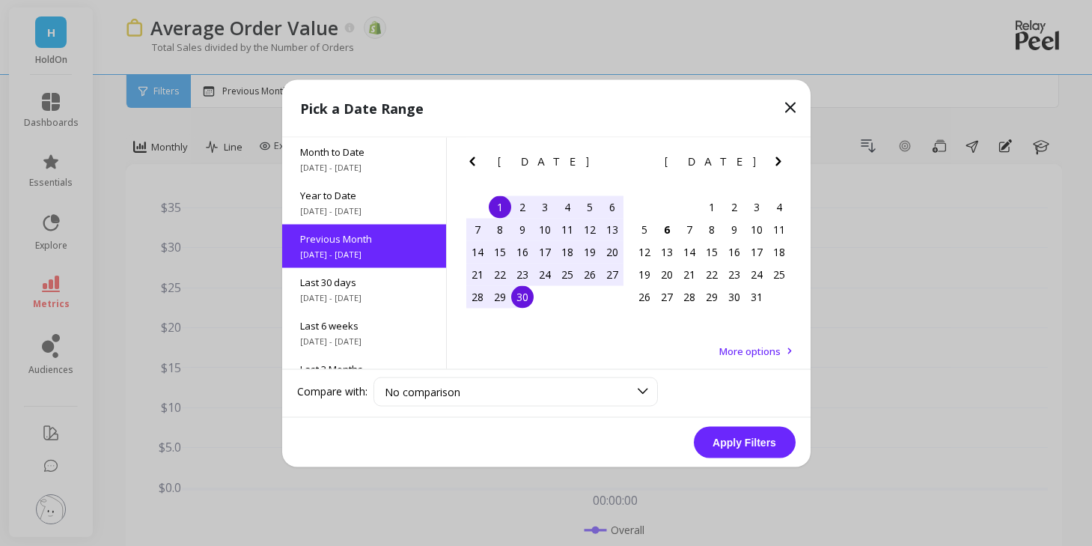
click at [499, 249] on div "15" at bounding box center [500, 251] width 22 height 22
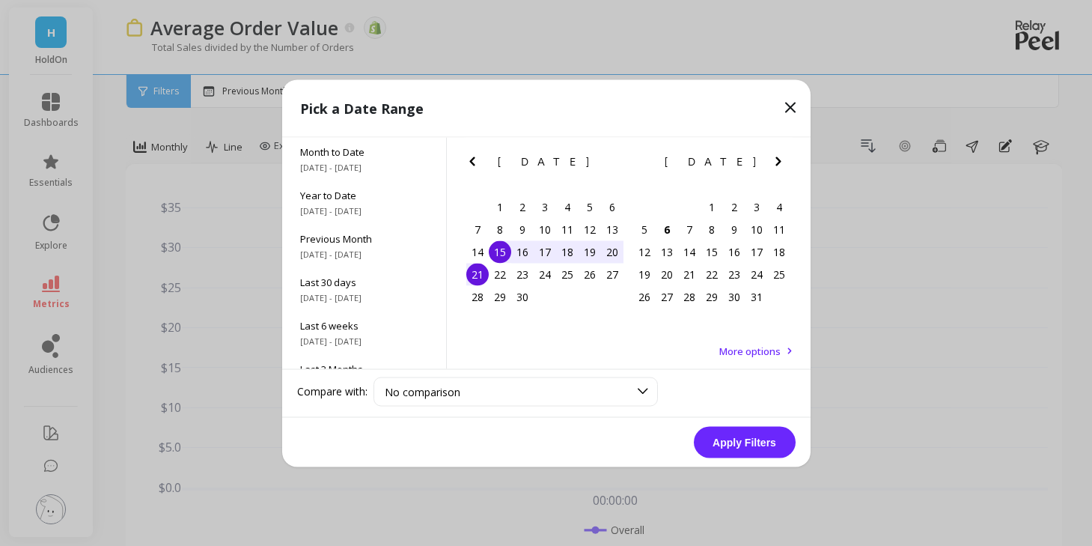
drag, startPoint x: 478, startPoint y: 281, endPoint x: 585, endPoint y: 359, distance: 132.2
click at [479, 281] on div "21" at bounding box center [477, 274] width 22 height 22
click at [726, 448] on button "Apply Filters" at bounding box center [745, 441] width 102 height 31
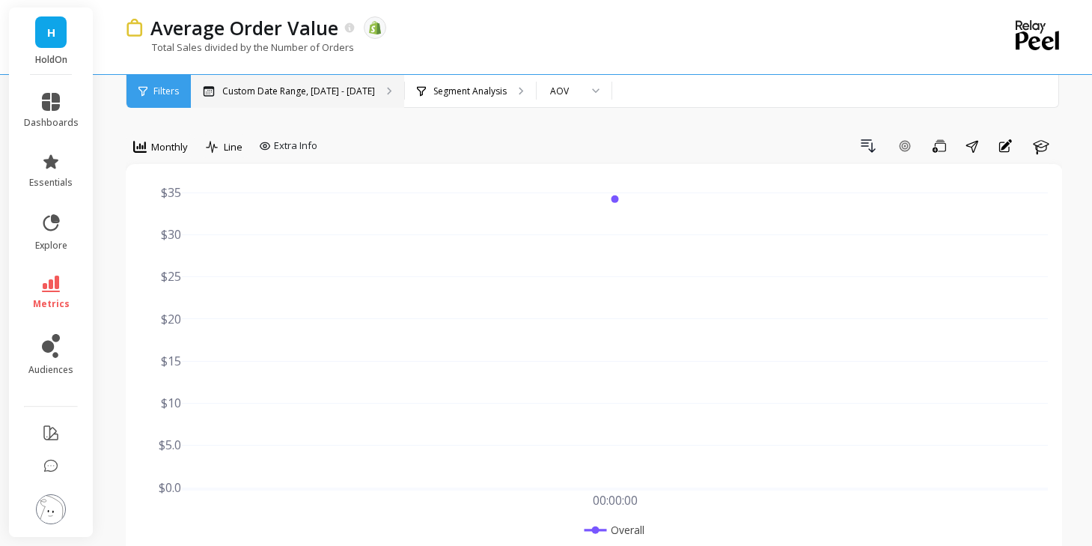
click at [318, 94] on p "Custom Date Range, [DATE] - [DATE]" at bounding box center [298, 91] width 153 height 12
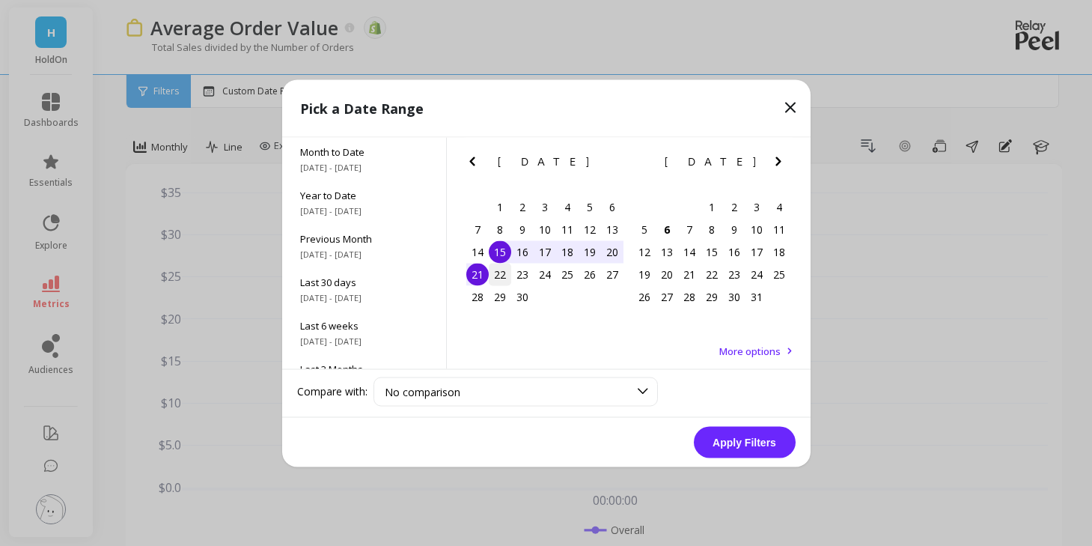
click at [492, 273] on div "22" at bounding box center [500, 274] width 22 height 22
drag, startPoint x: 481, startPoint y: 302, endPoint x: 491, endPoint y: 314, distance: 14.9
click at [481, 302] on div "28" at bounding box center [477, 296] width 22 height 22
click at [735, 451] on button "Apply Filters" at bounding box center [745, 441] width 102 height 31
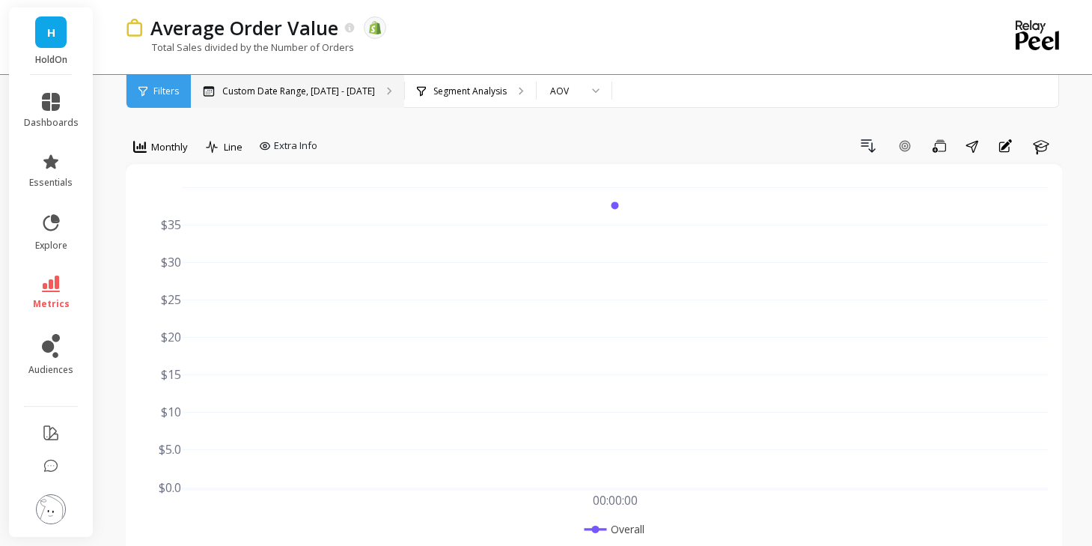
click at [323, 88] on p "Custom Date Range, [DATE] - [DATE]" at bounding box center [298, 91] width 153 height 12
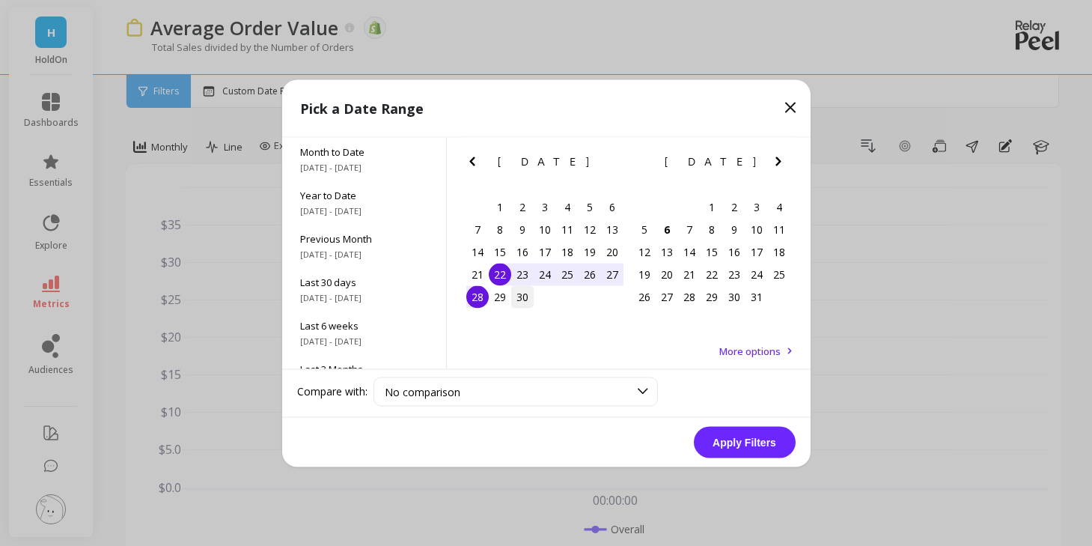
drag, startPoint x: 504, startPoint y: 301, endPoint x: 529, endPoint y: 303, distance: 24.8
click at [507, 302] on div "29" at bounding box center [500, 296] width 22 height 22
click at [536, 306] on div "28 29 30" at bounding box center [544, 296] width 157 height 22
drag, startPoint x: 526, startPoint y: 296, endPoint x: 667, endPoint y: 407, distance: 179.1
click at [534, 299] on div "28 29 30" at bounding box center [544, 296] width 157 height 22
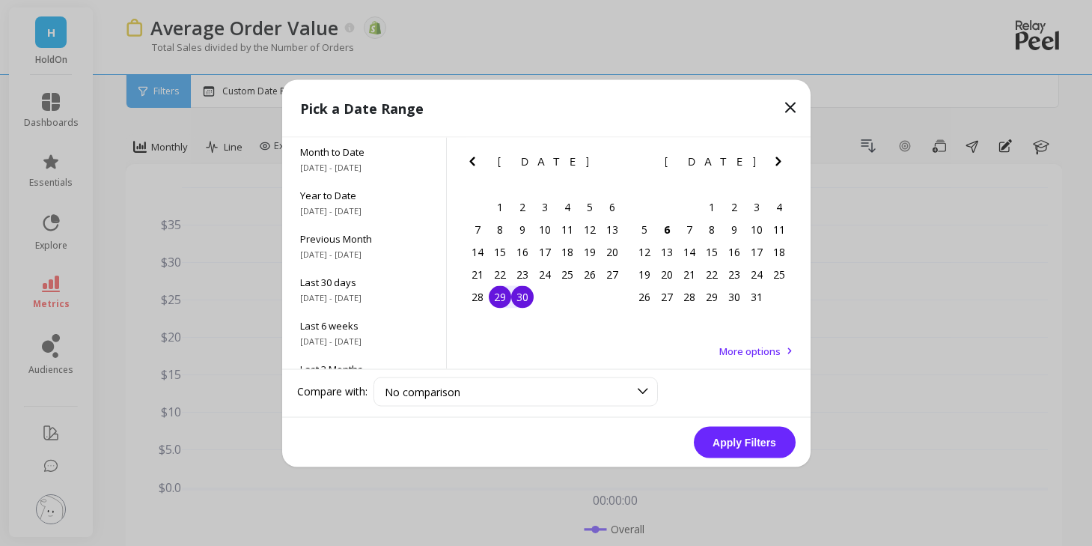
click at [529, 299] on div "30" at bounding box center [522, 296] width 22 height 22
click at [749, 436] on button "Apply Filters" at bounding box center [745, 441] width 102 height 31
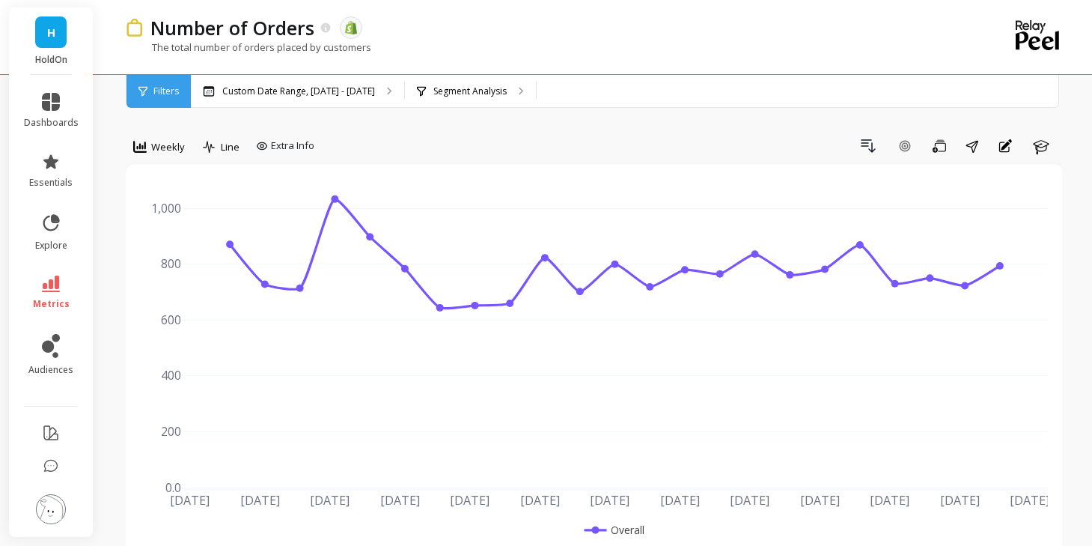
click at [276, 93] on p "Custom Date Range, May 1 - Oct 5" at bounding box center [298, 91] width 153 height 12
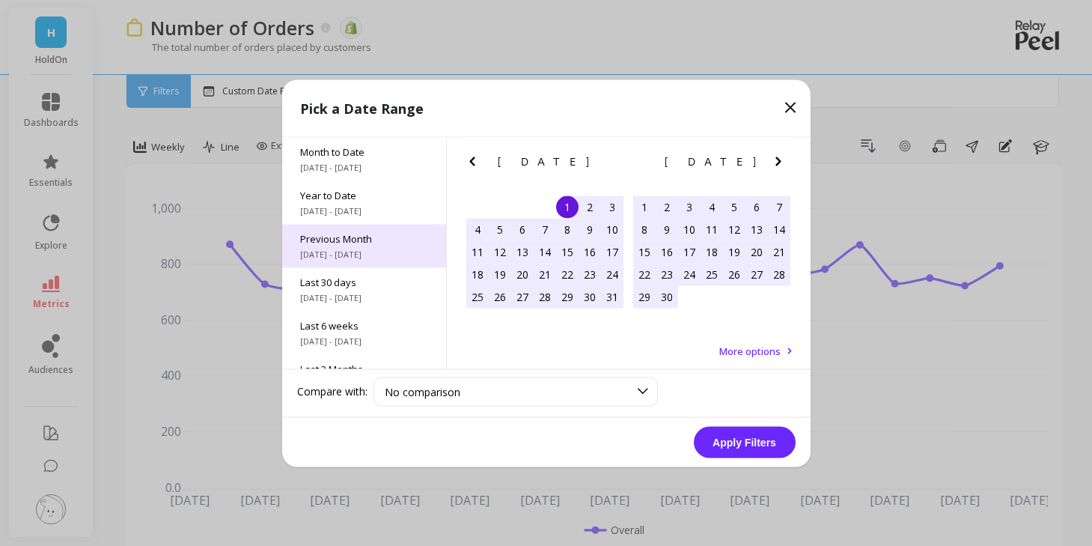
click at [368, 244] on span "Previous Month" at bounding box center [364, 237] width 128 height 13
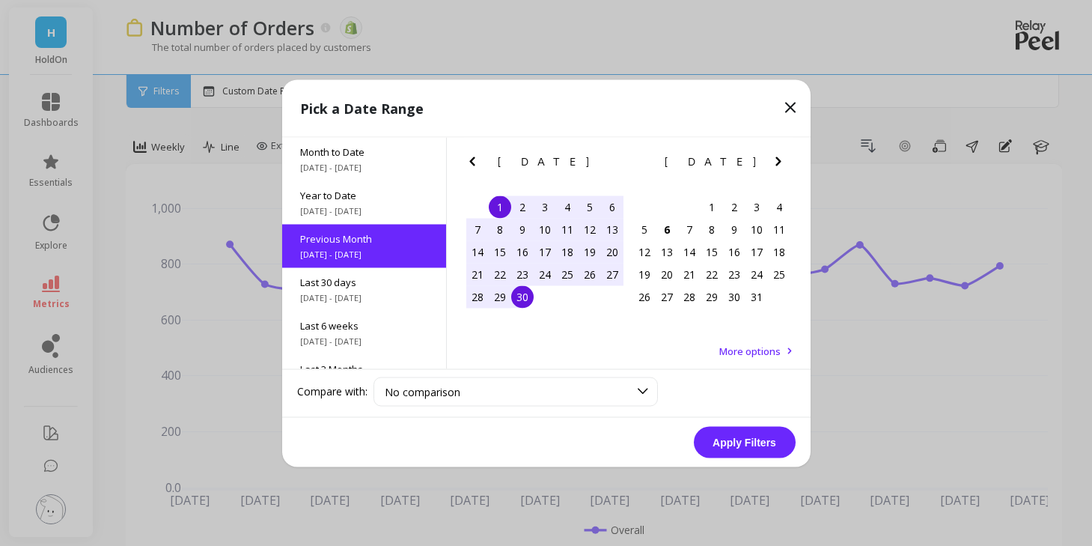
click at [740, 454] on button "Apply Filters" at bounding box center [745, 441] width 102 height 31
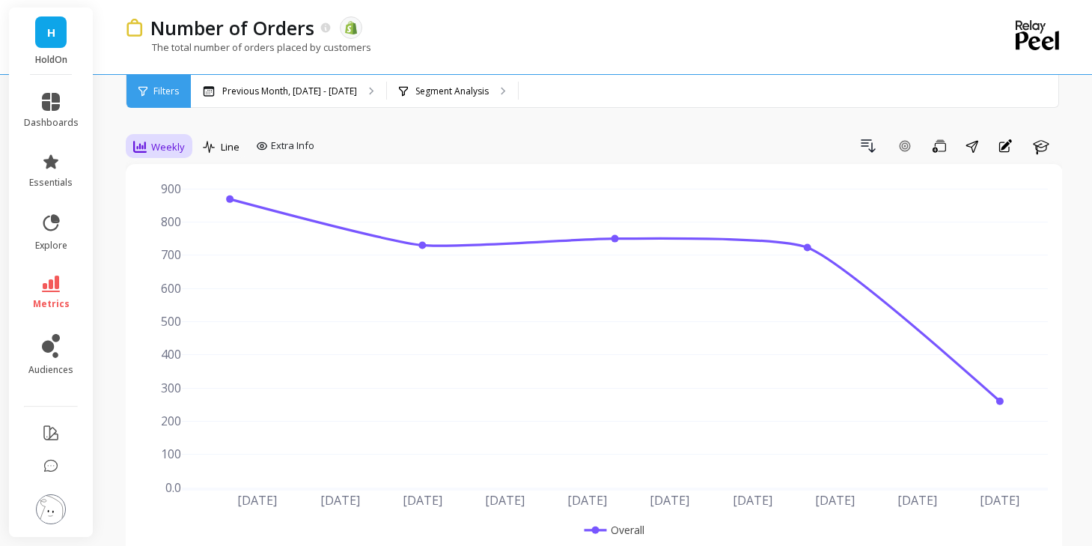
click at [149, 149] on div "Weekly" at bounding box center [159, 147] width 52 height 18
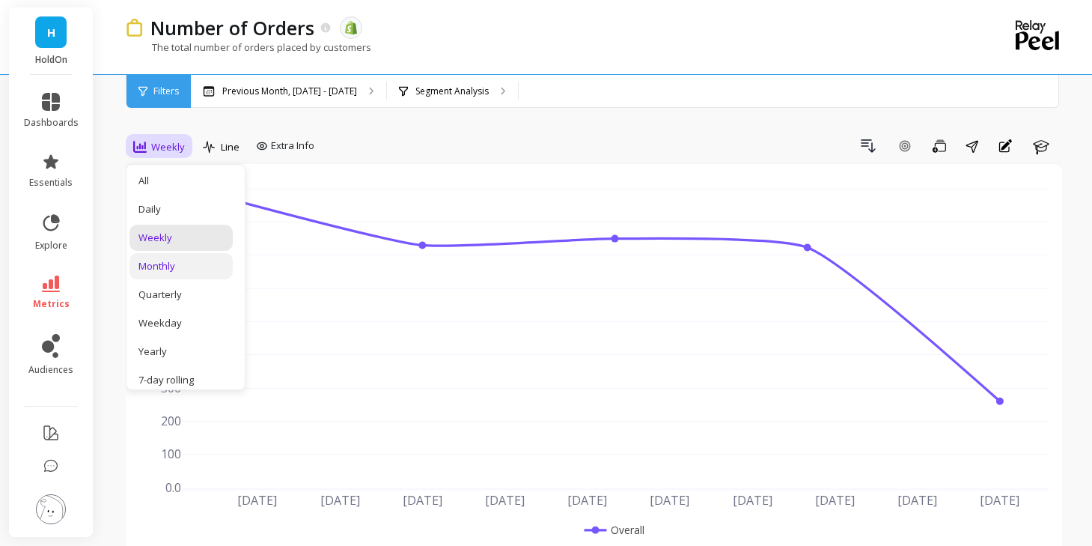
click at [168, 273] on div "Monthly" at bounding box center [181, 266] width 103 height 26
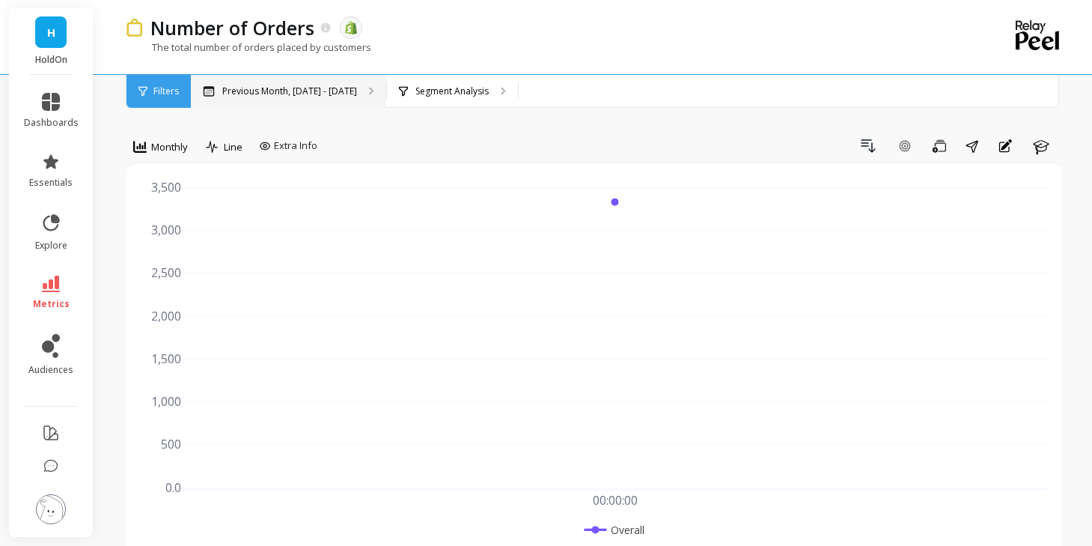
click at [286, 94] on p "Previous Month, [DATE] - [DATE]" at bounding box center [289, 91] width 135 height 12
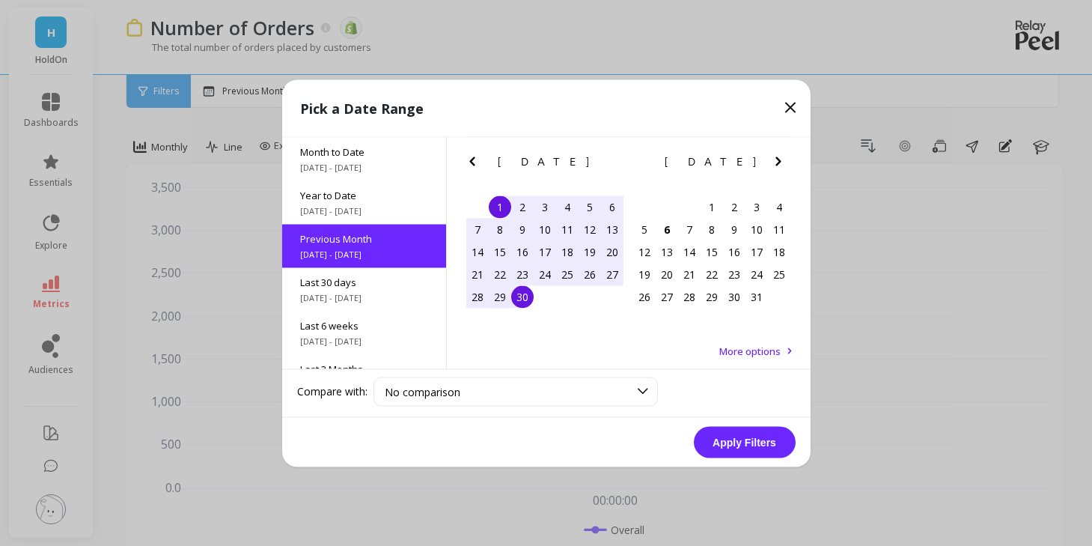
click at [502, 254] on div "15" at bounding box center [500, 251] width 22 height 22
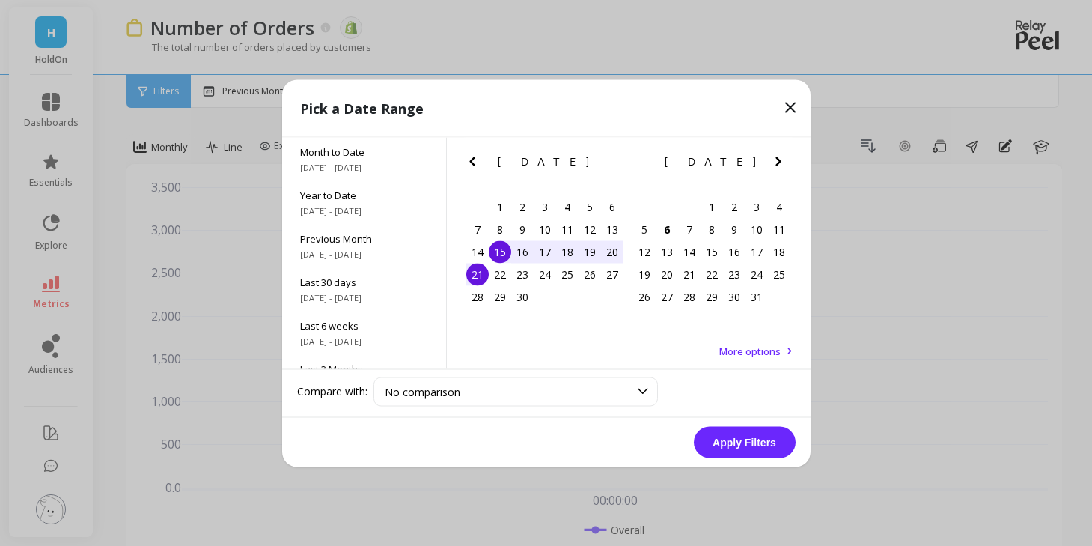
drag, startPoint x: 475, startPoint y: 276, endPoint x: 532, endPoint y: 313, distance: 68.1
click at [476, 276] on div "21" at bounding box center [477, 274] width 22 height 22
click at [741, 441] on button "Apply Filters" at bounding box center [745, 441] width 102 height 31
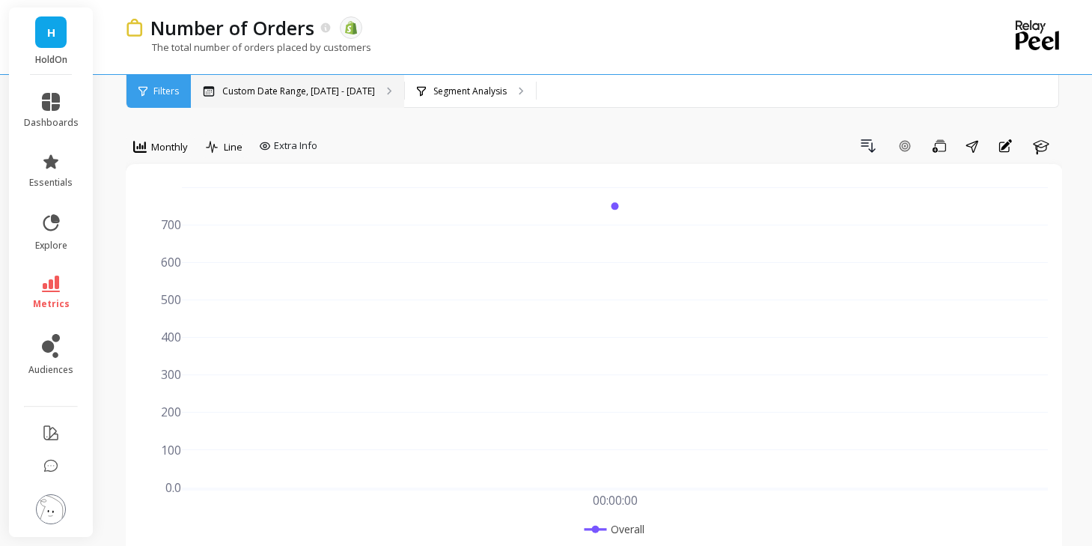
click at [348, 92] on p "Custom Date Range, [DATE] - [DATE]" at bounding box center [298, 91] width 153 height 12
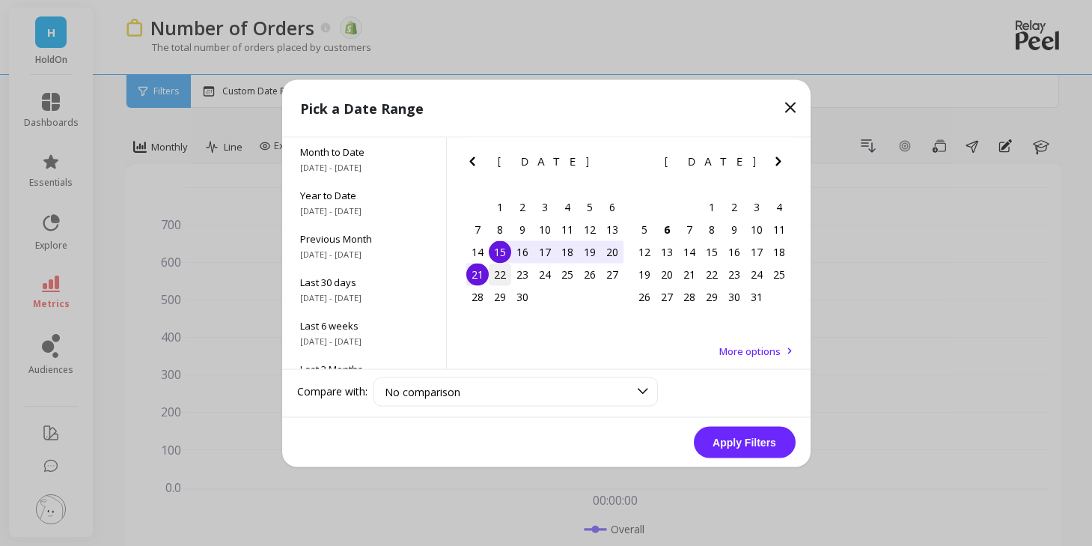
click at [501, 278] on div "22" at bounding box center [500, 274] width 22 height 22
drag, startPoint x: 478, startPoint y: 302, endPoint x: 591, endPoint y: 374, distance: 134.4
click at [479, 302] on div "28" at bounding box center [477, 296] width 22 height 22
click at [723, 434] on button "Apply Filters" at bounding box center [745, 441] width 102 height 31
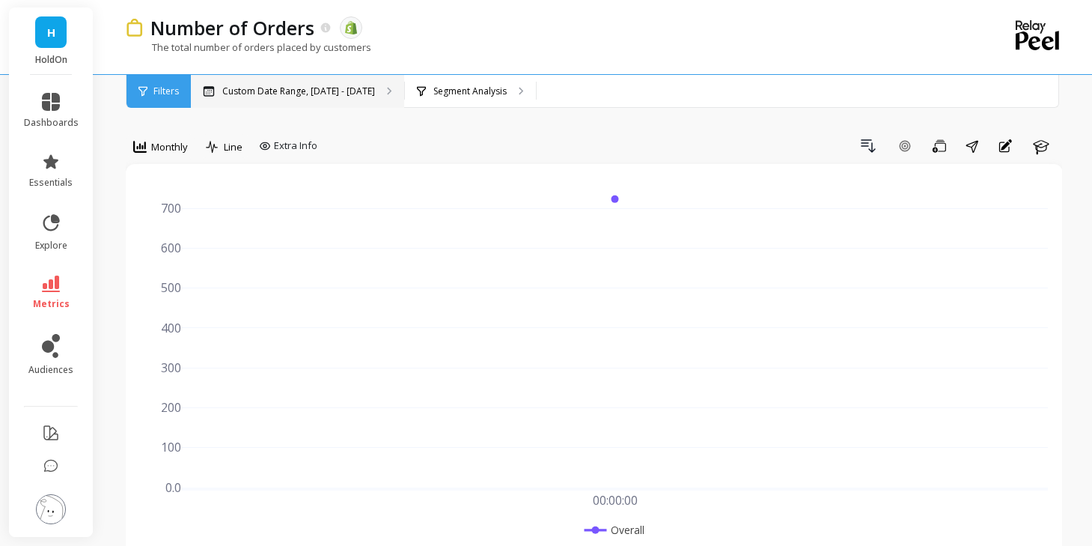
click at [308, 87] on p "Custom Date Range, [DATE] - [DATE]" at bounding box center [298, 91] width 153 height 12
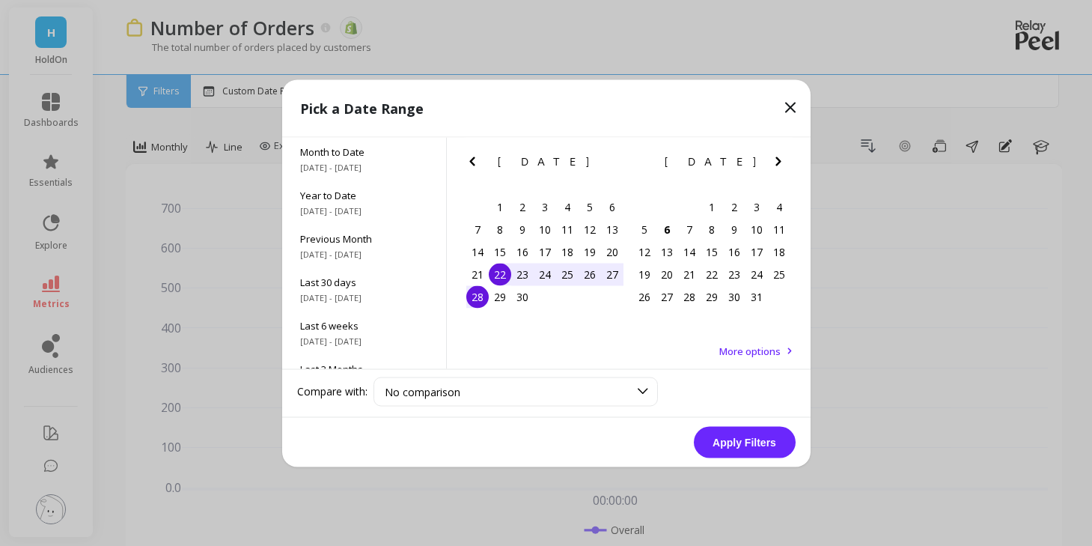
drag, startPoint x: 493, startPoint y: 301, endPoint x: 509, endPoint y: 306, distance: 17.3
click at [493, 302] on div "29" at bounding box center [500, 296] width 22 height 22
click at [528, 299] on div "30" at bounding box center [522, 296] width 22 height 22
click at [753, 432] on button "Apply Filters" at bounding box center [745, 441] width 102 height 31
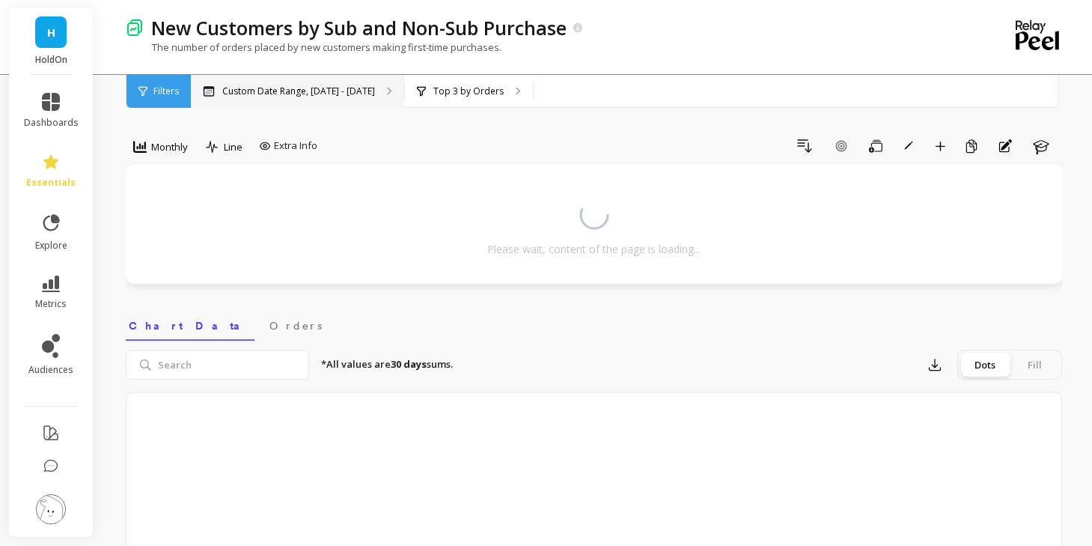
click at [334, 94] on p "Custom Date Range, May 1 - Oct 5" at bounding box center [298, 91] width 153 height 12
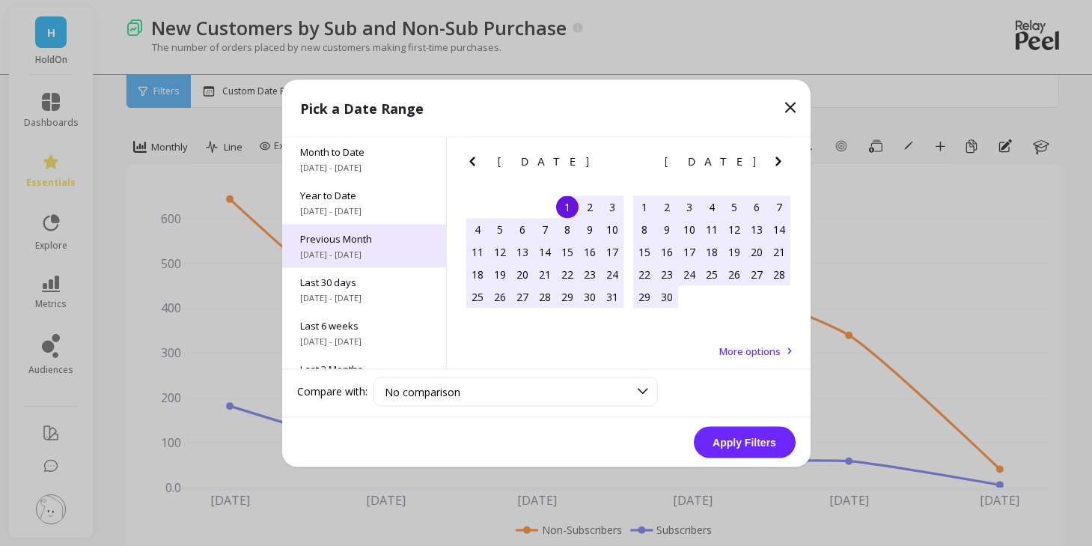
click at [349, 245] on div "Previous Month 9/1/2025 - 9/30/2025" at bounding box center [364, 245] width 164 height 43
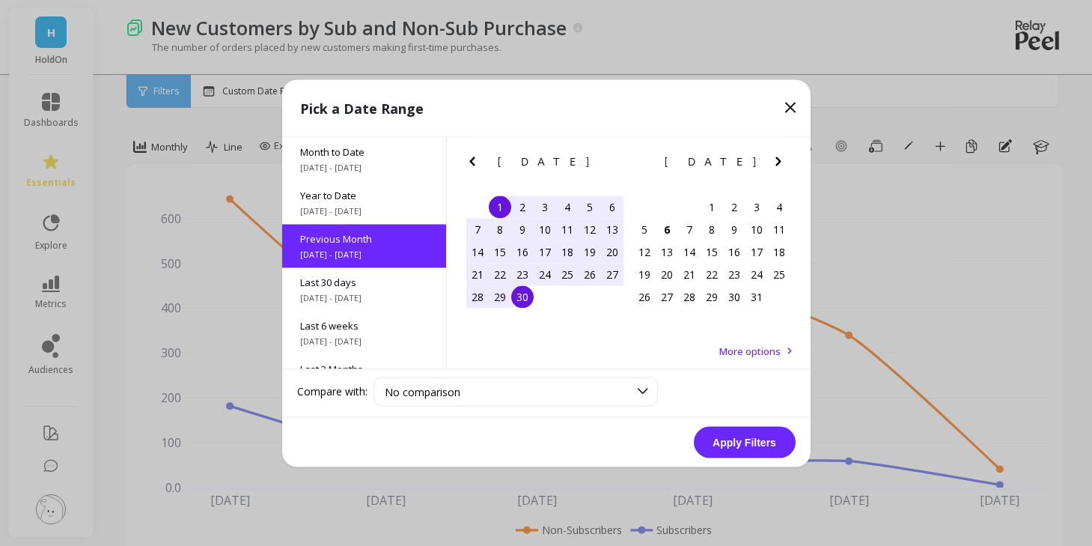
click at [751, 442] on button "Apply Filters" at bounding box center [745, 441] width 102 height 31
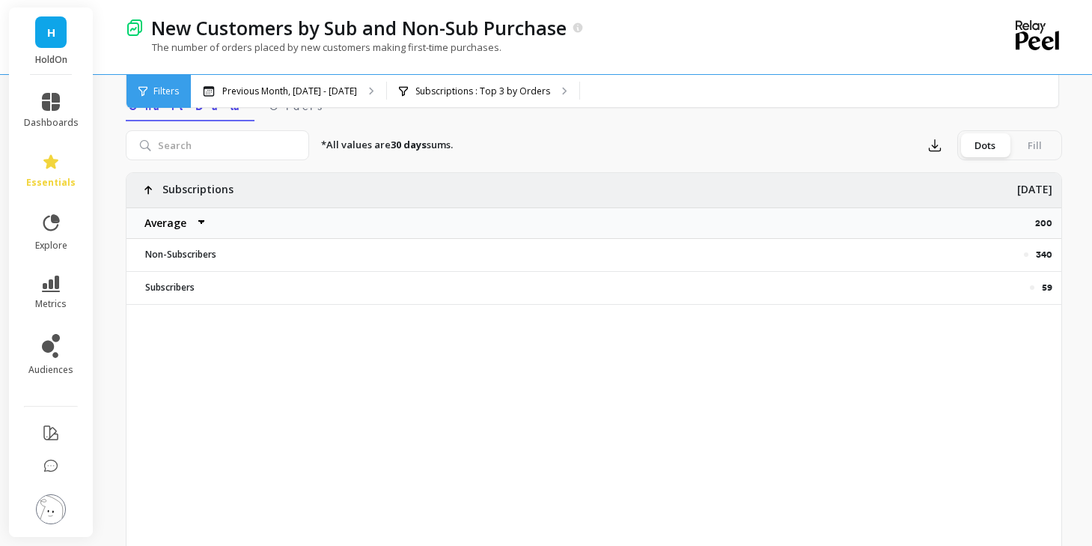
scroll to position [499, 0]
click at [174, 226] on select "Average Sum Max Min" at bounding box center [172, 222] width 90 height 30
select select "sum"
click at [276, 90] on p "Previous Month, [DATE] - [DATE]" at bounding box center [289, 91] width 135 height 12
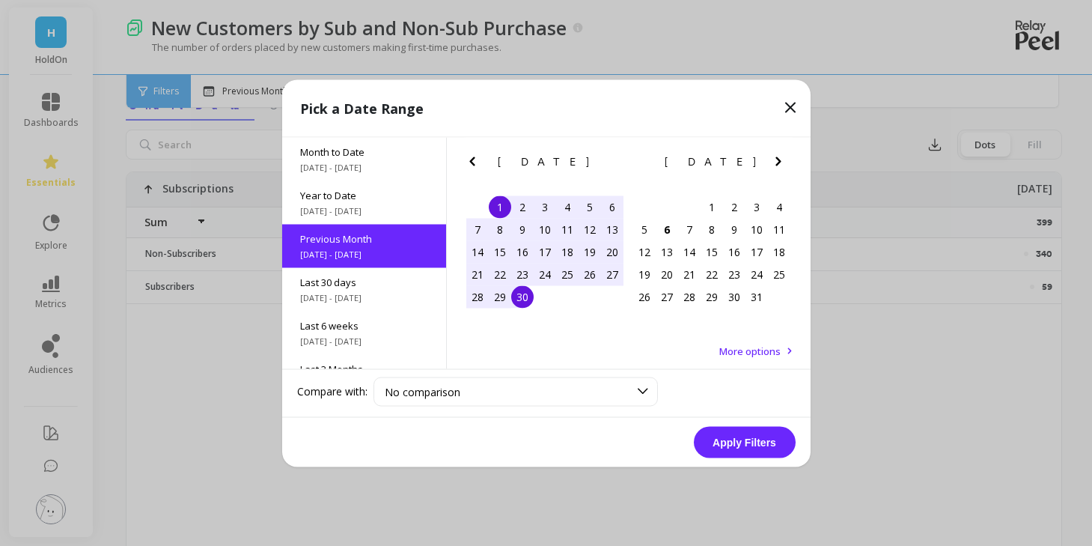
click at [500, 251] on div "15" at bounding box center [500, 251] width 22 height 22
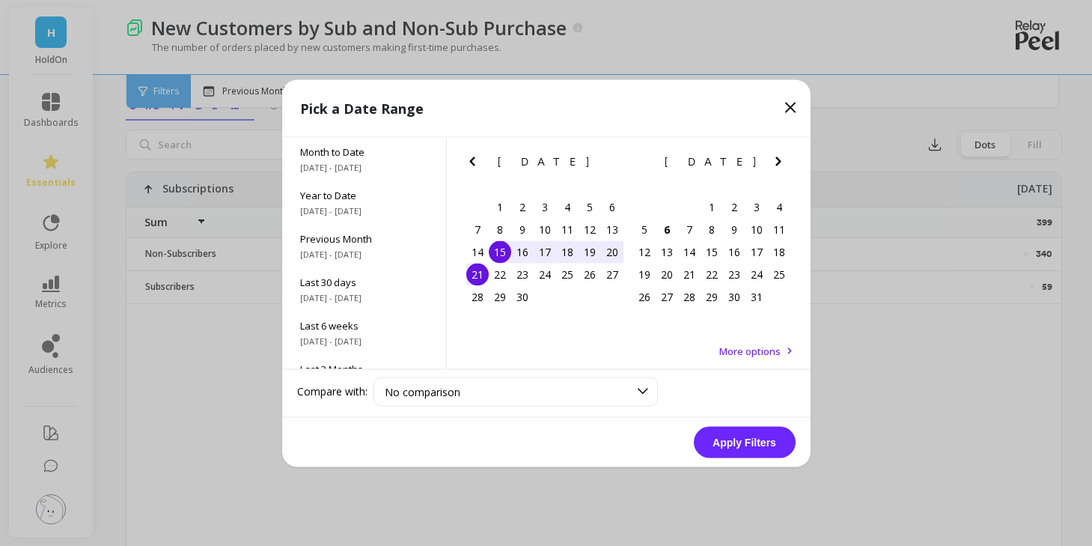
drag, startPoint x: 482, startPoint y: 276, endPoint x: 613, endPoint y: 372, distance: 162.8
click at [486, 278] on div "21" at bounding box center [477, 274] width 22 height 22
click at [723, 447] on button "Apply Filters" at bounding box center [745, 441] width 102 height 31
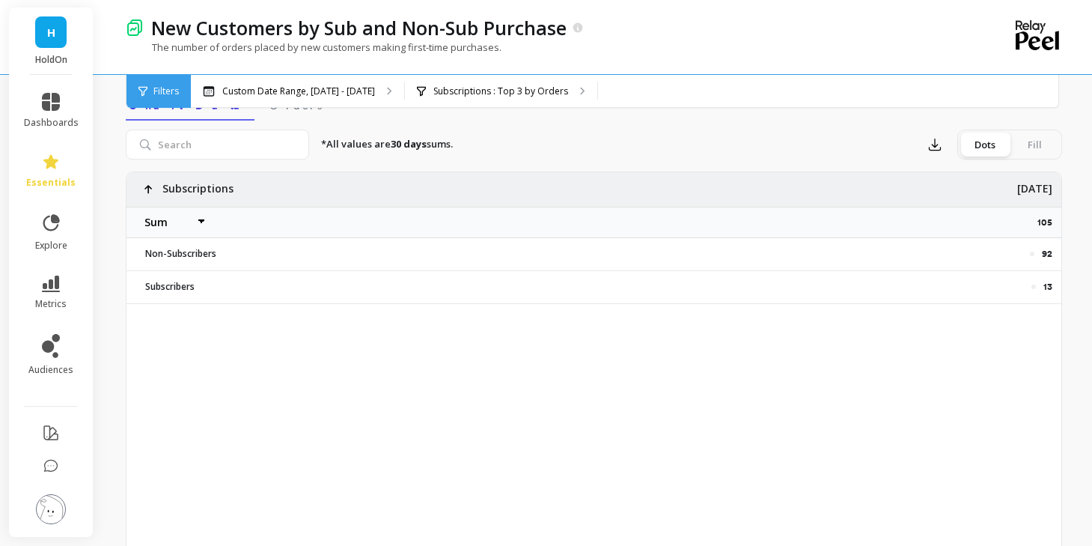
select select "sum"
click at [341, 94] on p "Custom Date Range, [DATE] - [DATE]" at bounding box center [298, 91] width 153 height 12
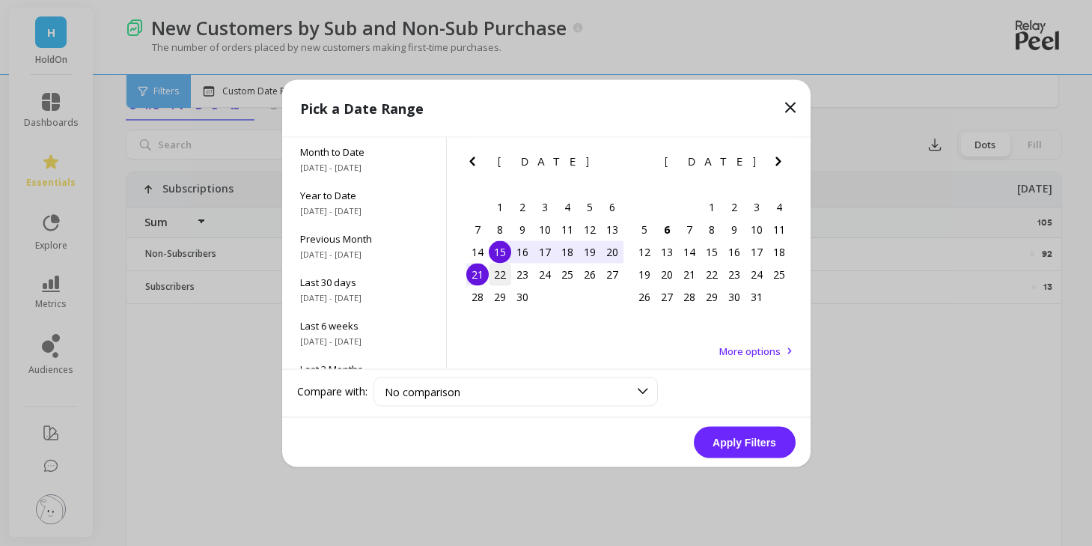
click at [491, 270] on div "22" at bounding box center [500, 274] width 22 height 22
drag, startPoint x: 457, startPoint y: 299, endPoint x: 477, endPoint y: 304, distance: 20.0
click at [458, 299] on div "September 2025 Su Mo Tu We Th Fr Sa 31 1 2 3 4 5 6 7 8 9 10 11 12 13 14 15 16 1…" at bounding box center [629, 227] width 364 height 180
click at [480, 297] on div "28" at bounding box center [477, 296] width 22 height 22
click at [738, 433] on button "Apply Filters" at bounding box center [745, 441] width 102 height 31
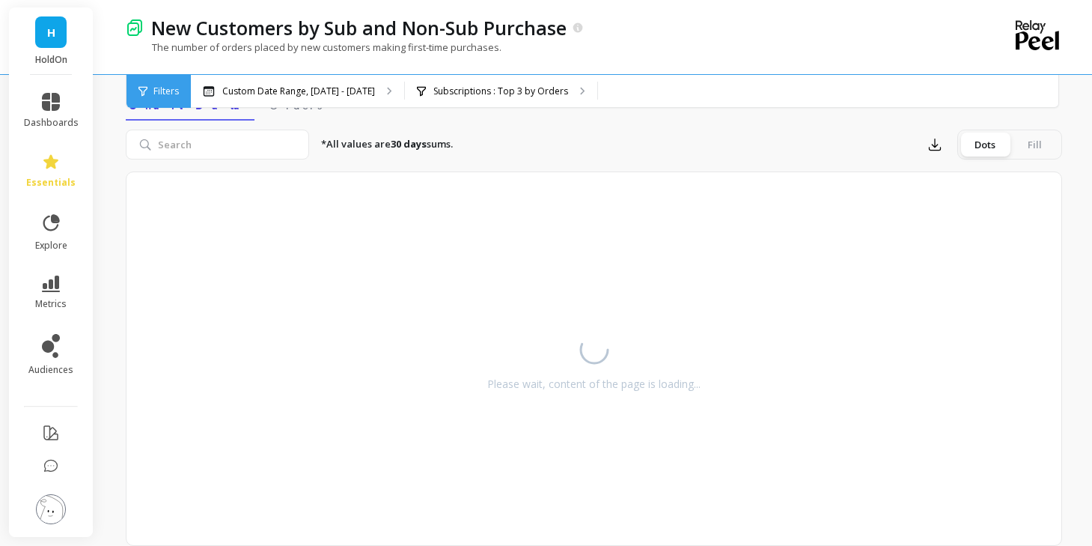
select select "sum"
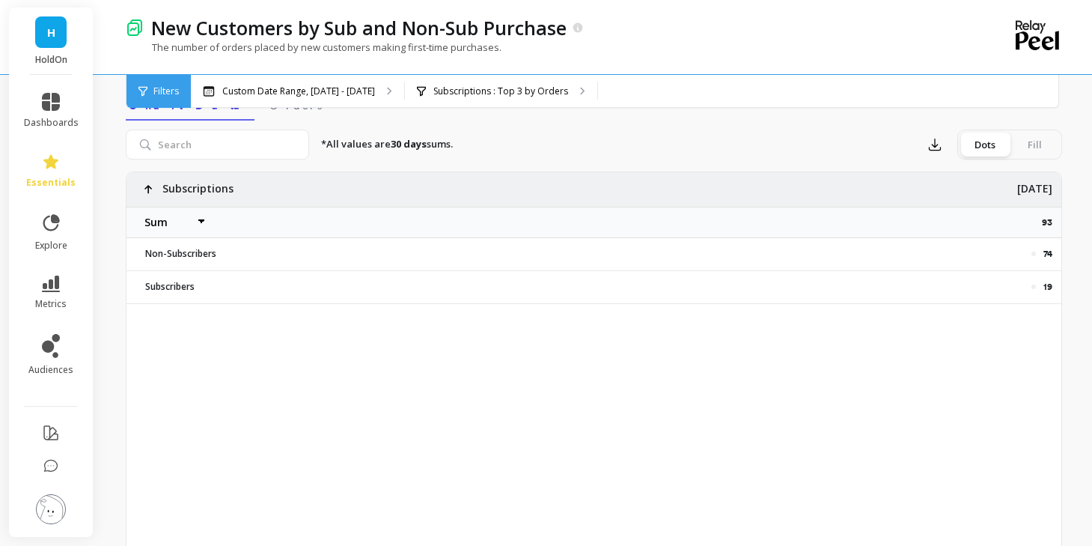
select select "sum"
click at [338, 97] on p "Custom Date Range, [DATE] - [DATE]" at bounding box center [298, 91] width 153 height 12
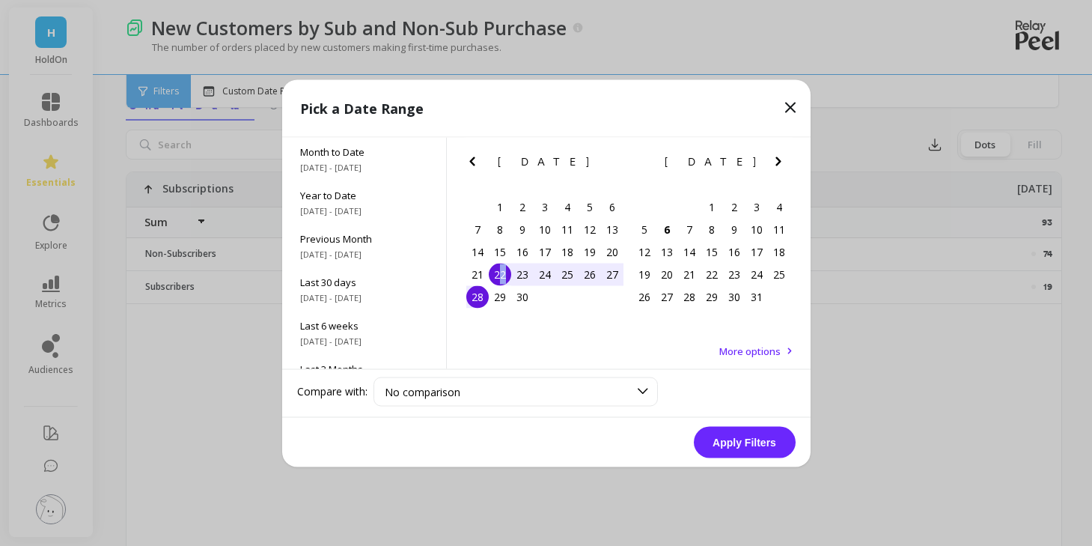
click at [499, 283] on div "31 1 2 3 4 5 6 7 8 9 10 11 12 13 14 15 16 17 18 19 20 21 22 23 24 25 26 27 28 2…" at bounding box center [544, 251] width 157 height 112
click at [493, 294] on div "29" at bounding box center [500, 296] width 22 height 22
click at [531, 302] on div "30" at bounding box center [522, 296] width 22 height 22
click at [752, 457] on button "Apply Filters" at bounding box center [745, 441] width 102 height 31
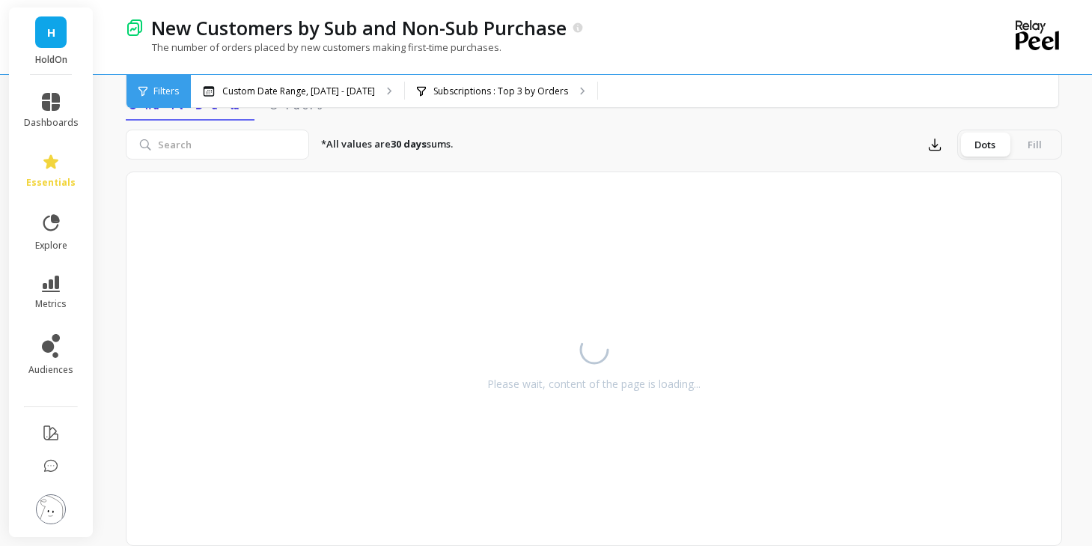
drag, startPoint x: 741, startPoint y: 438, endPoint x: 731, endPoint y: 442, distance: 10.7
click at [737, 442] on div "Please wait, content of the page is loading..." at bounding box center [594, 358] width 937 height 374
select select "sum"
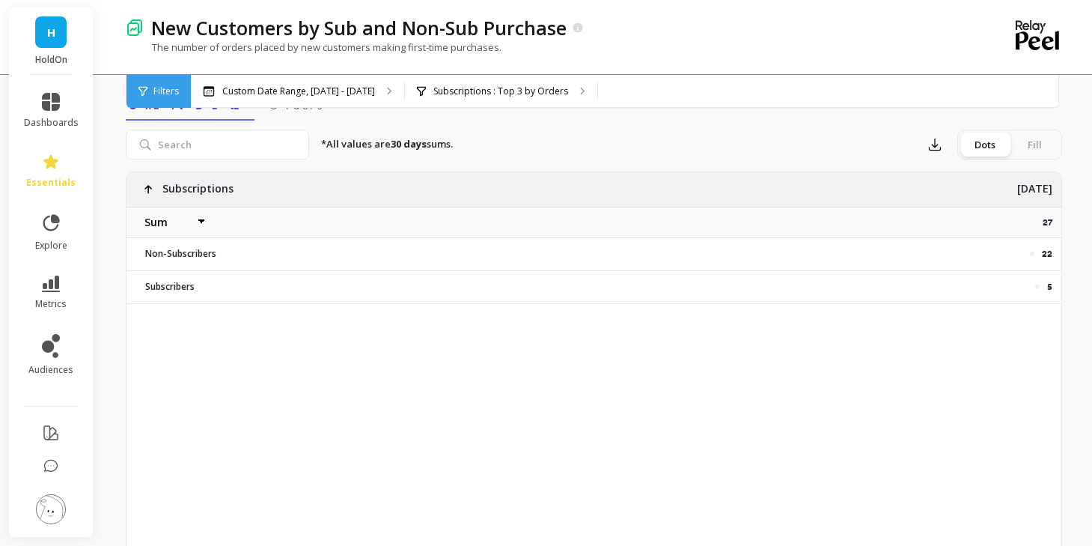
select select "sum"
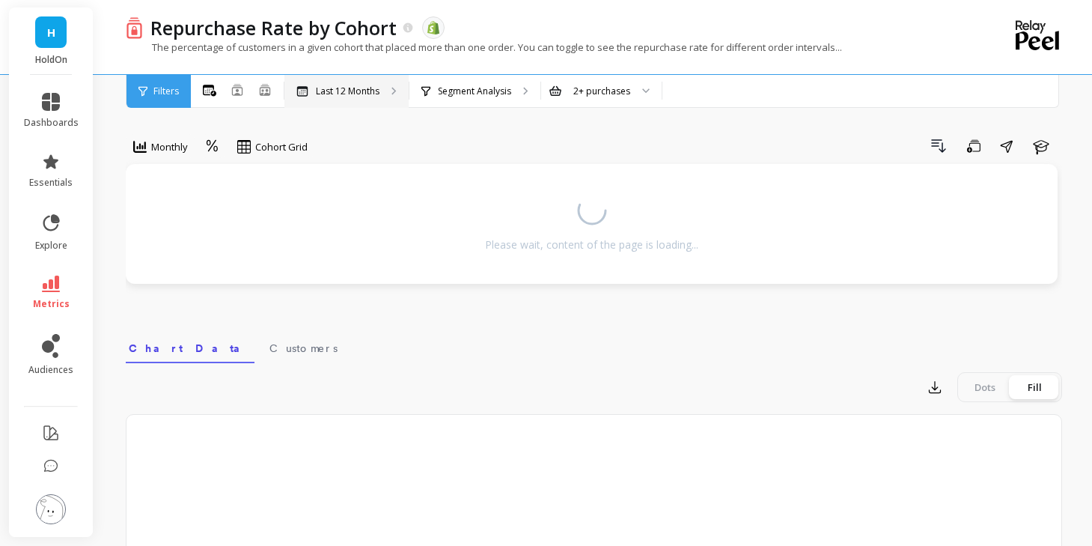
click at [368, 82] on div "Last 12 Months" at bounding box center [346, 91] width 124 height 33
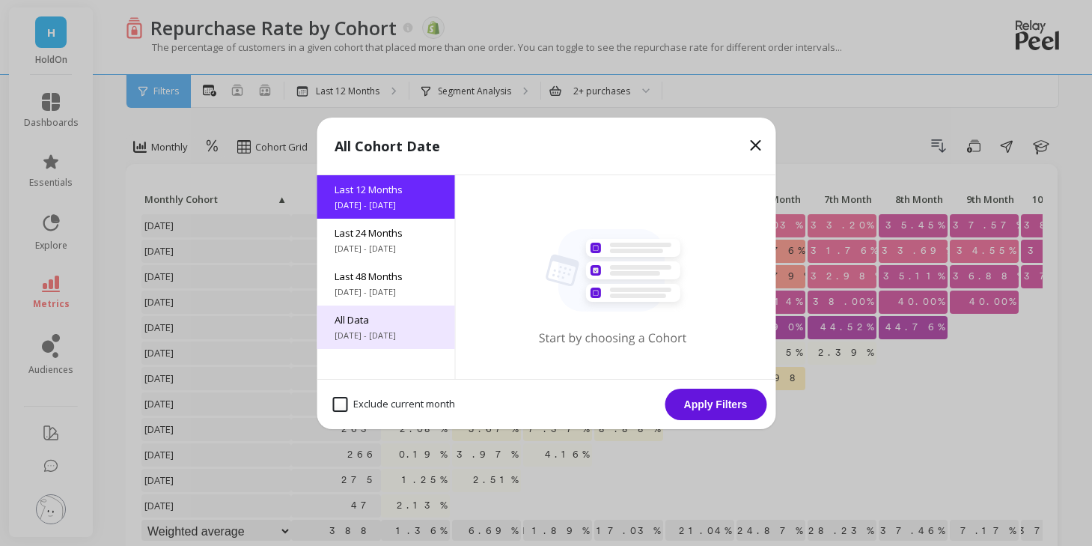
click at [368, 338] on span "[DATE] - [DATE]" at bounding box center [386, 335] width 102 height 12
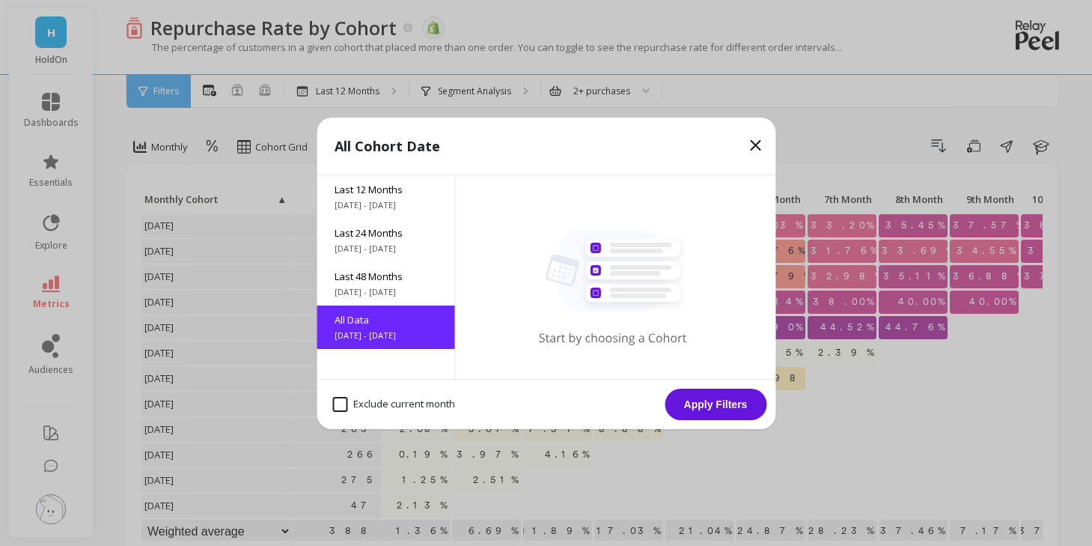
click at [740, 412] on button "Apply Filters" at bounding box center [716, 404] width 102 height 31
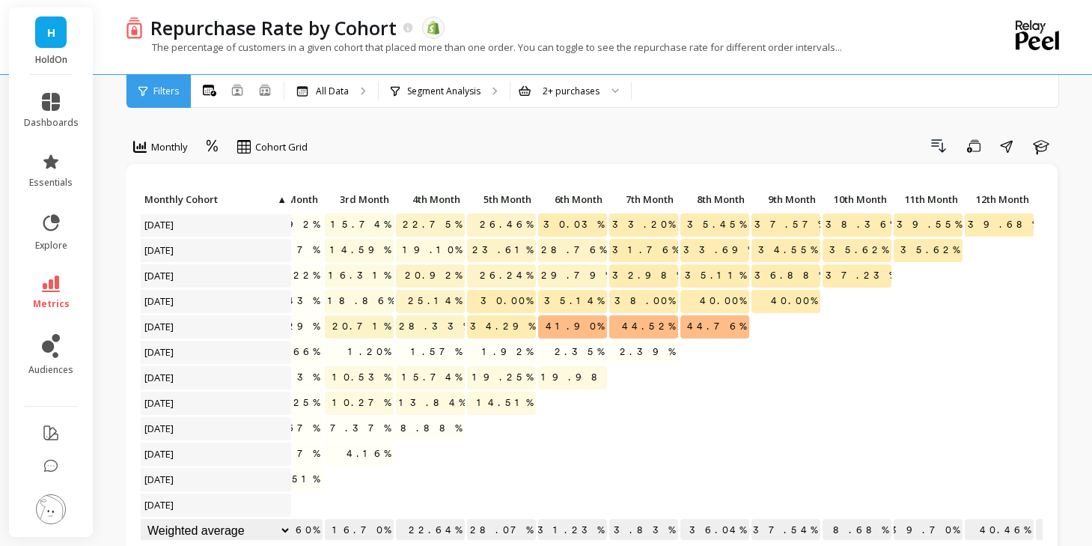
scroll to position [764, 217]
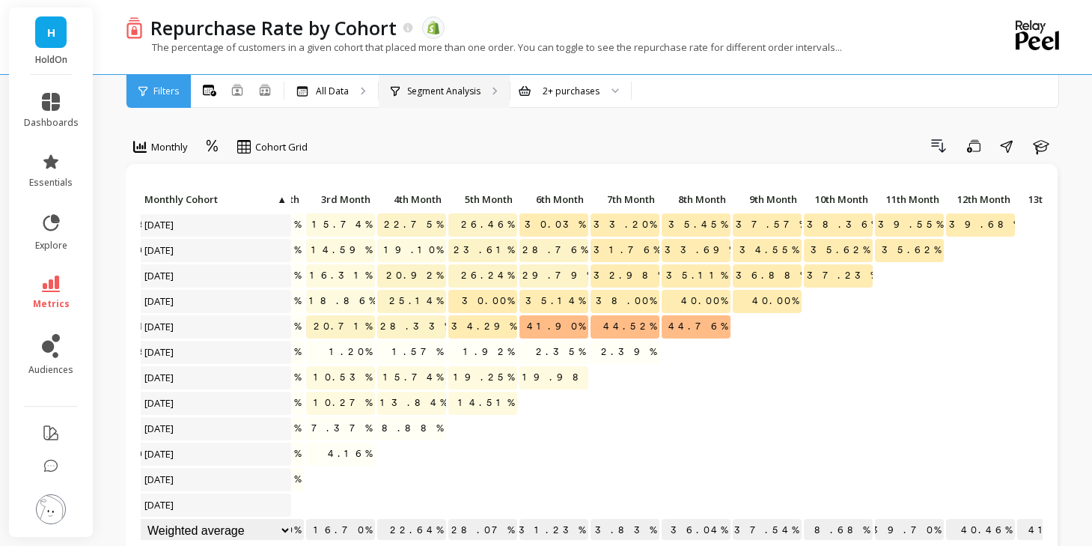
click at [451, 93] on p "Segment Analysis" at bounding box center [443, 91] width 73 height 12
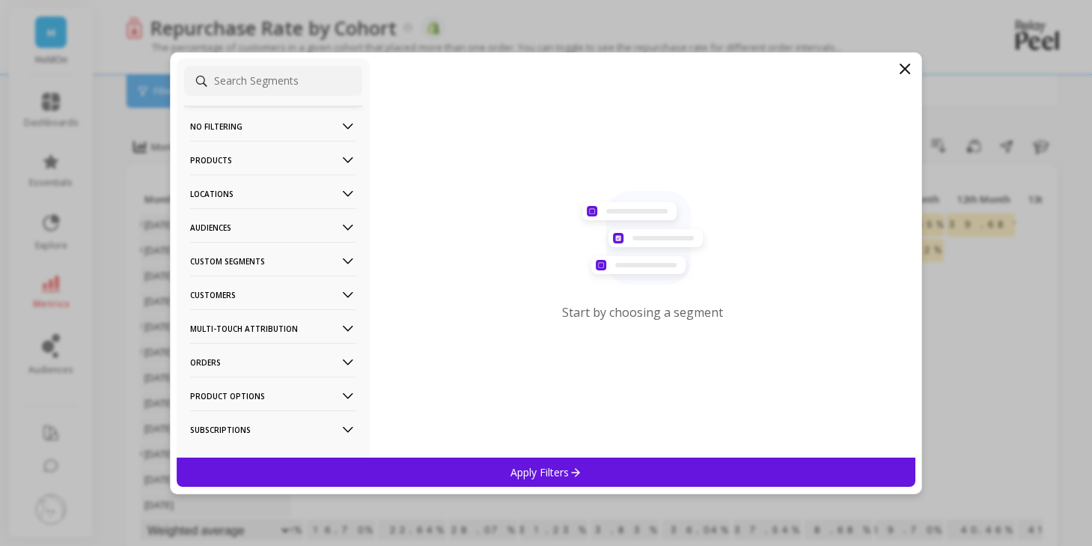
click at [293, 76] on input at bounding box center [273, 81] width 178 height 30
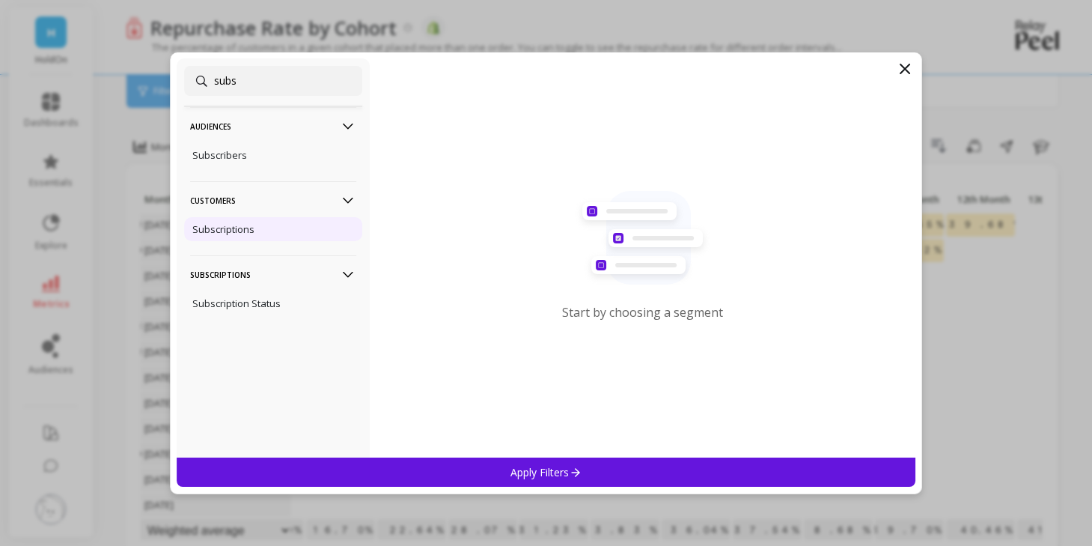
type input "subs"
click at [287, 227] on div "Subscriptions" at bounding box center [273, 229] width 178 height 24
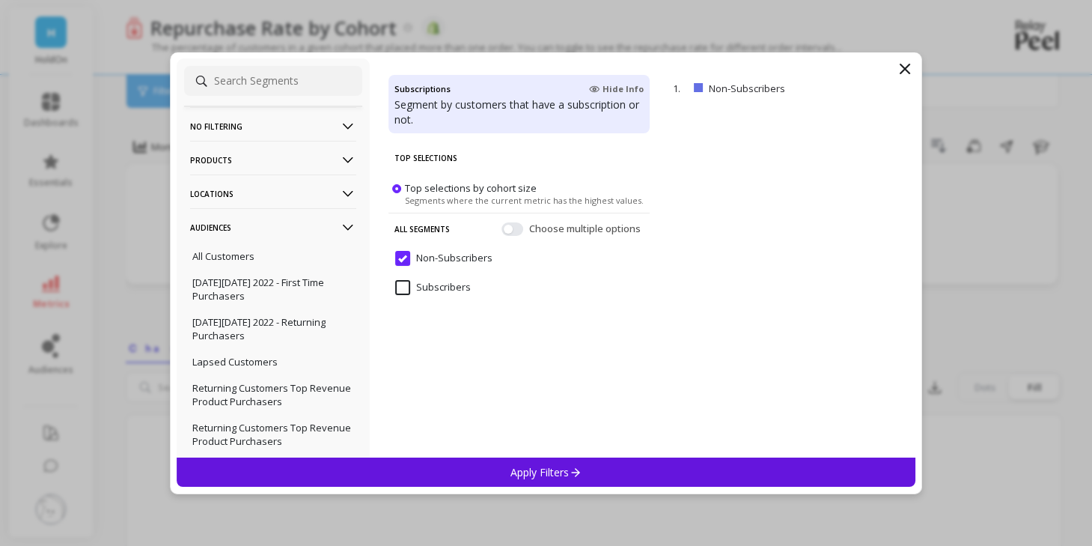
click at [564, 480] on div "Apply Filters" at bounding box center [547, 471] width 740 height 29
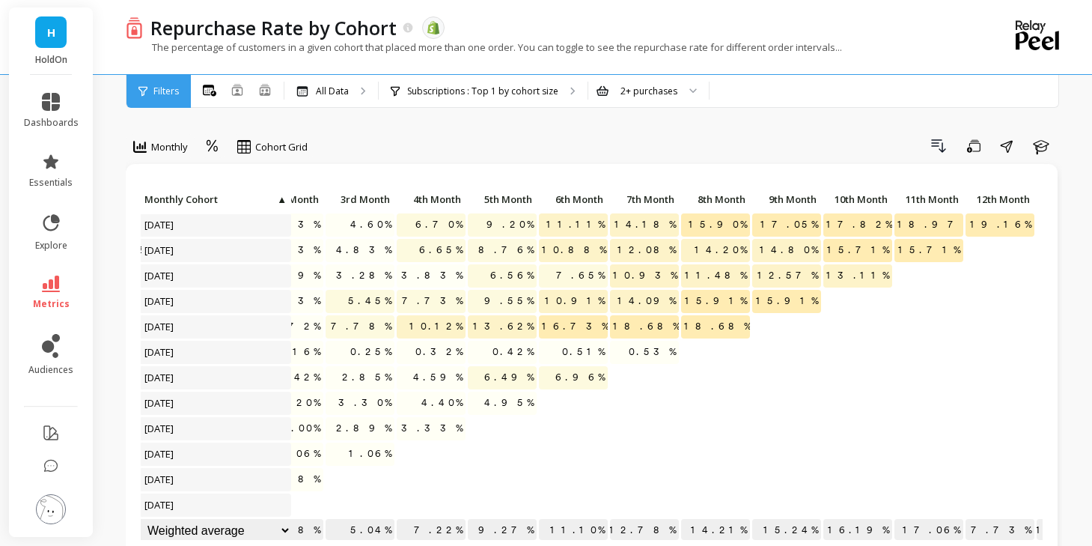
scroll to position [764, 198]
click at [517, 98] on div "Subscriptions : Top 1 by cohort size Subscriptions : Non-Subscribers" at bounding box center [483, 91] width 209 height 33
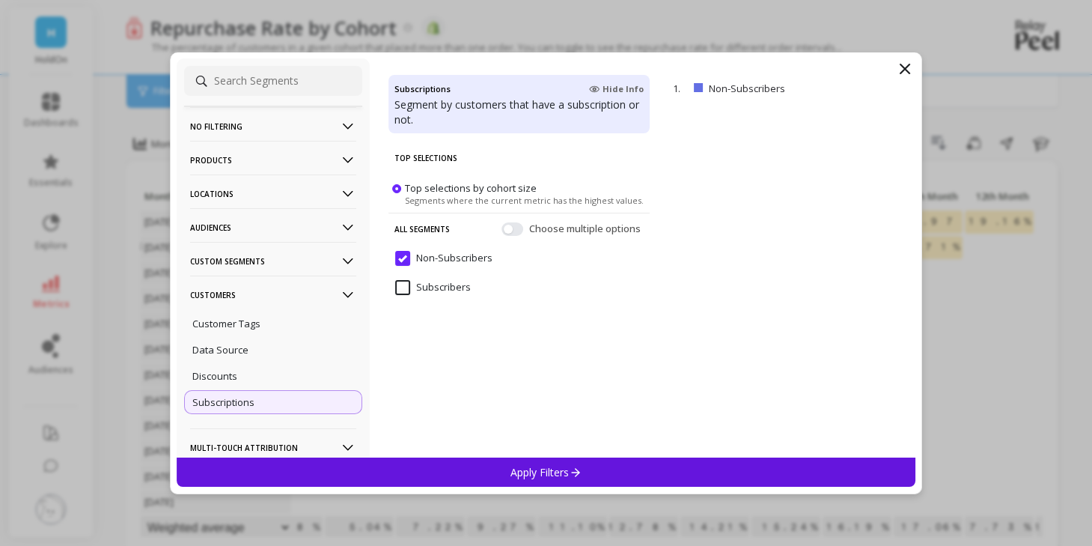
click at [404, 286] on input "Subscribers" at bounding box center [433, 287] width 76 height 15
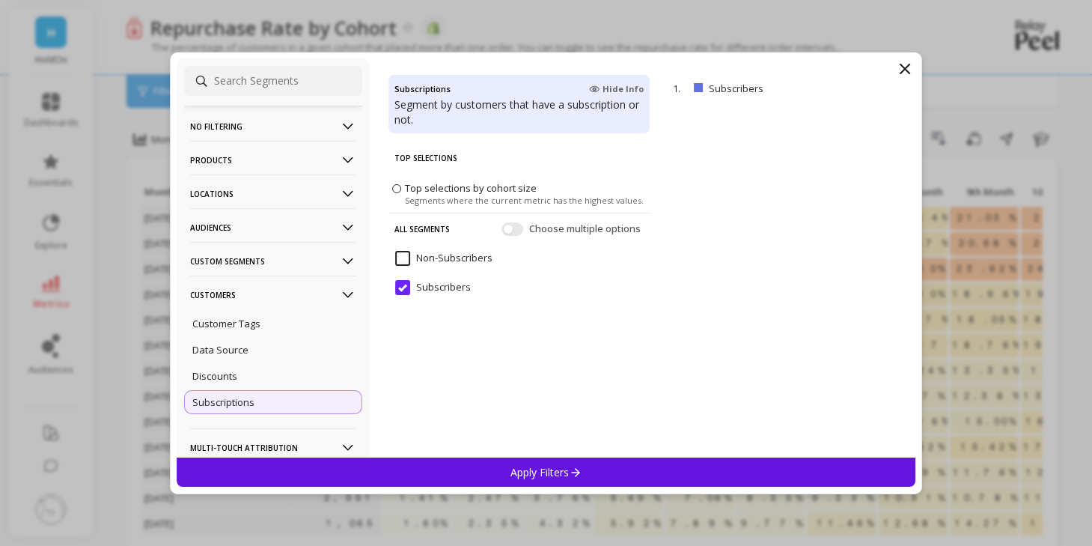
click at [533, 468] on p "Apply Filters" at bounding box center [546, 472] width 71 height 14
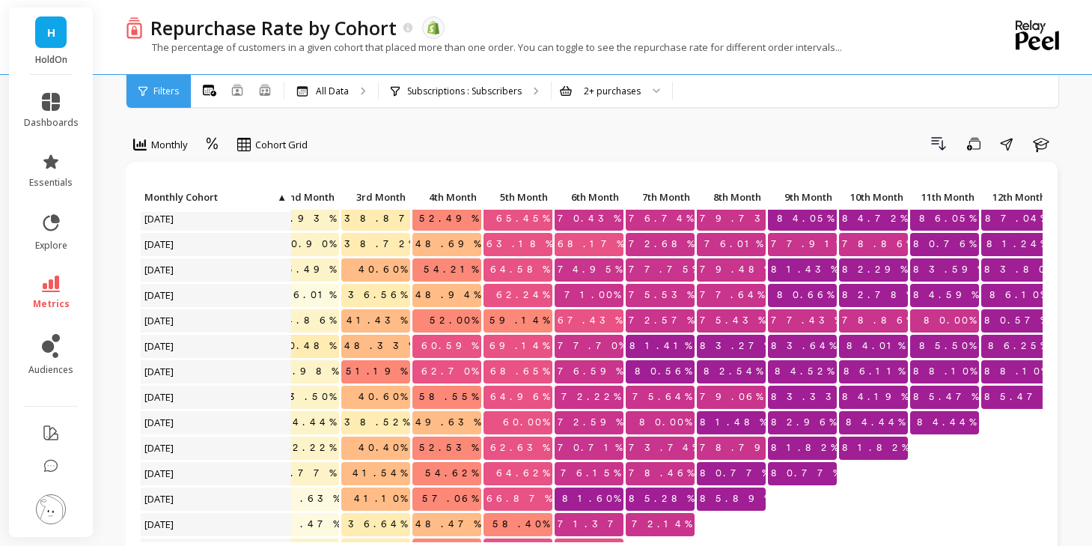
scroll to position [764, 182]
